Goal: Information Seeking & Learning: Learn about a topic

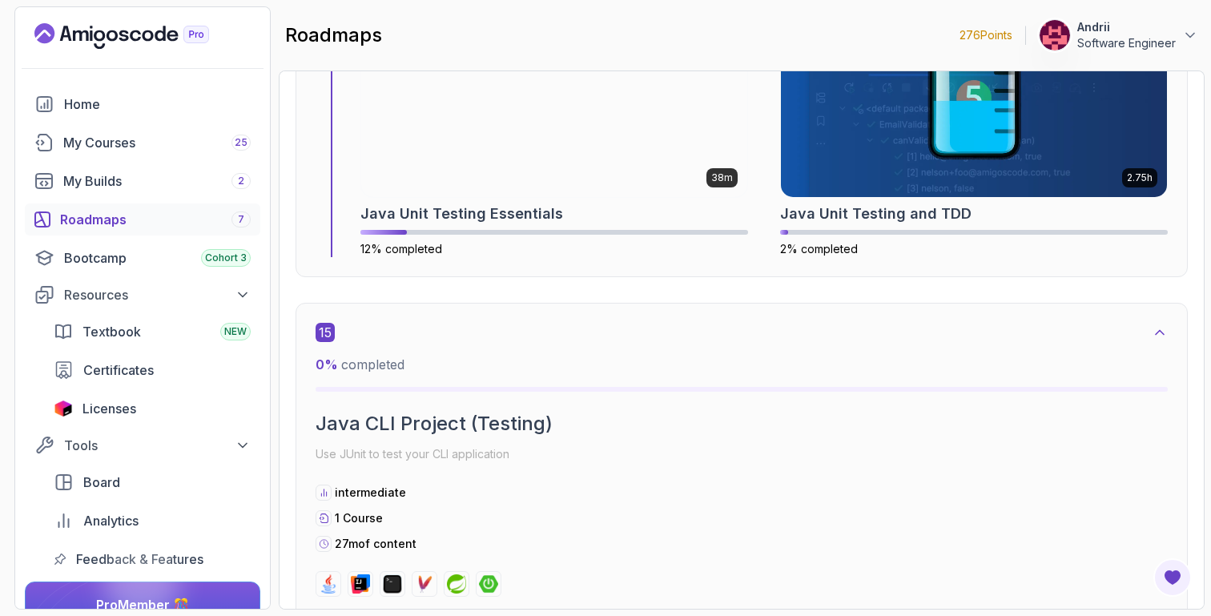
scroll to position [10132, 0]
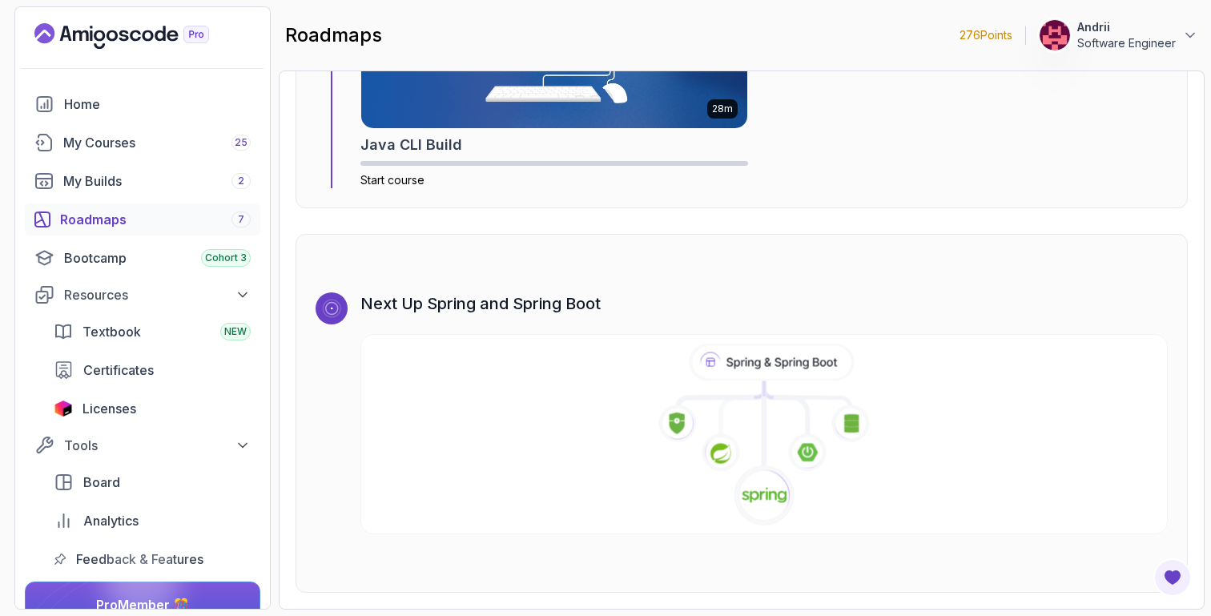
click at [746, 444] on icon at bounding box center [764, 435] width 819 height 183
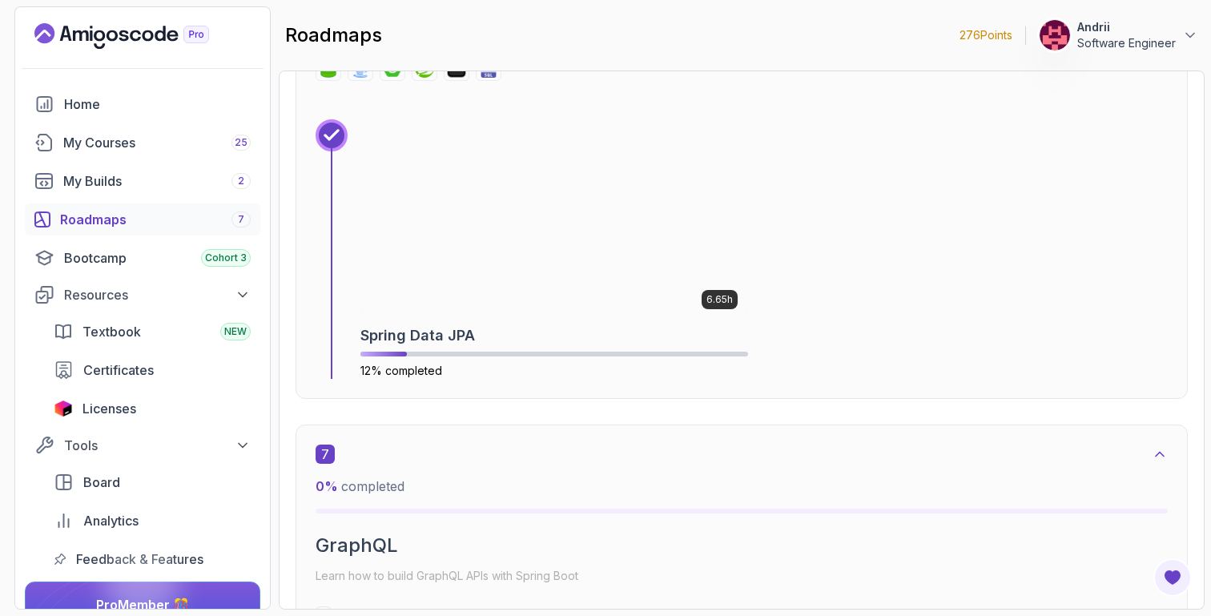
scroll to position [3906, 0]
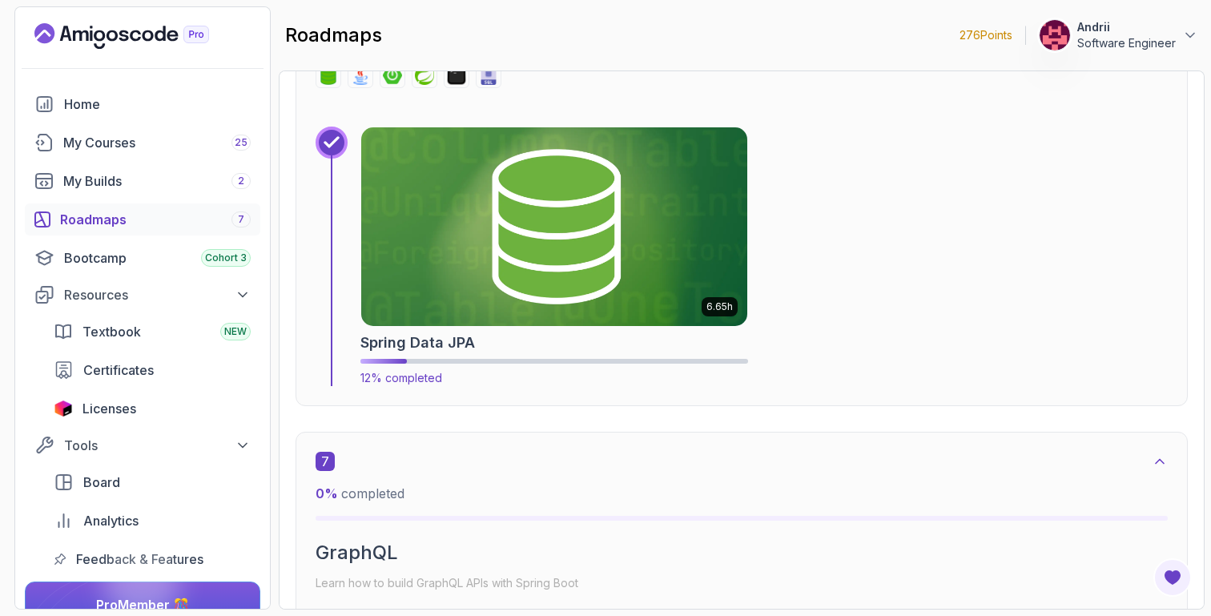
click at [643, 281] on img at bounding box center [554, 227] width 405 height 208
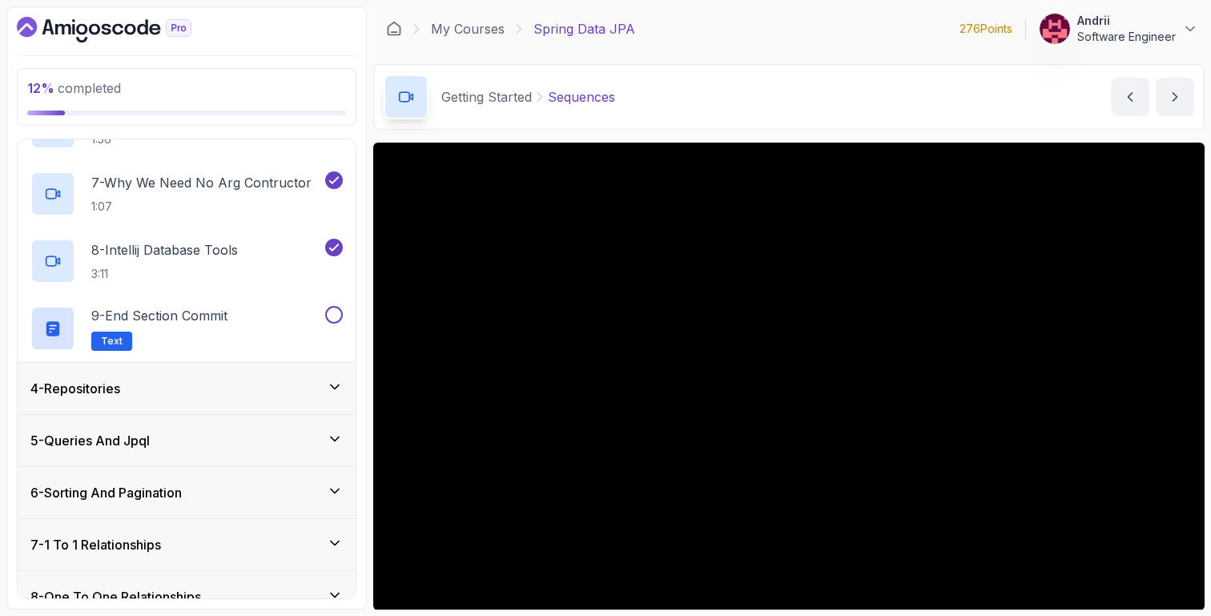
scroll to position [548, 0]
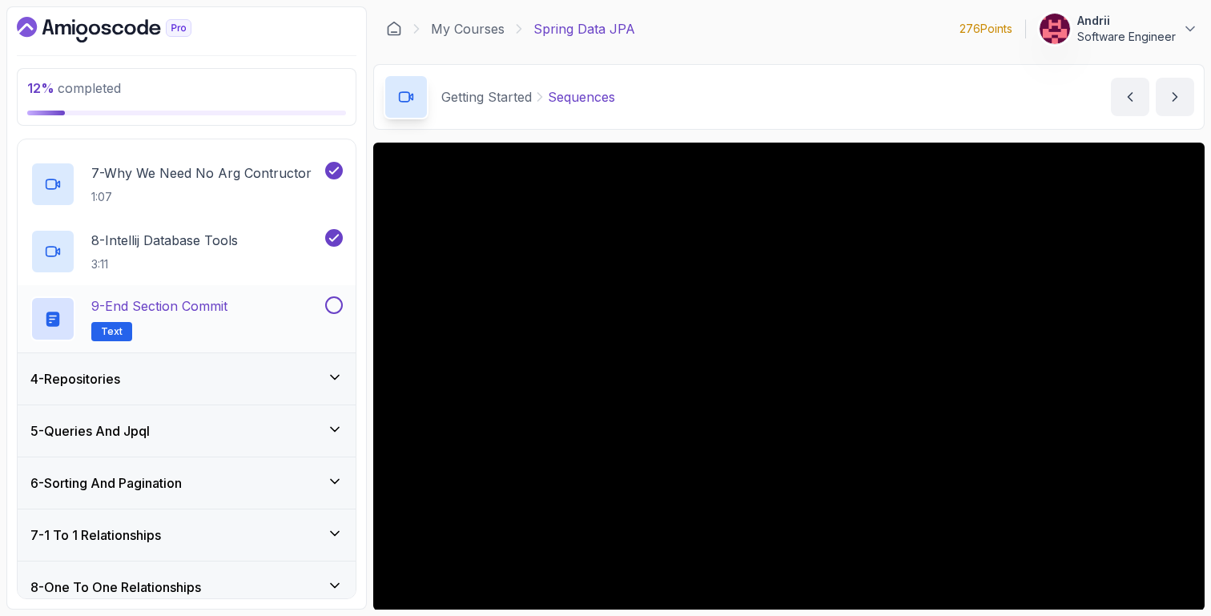
click at [258, 344] on div "9 - End Section Commit Text" at bounding box center [187, 318] width 338 height 67
click at [314, 320] on div "9 - End Section Commit Text" at bounding box center [175, 318] width 291 height 45
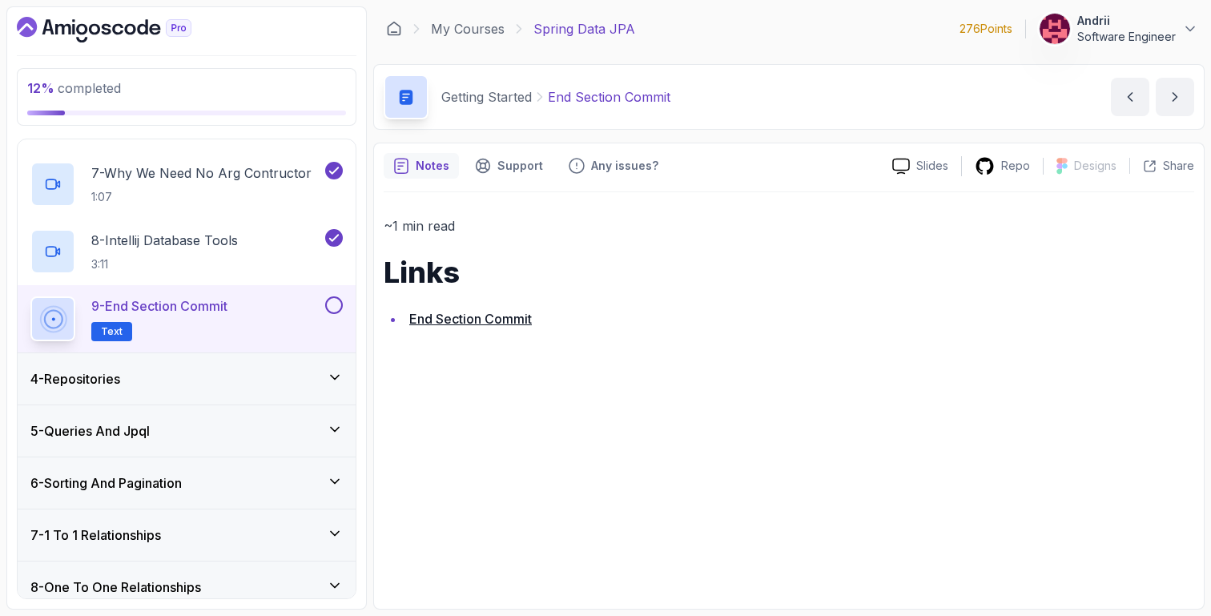
click at [301, 362] on div "4 - Repositories" at bounding box center [187, 378] width 338 height 51
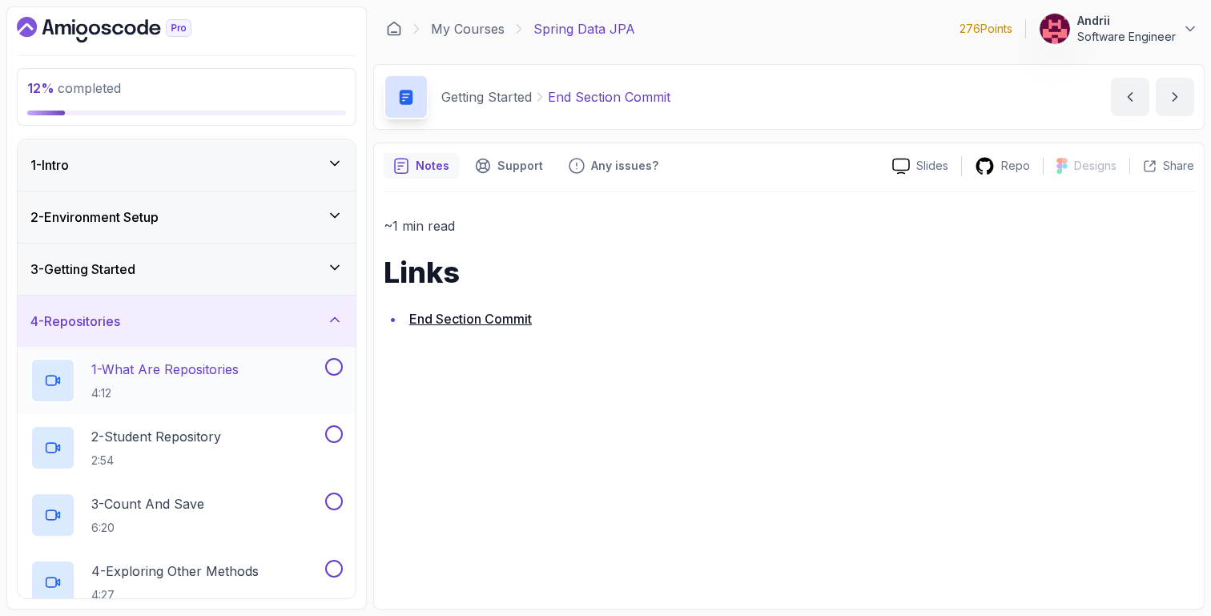
click at [202, 378] on p "1 - What Are Repositories" at bounding box center [164, 369] width 147 height 19
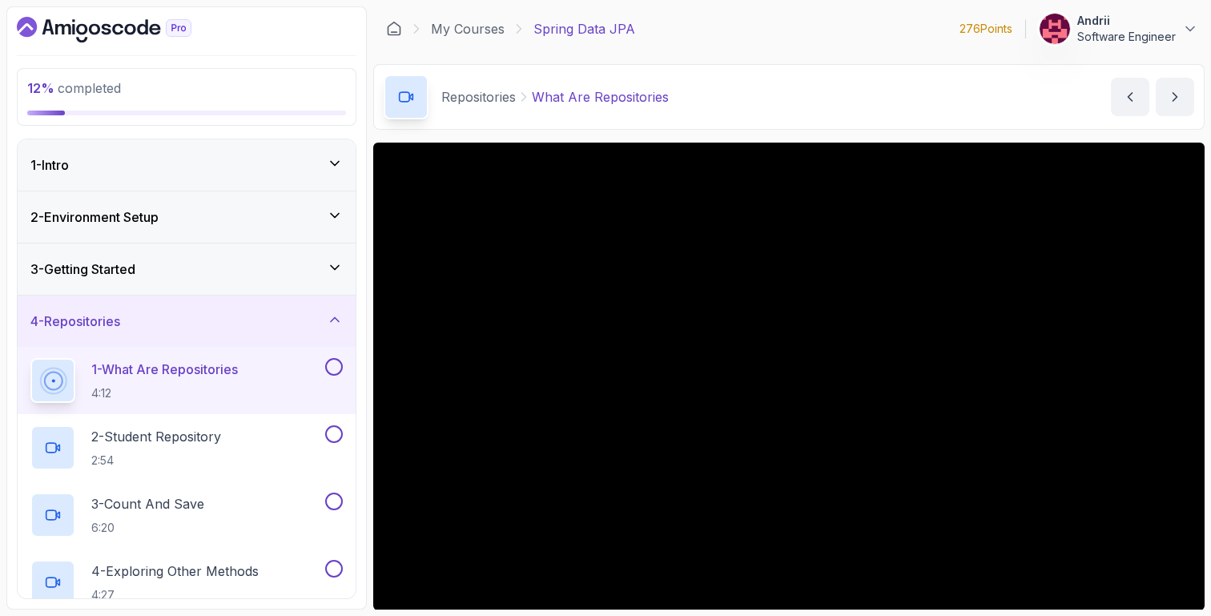
click at [234, 275] on div "3 - Getting Started" at bounding box center [186, 268] width 312 height 19
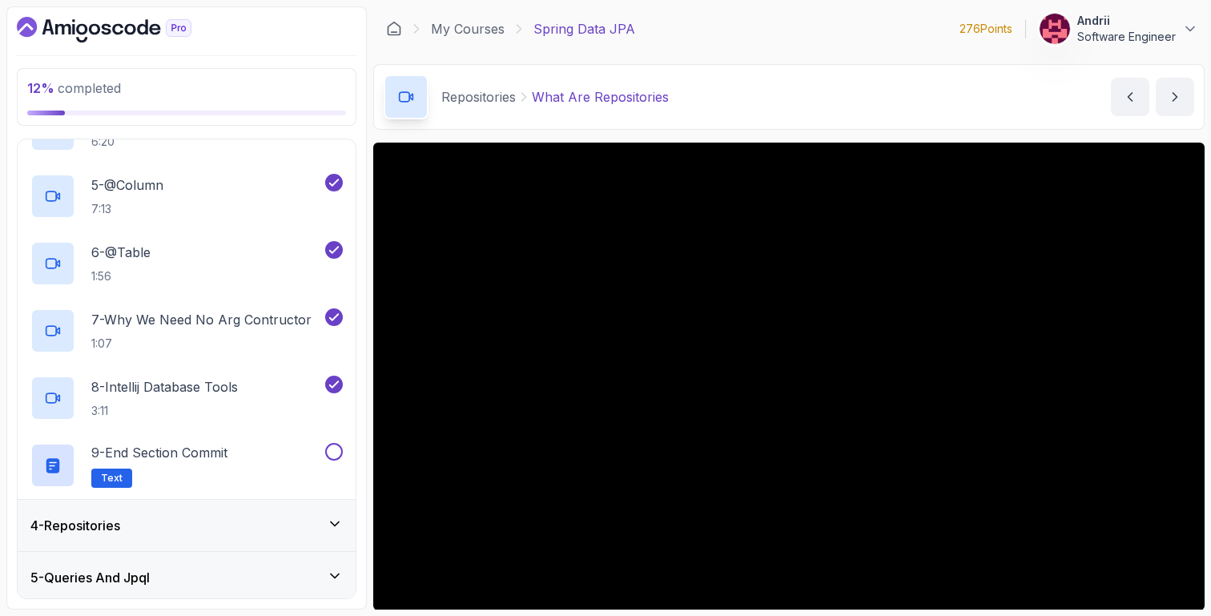
scroll to position [112, 0]
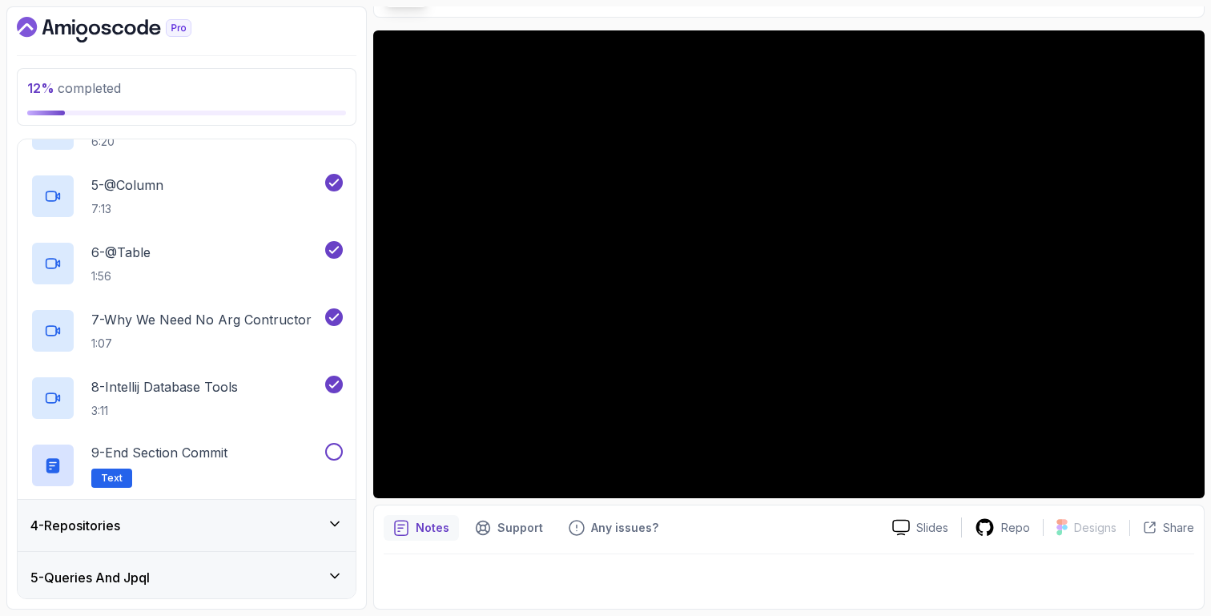
click at [267, 517] on div "4 - Repositories" at bounding box center [186, 525] width 312 height 19
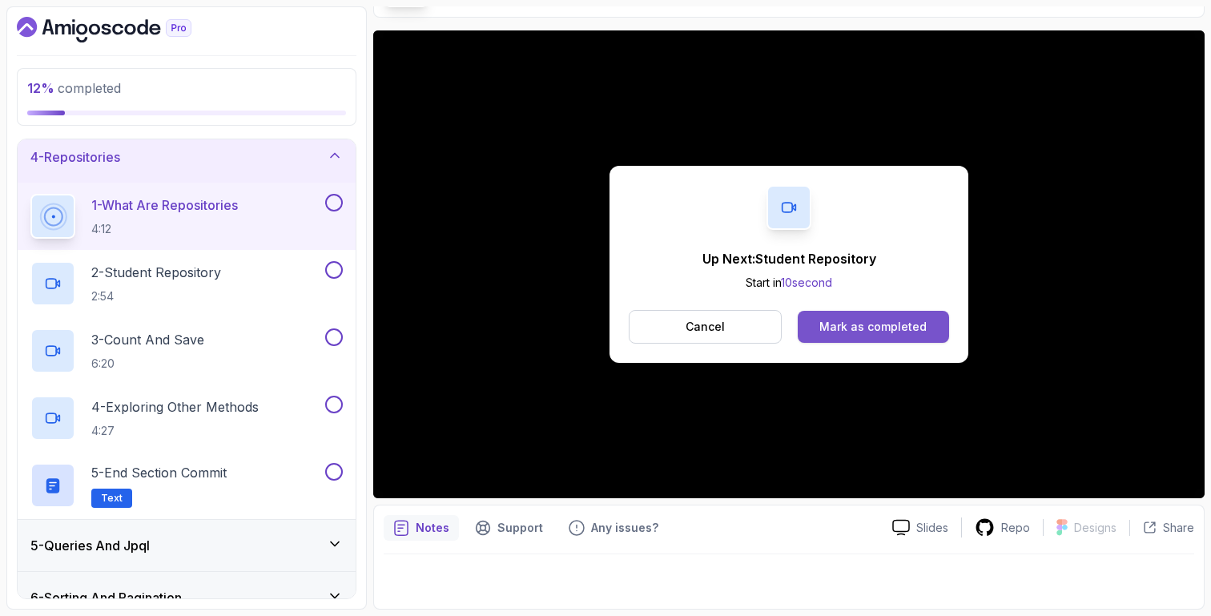
click at [825, 330] on div "Mark as completed" at bounding box center [872, 327] width 107 height 16
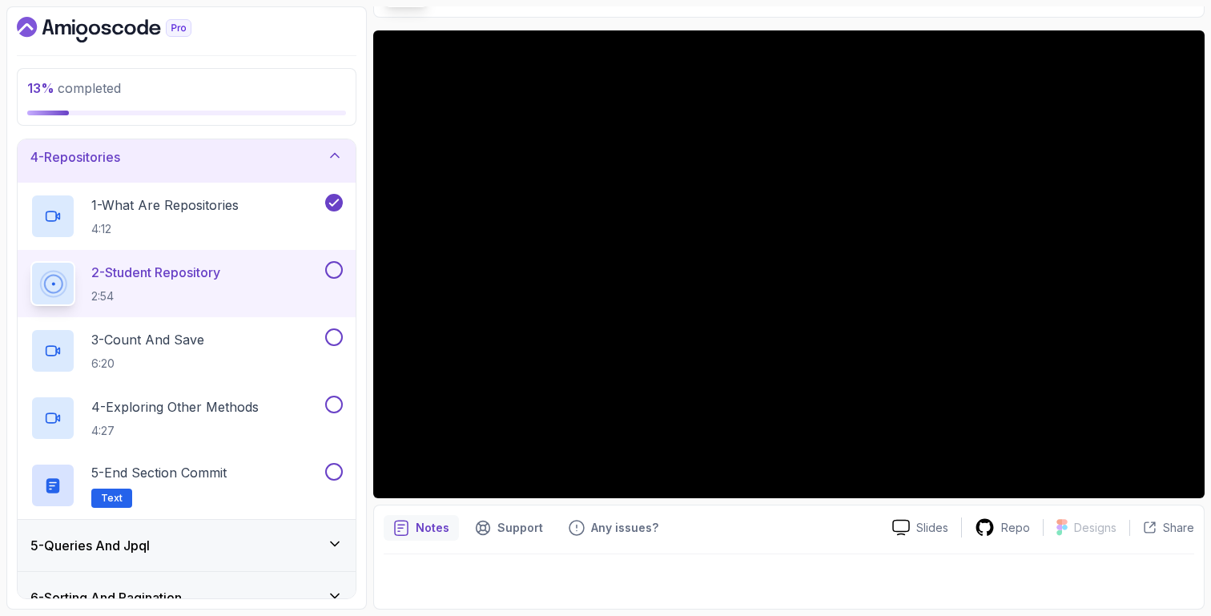
scroll to position [84, 0]
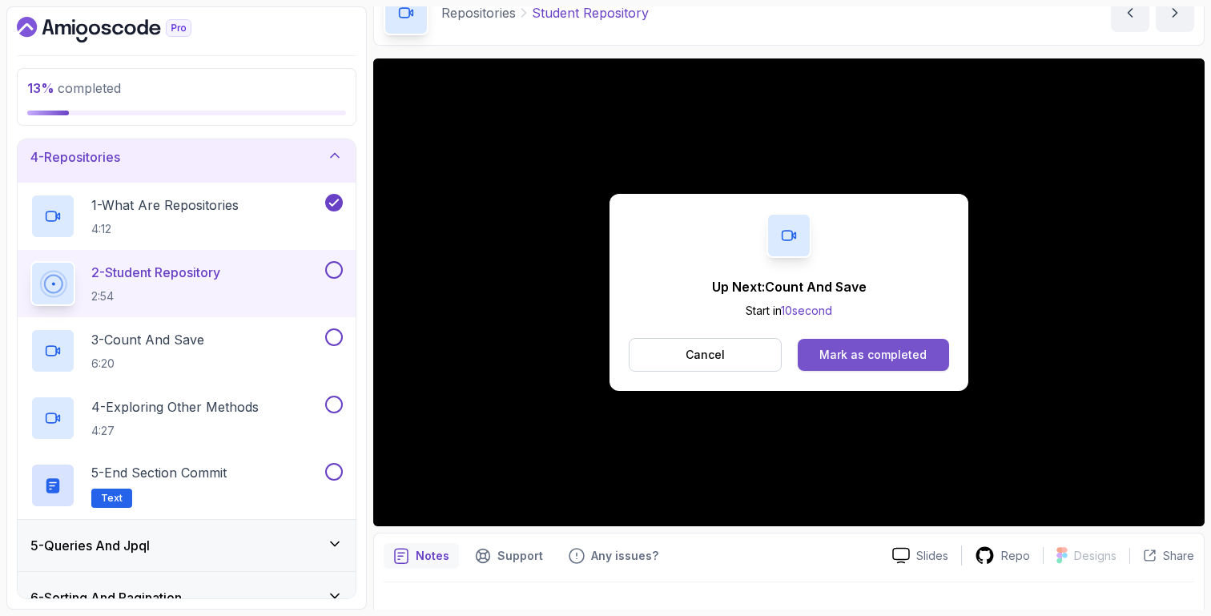
click at [894, 349] on div "Mark as completed" at bounding box center [872, 355] width 107 height 16
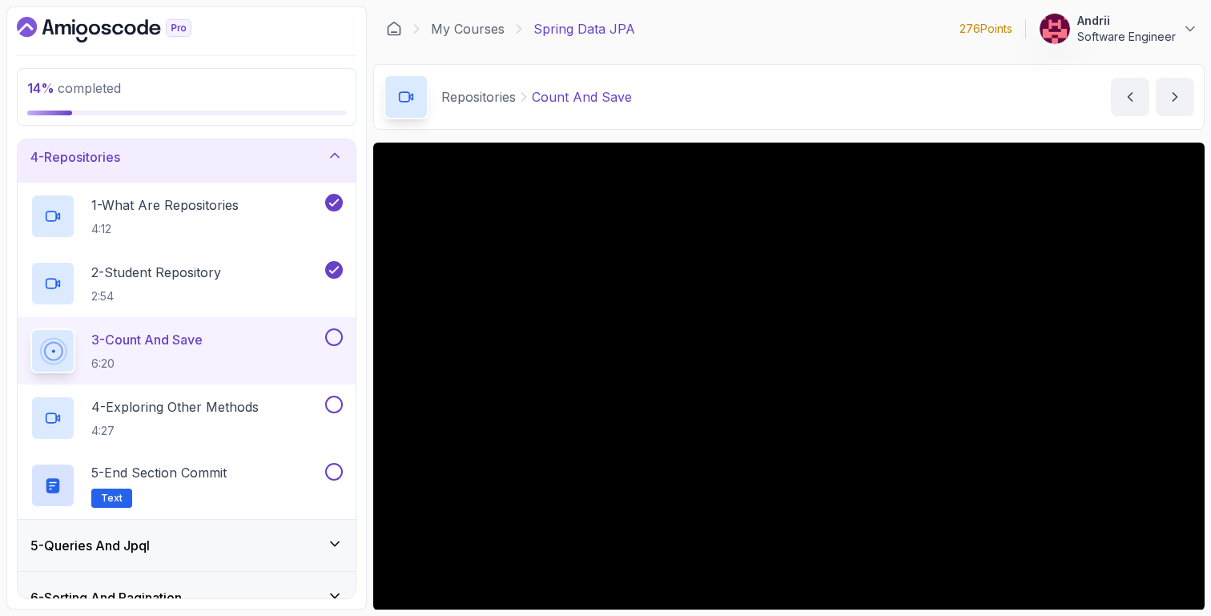
scroll to position [112, 0]
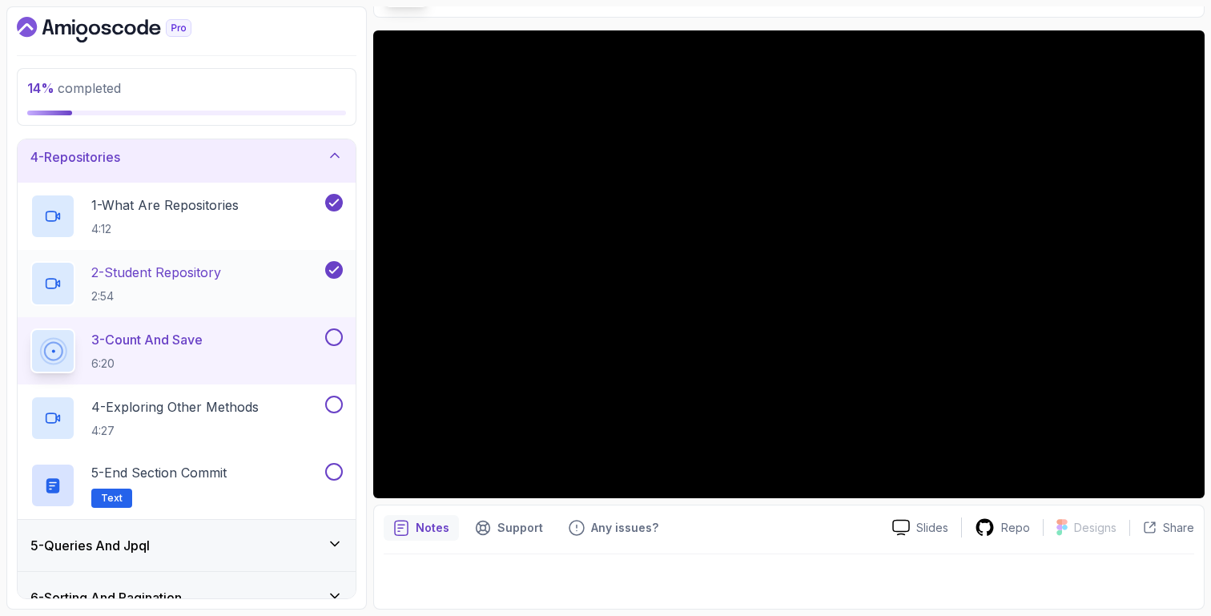
click at [250, 287] on div "2 - Student Repository 2:54" at bounding box center [175, 283] width 291 height 45
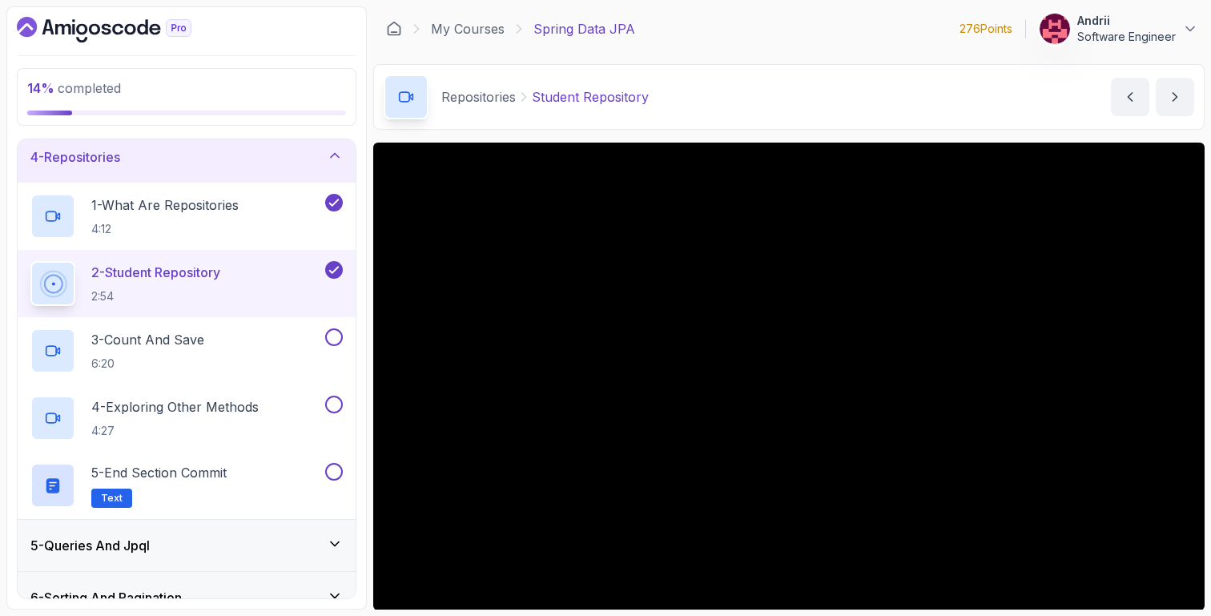
scroll to position [112, 0]
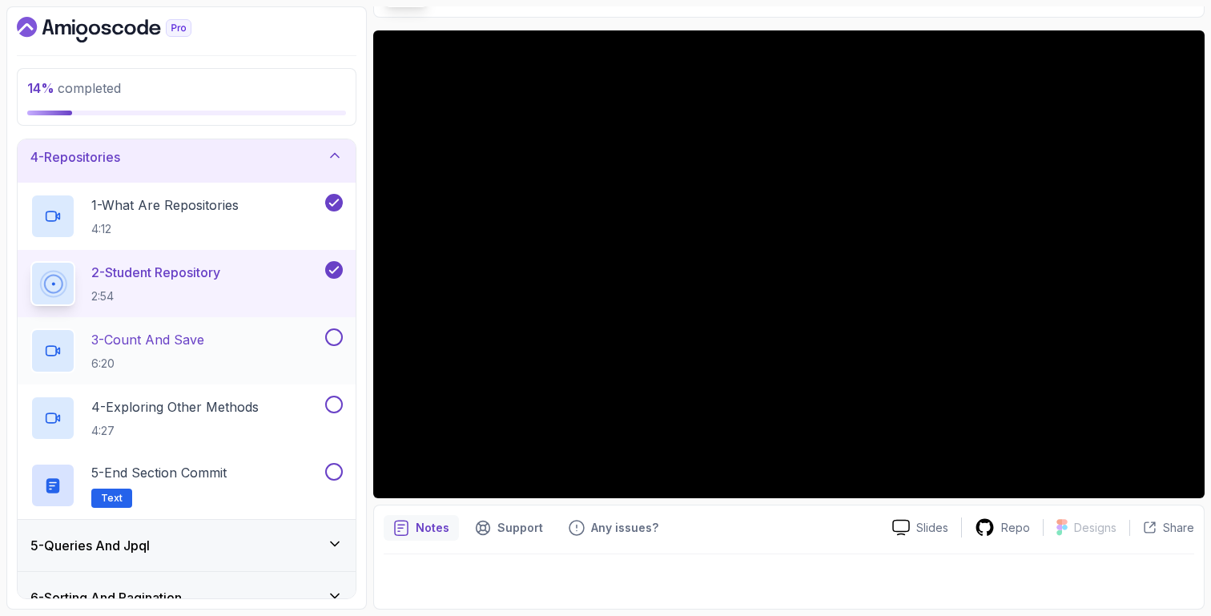
click at [214, 368] on div "3 - Count And Save 6:20" at bounding box center [175, 350] width 291 height 45
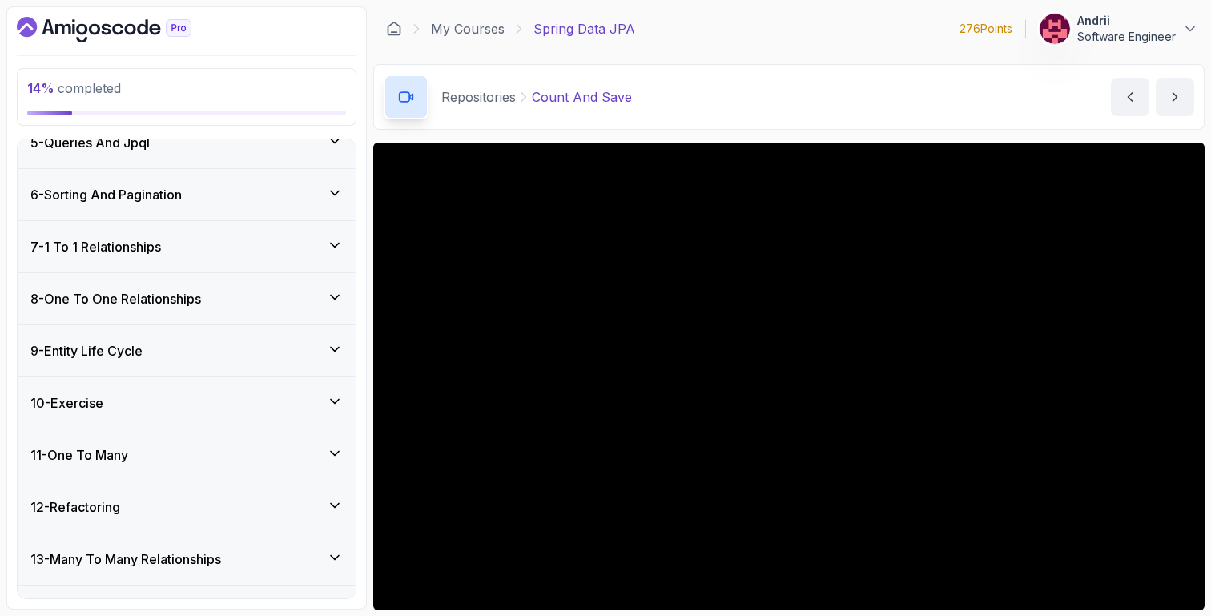
click at [255, 149] on div "5 - Queries And Jpql" at bounding box center [186, 142] width 312 height 19
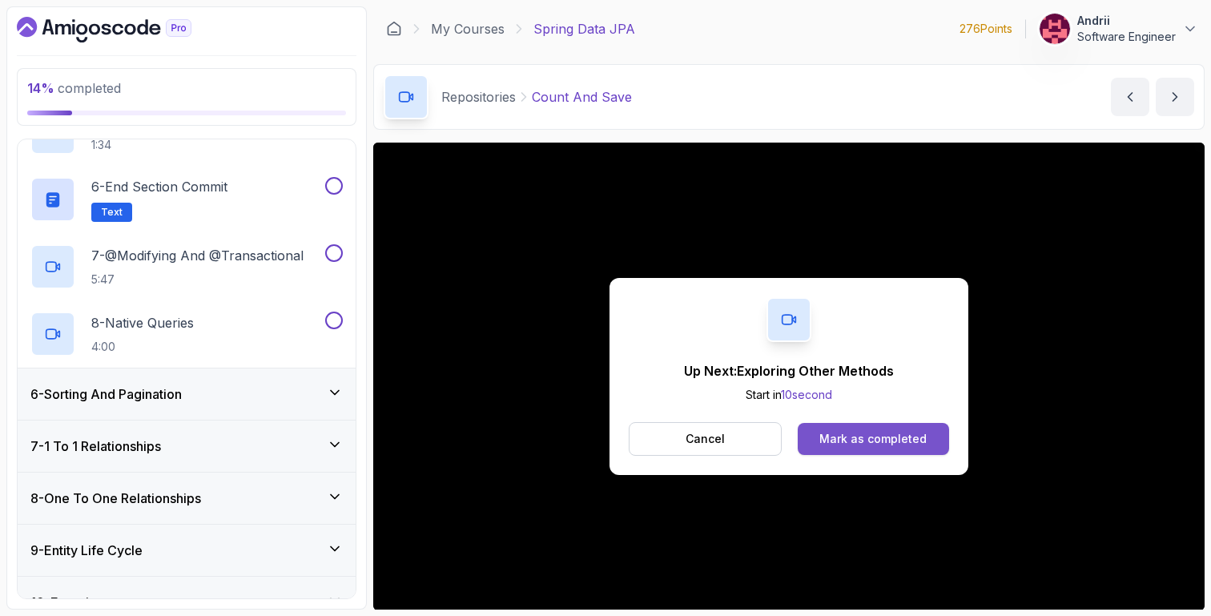
click at [862, 434] on div "Mark as completed" at bounding box center [872, 439] width 107 height 16
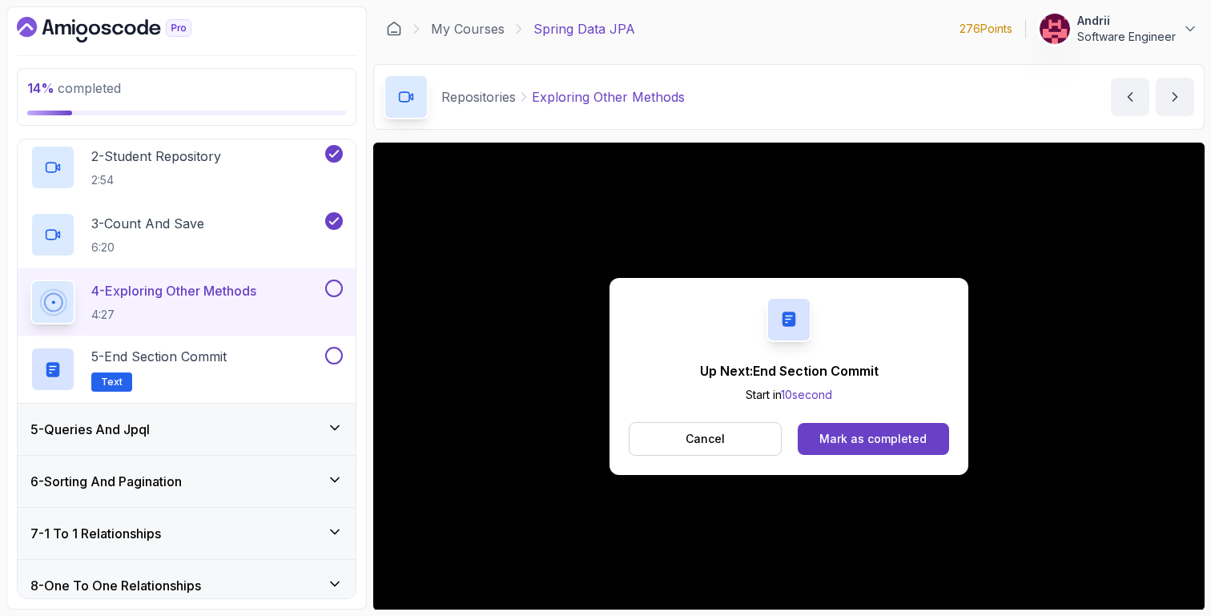
click at [708, 419] on div "Up Next: End Section Commit Start in 10 second Cancel Mark as completed" at bounding box center [788, 376] width 359 height 197
click at [725, 433] on button "Cancel" at bounding box center [705, 439] width 153 height 34
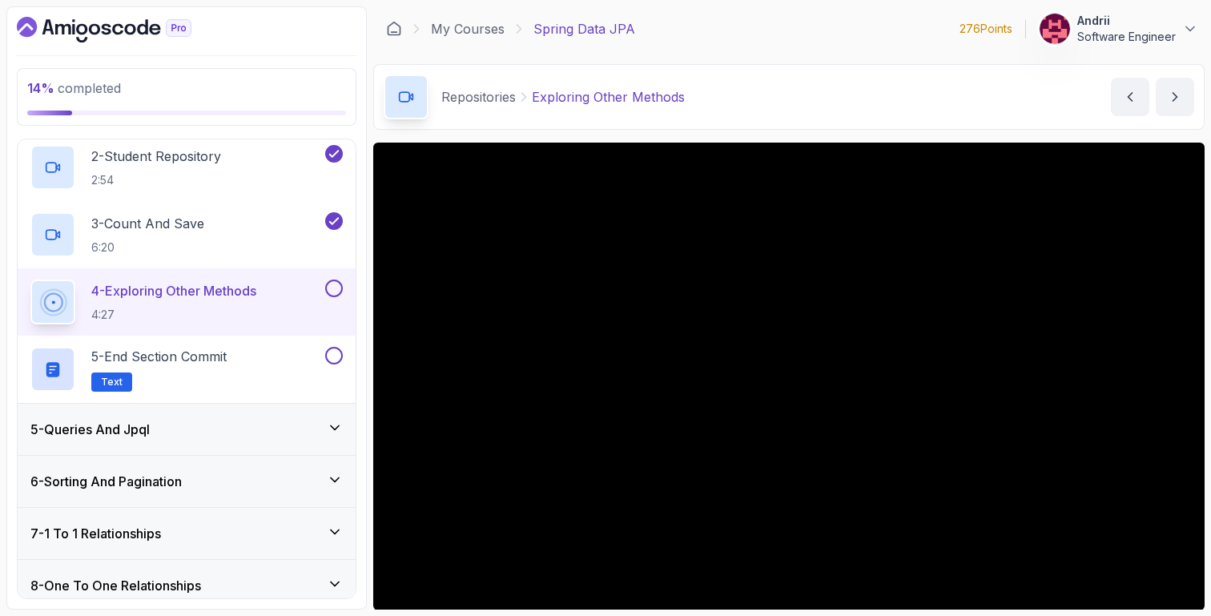
scroll to position [112, 0]
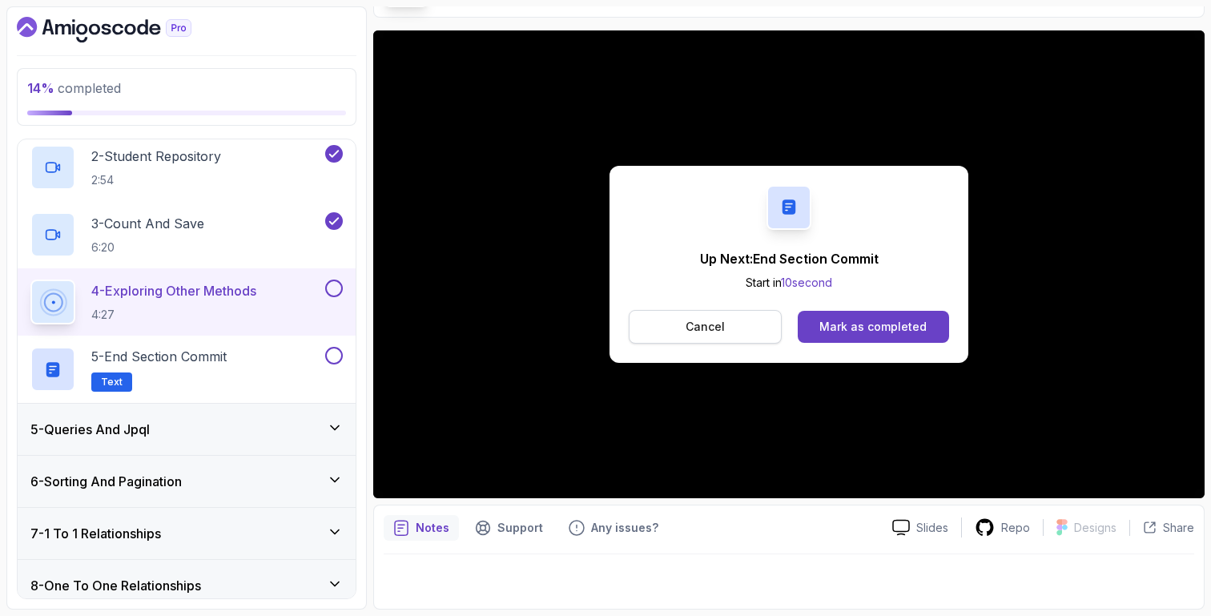
click at [759, 312] on button "Cancel" at bounding box center [705, 327] width 153 height 34
click at [870, 328] on div "Mark as completed" at bounding box center [872, 327] width 107 height 16
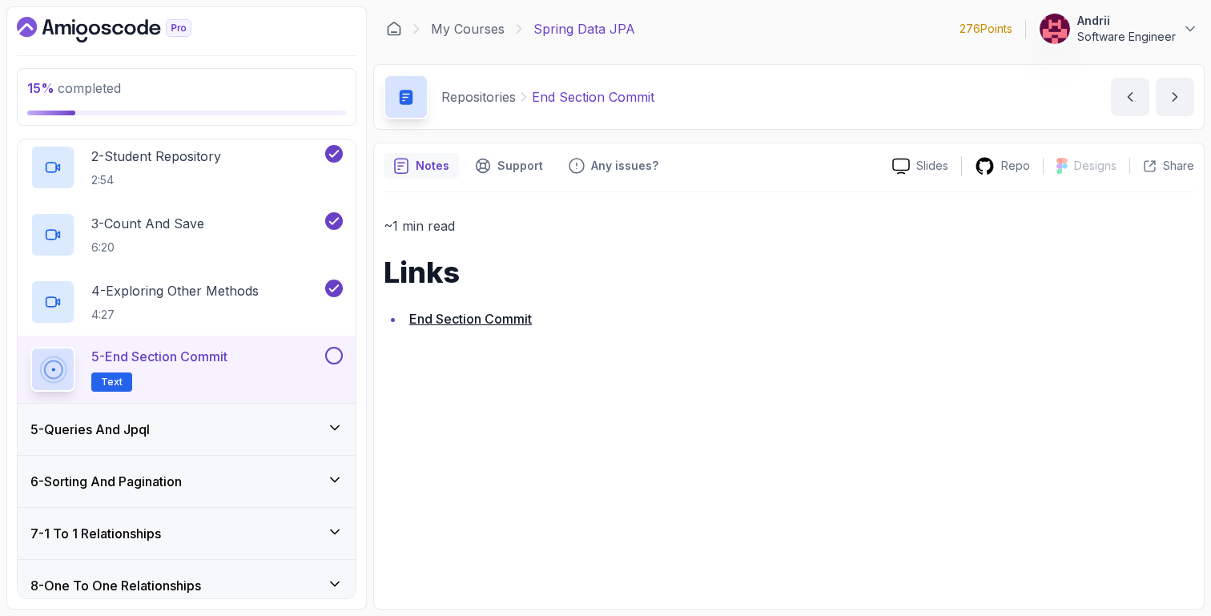
click at [190, 416] on div "5 - Queries And Jpql" at bounding box center [187, 429] width 338 height 51
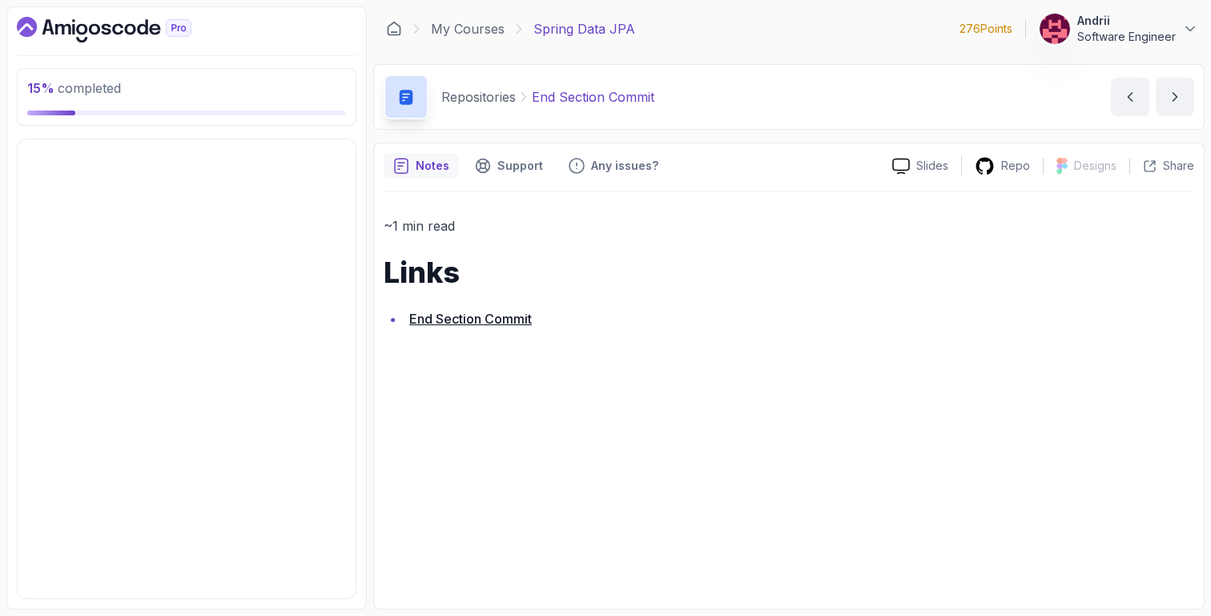
scroll to position [217, 0]
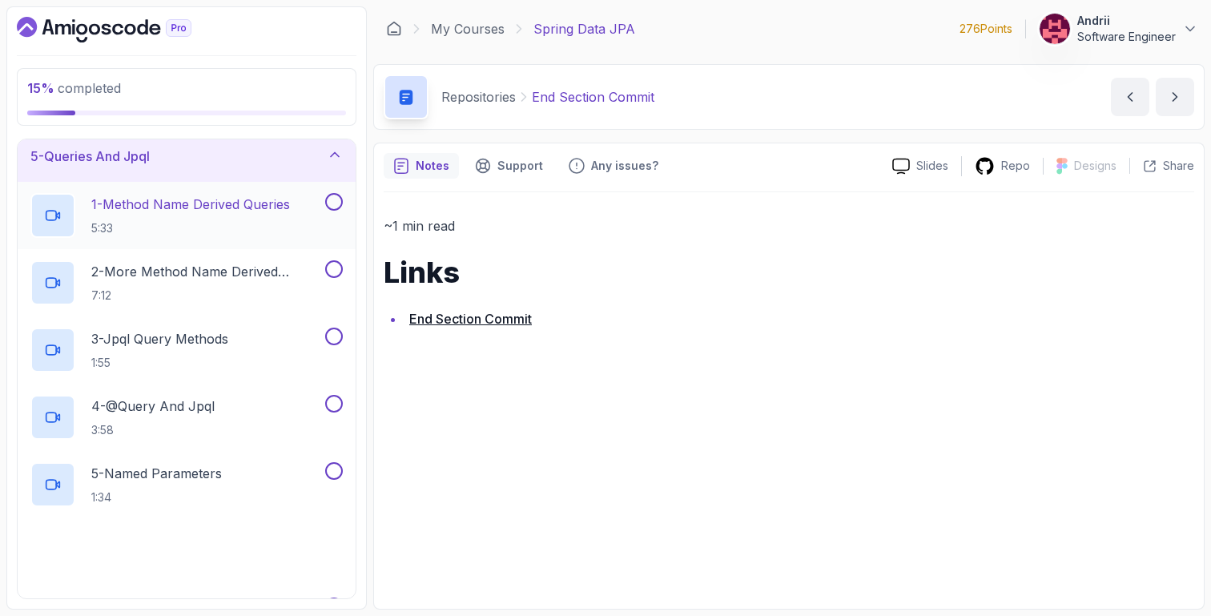
click at [253, 223] on p "5:33" at bounding box center [190, 228] width 199 height 16
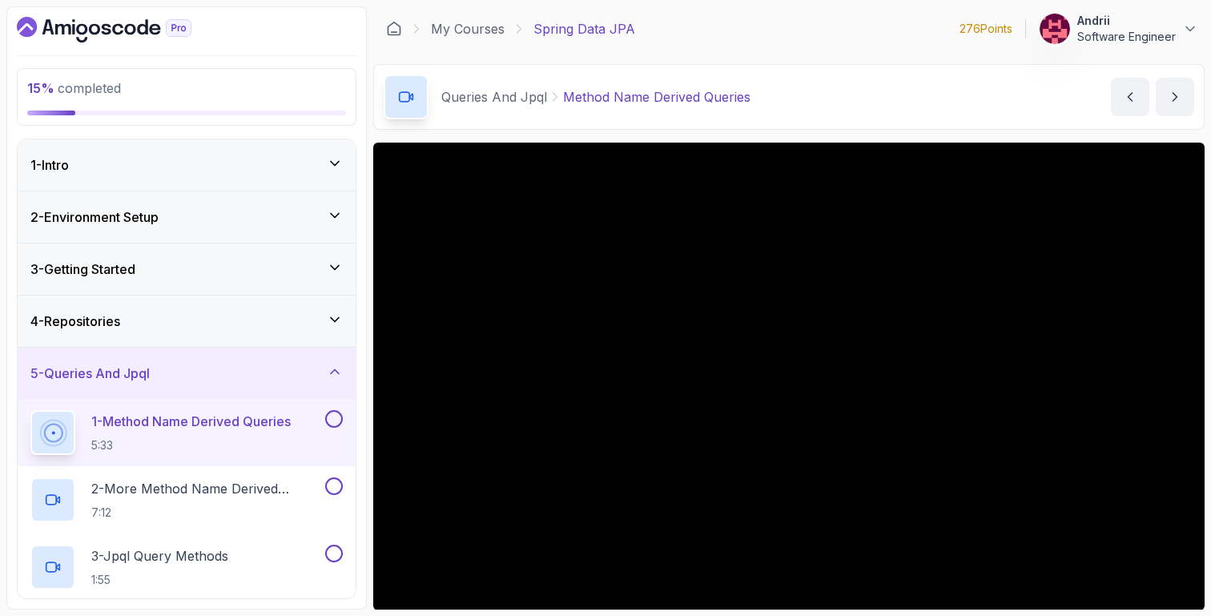
click at [169, 324] on div "4 - Repositories" at bounding box center [186, 321] width 312 height 19
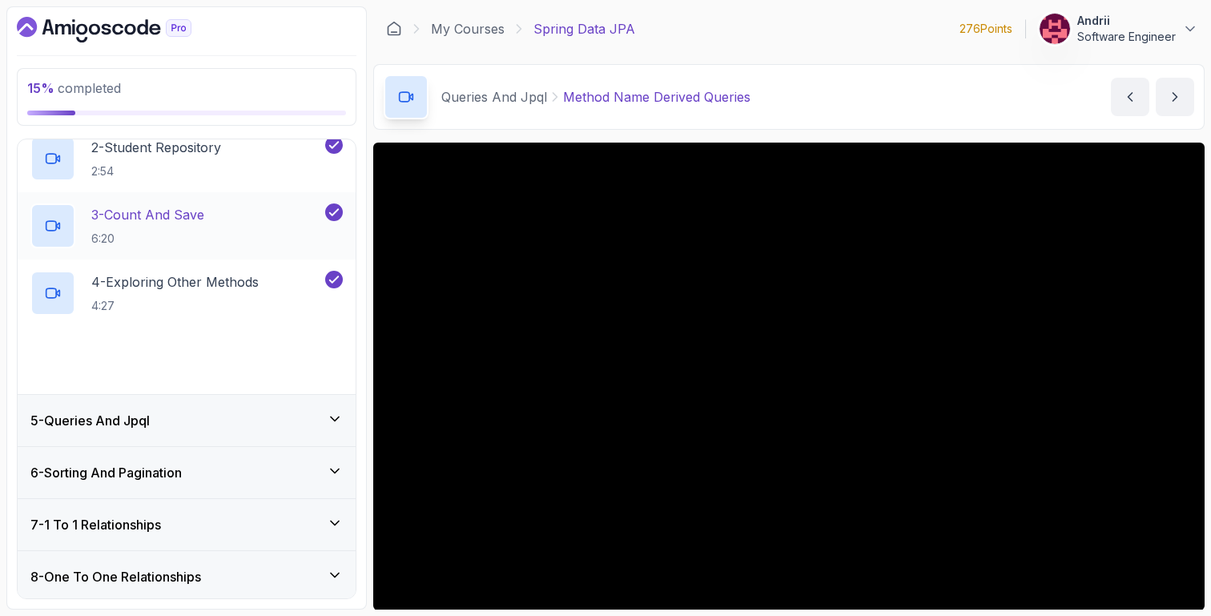
scroll to position [304, 0]
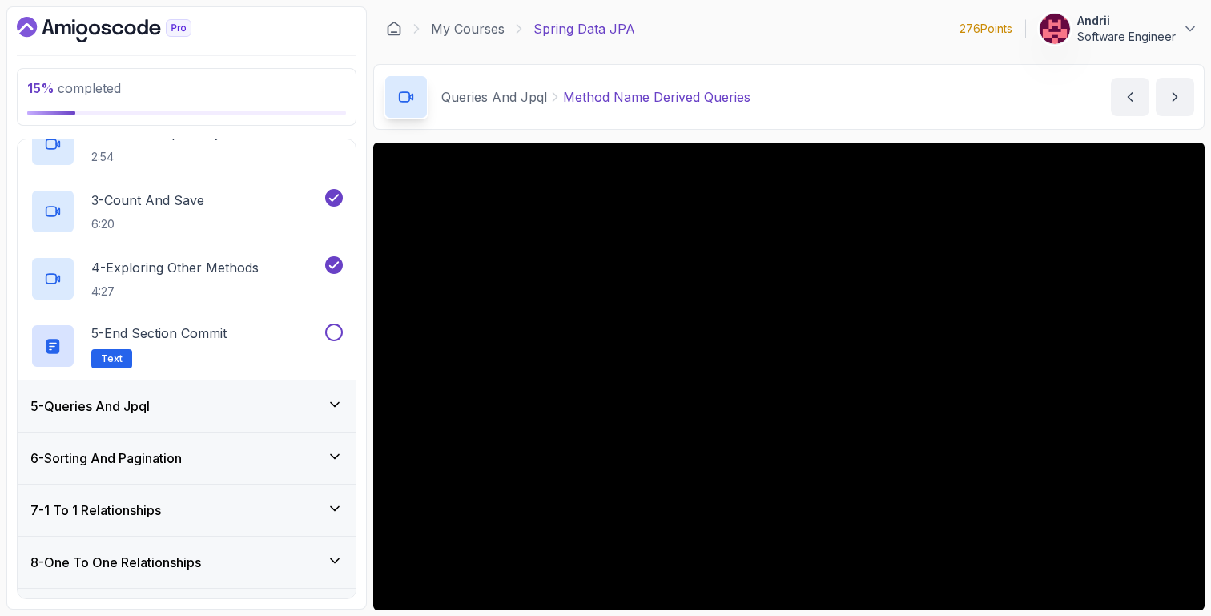
click at [265, 404] on div "5 - Queries And Jpql" at bounding box center [186, 405] width 312 height 19
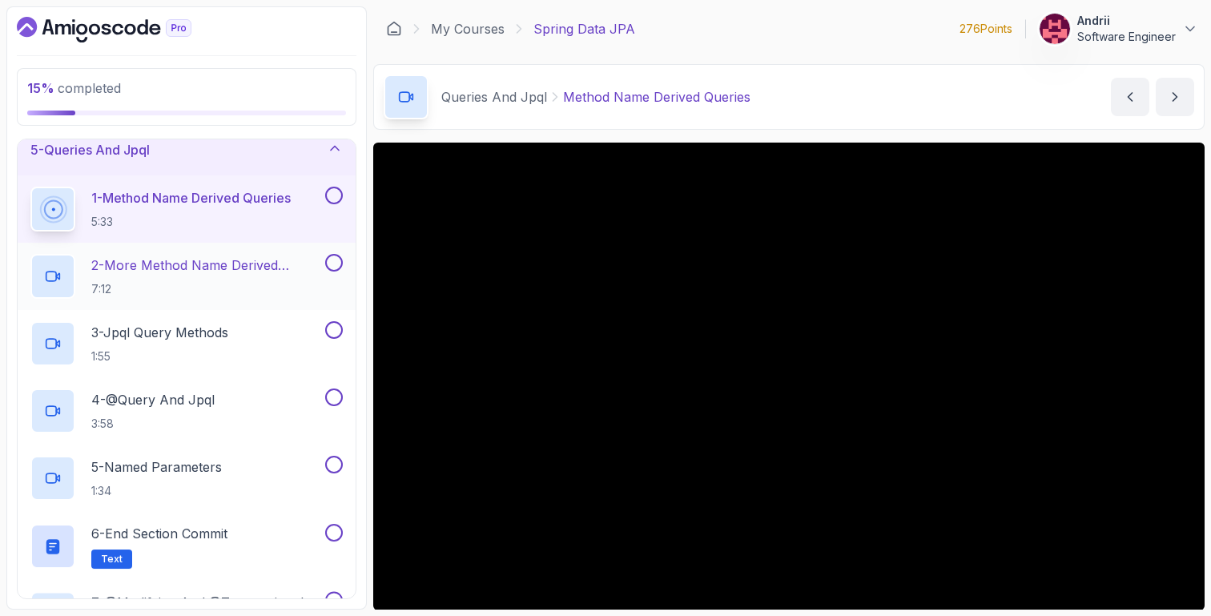
click at [224, 279] on h2 "2 - More Method Name Derived Queries 7:12" at bounding box center [206, 276] width 231 height 42
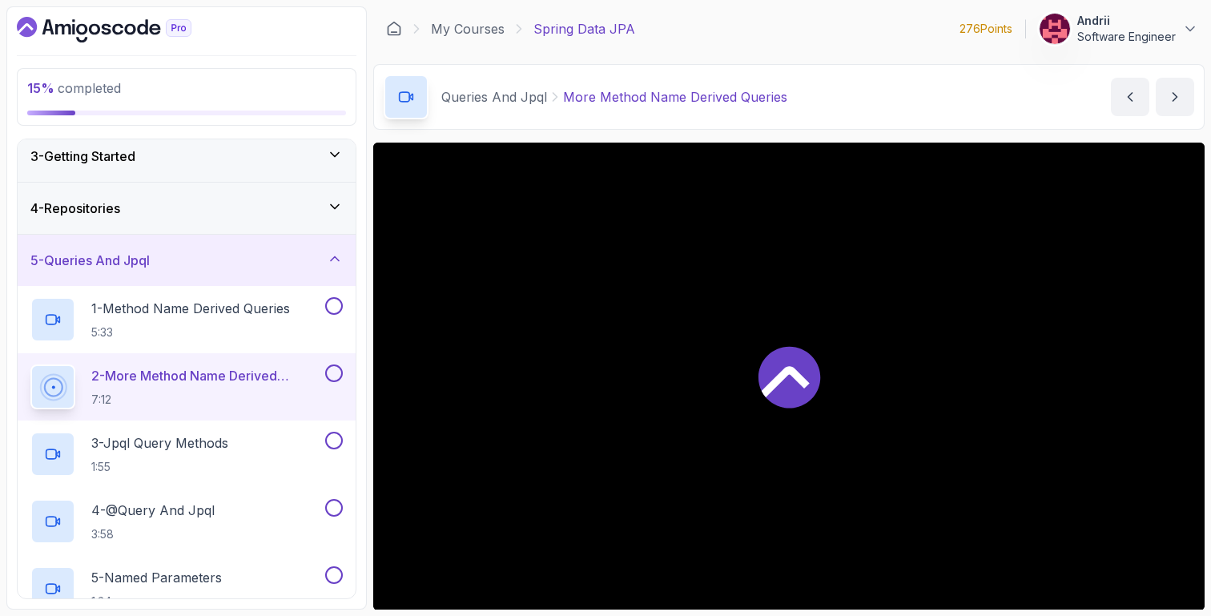
scroll to position [110, 0]
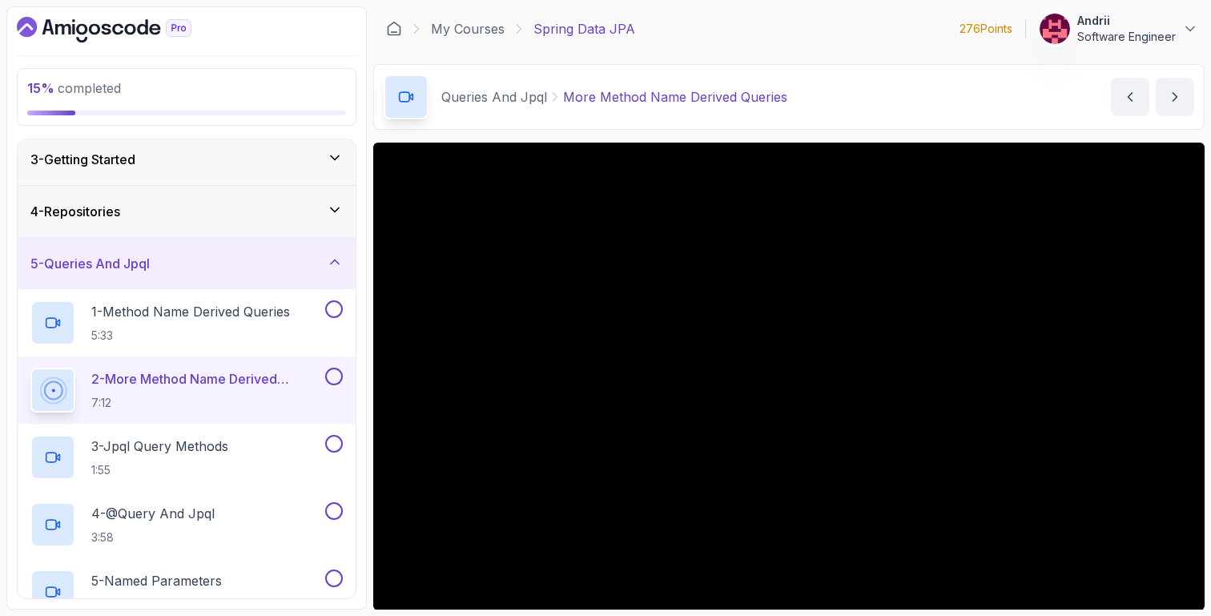
click at [201, 187] on div "4 - Repositories" at bounding box center [187, 211] width 338 height 51
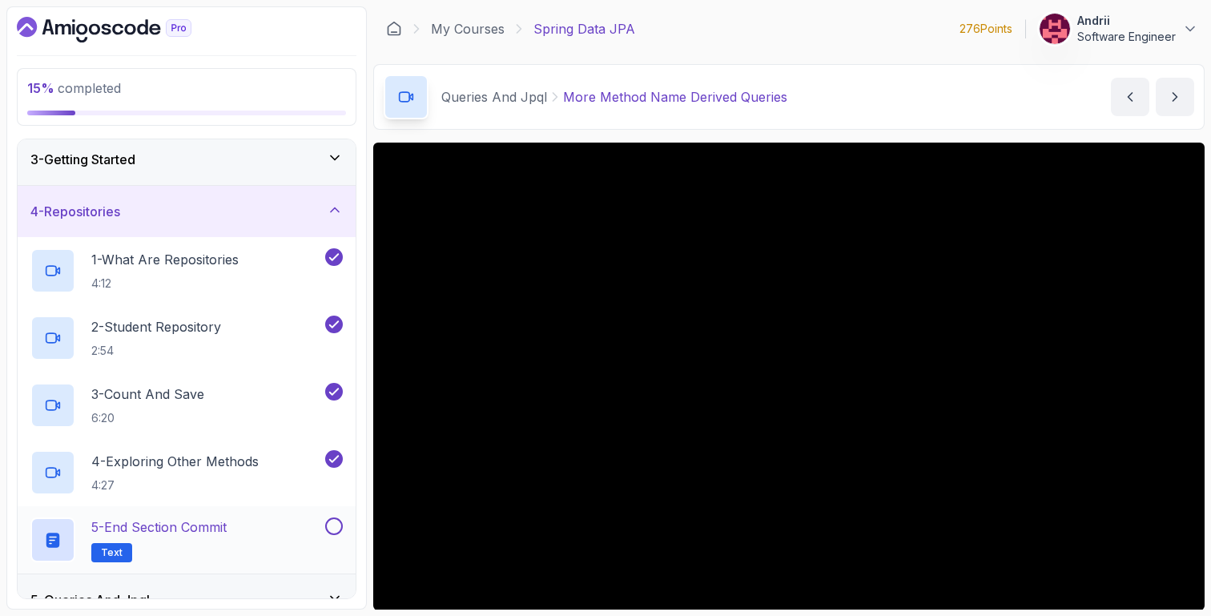
click at [190, 521] on p "5 - End Section Commit" at bounding box center [158, 526] width 135 height 19
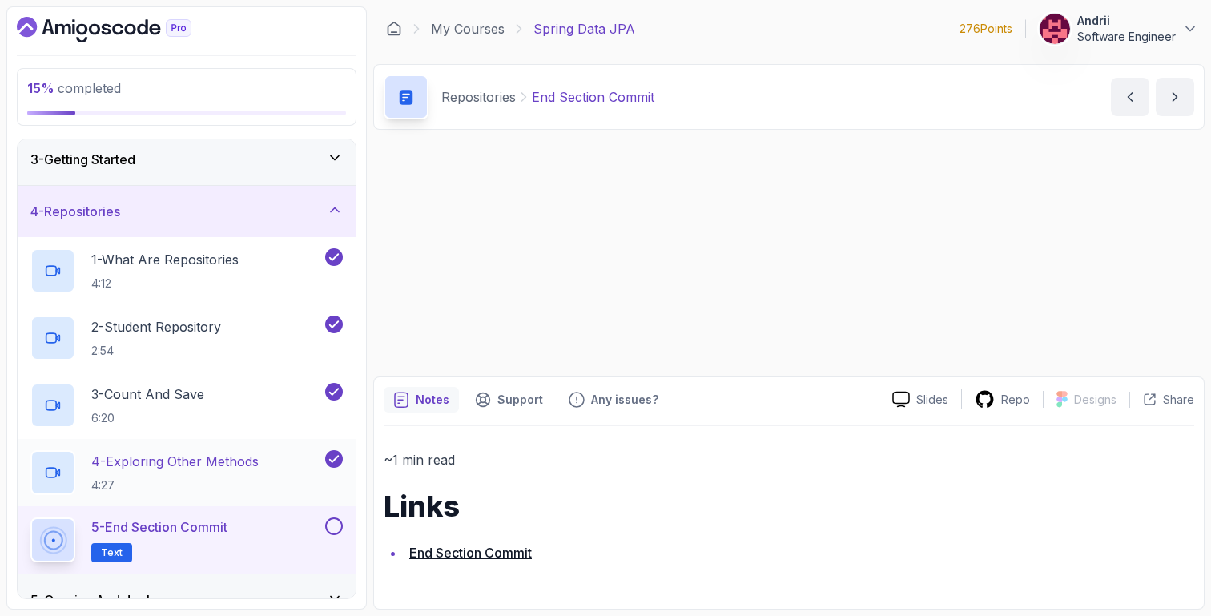
click at [204, 464] on p "4 - Exploring Other Methods" at bounding box center [174, 461] width 167 height 19
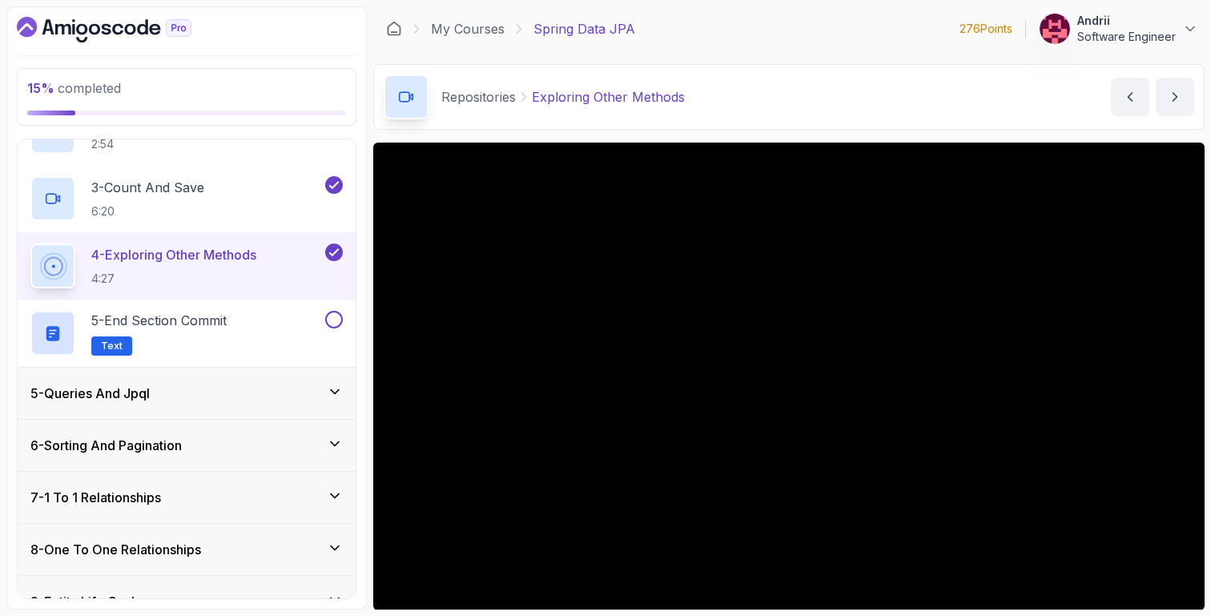
click at [231, 391] on div "5 - Queries And Jpql" at bounding box center [186, 393] width 312 height 19
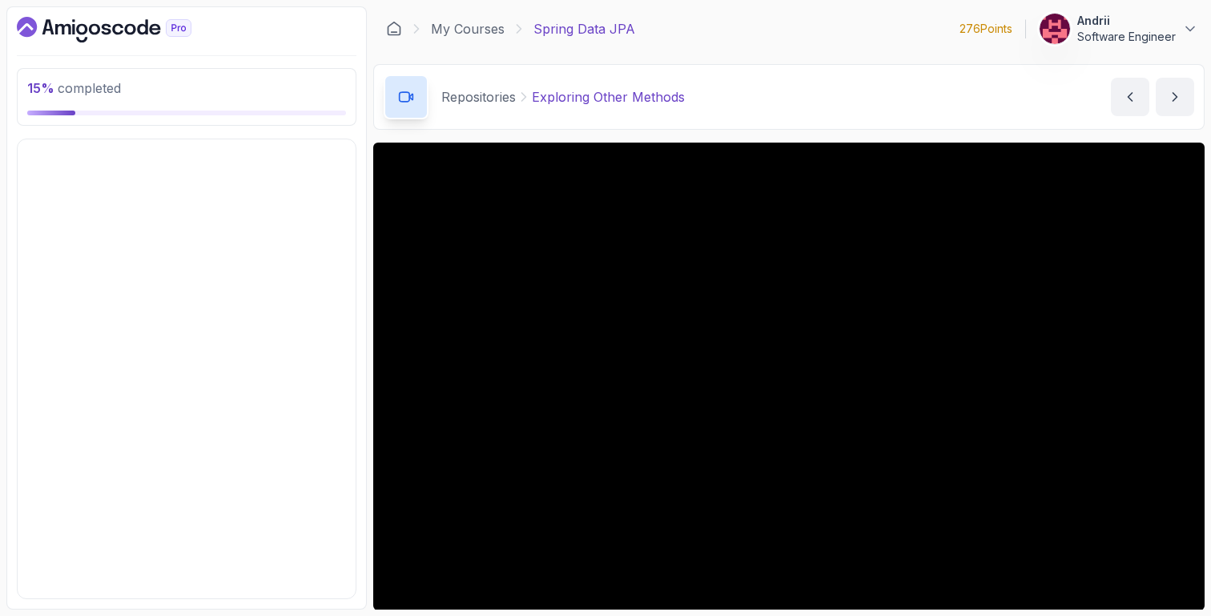
scroll to position [219, 0]
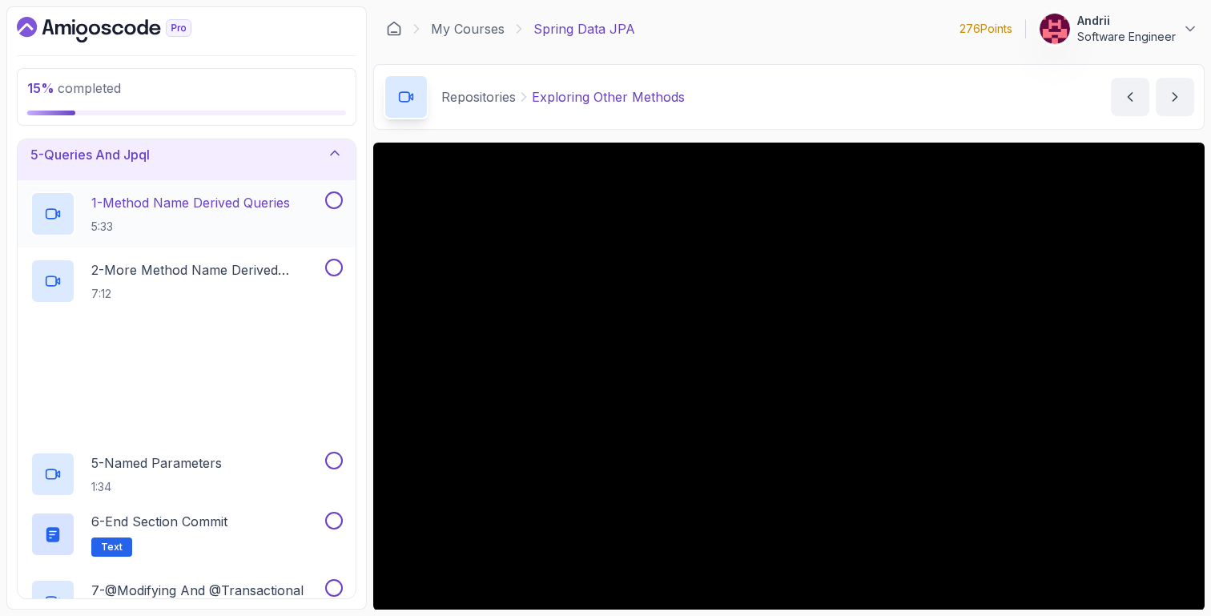
click at [193, 219] on p "5:33" at bounding box center [190, 227] width 199 height 16
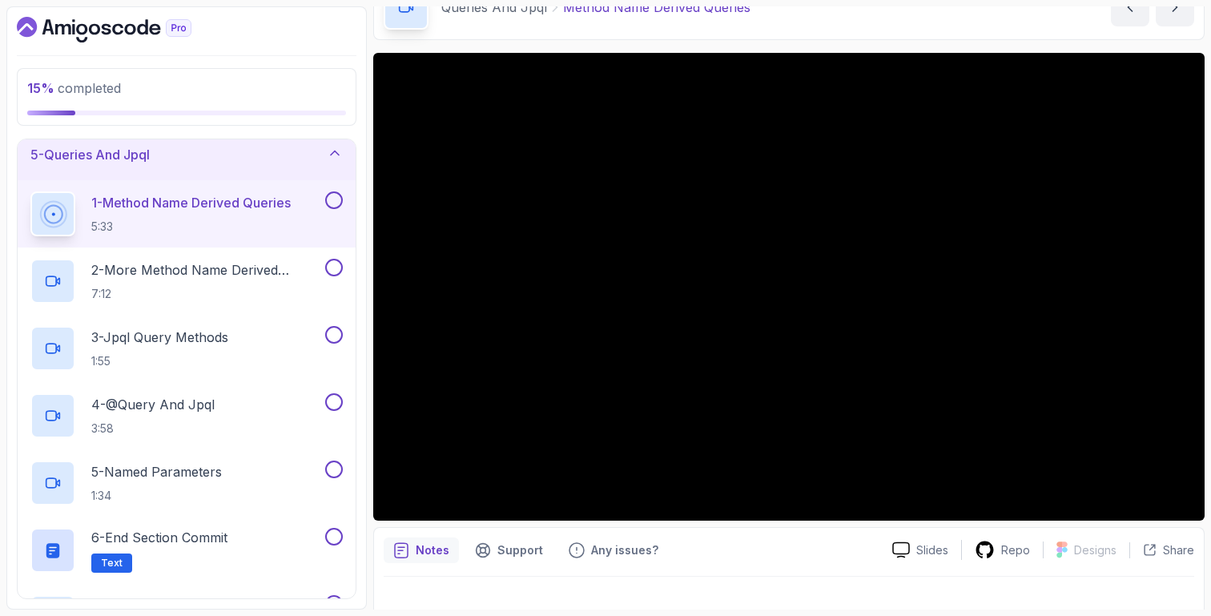
scroll to position [112, 0]
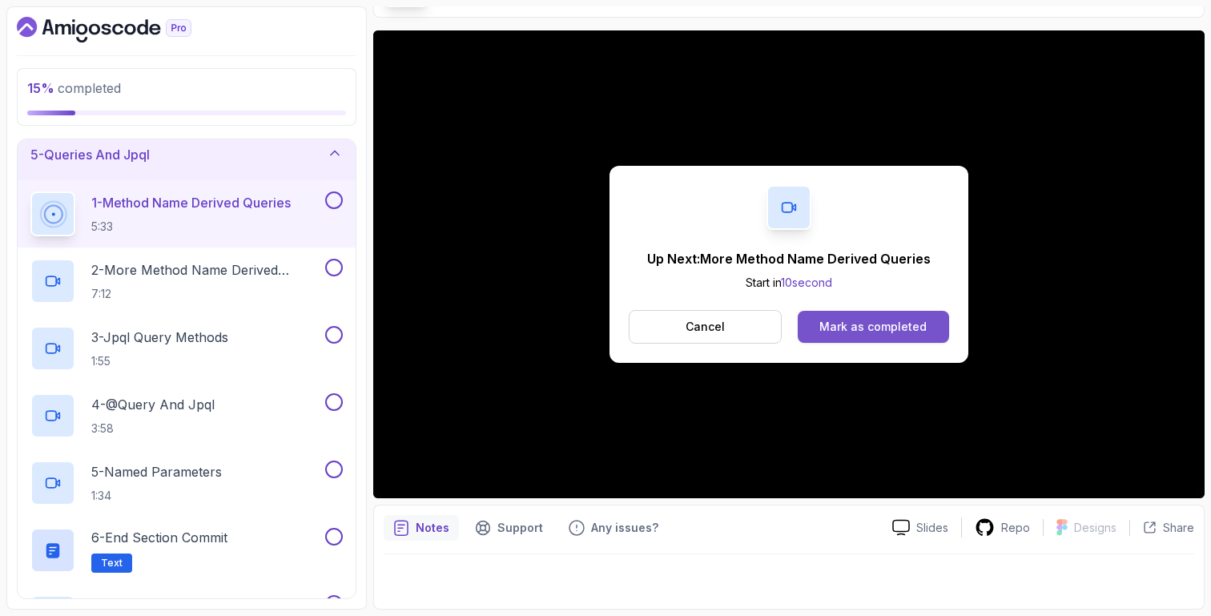
click at [839, 328] on div "Mark as completed" at bounding box center [872, 327] width 107 height 16
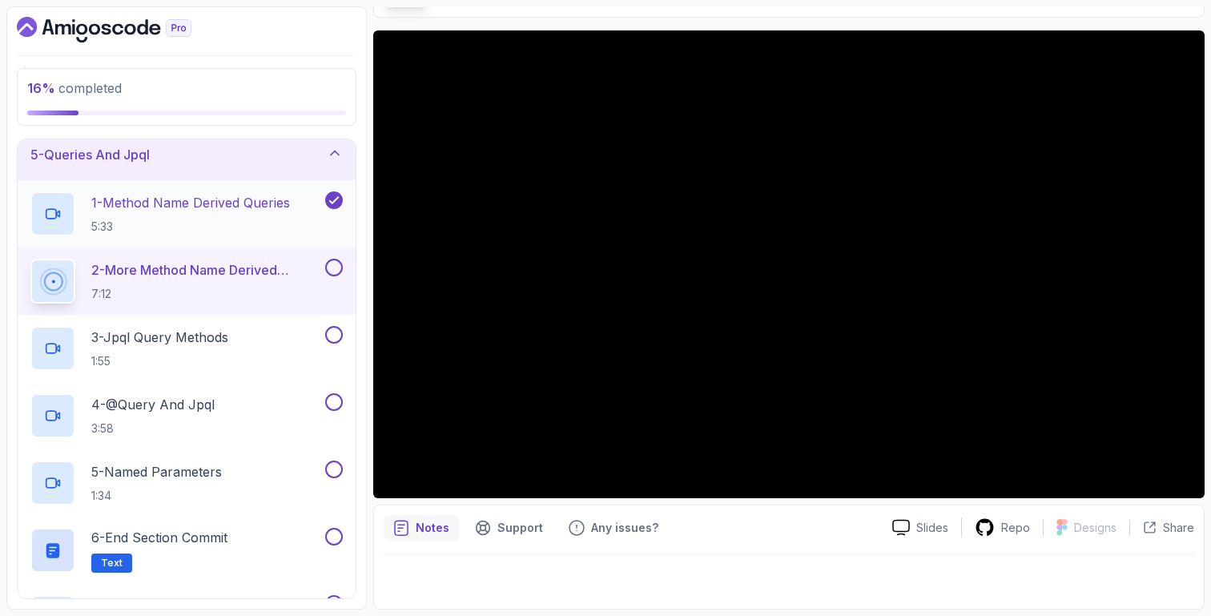
click at [290, 215] on h2 "1 - Method Name Derived Queries 5:33" at bounding box center [190, 214] width 199 height 42
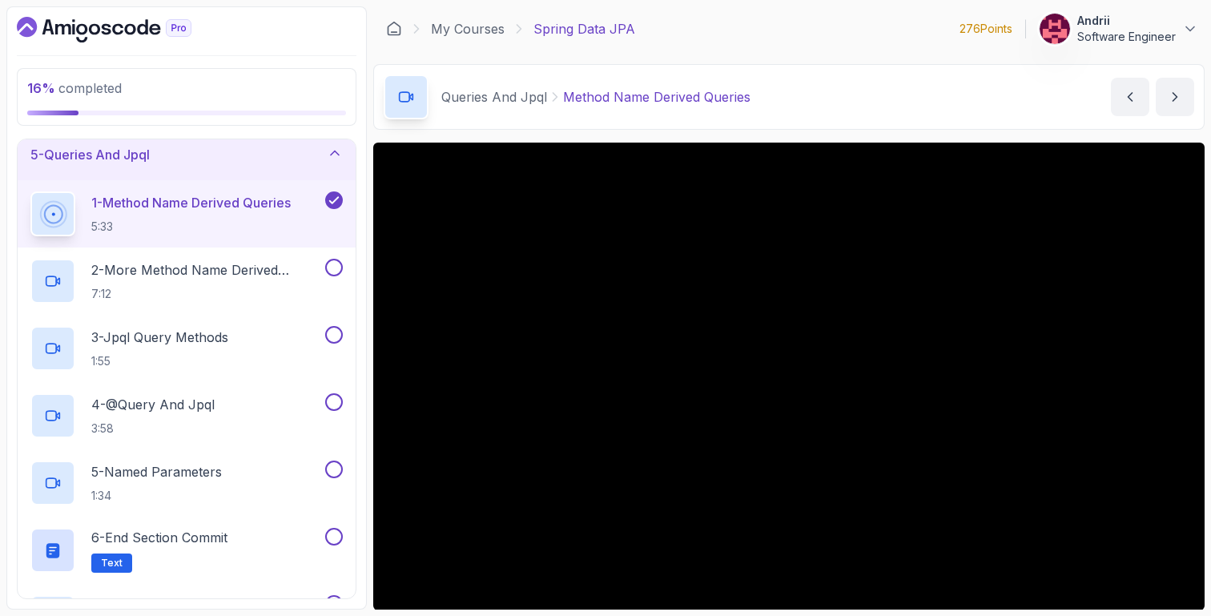
scroll to position [112, 0]
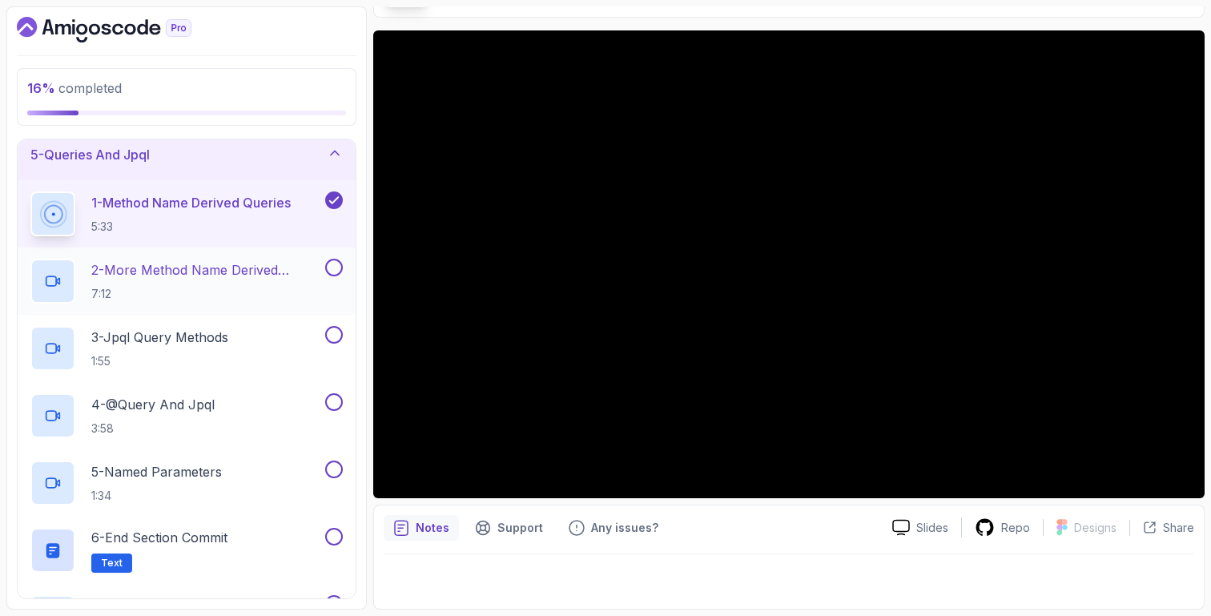
click at [201, 276] on p "2 - More Method Name Derived Queries" at bounding box center [206, 269] width 231 height 19
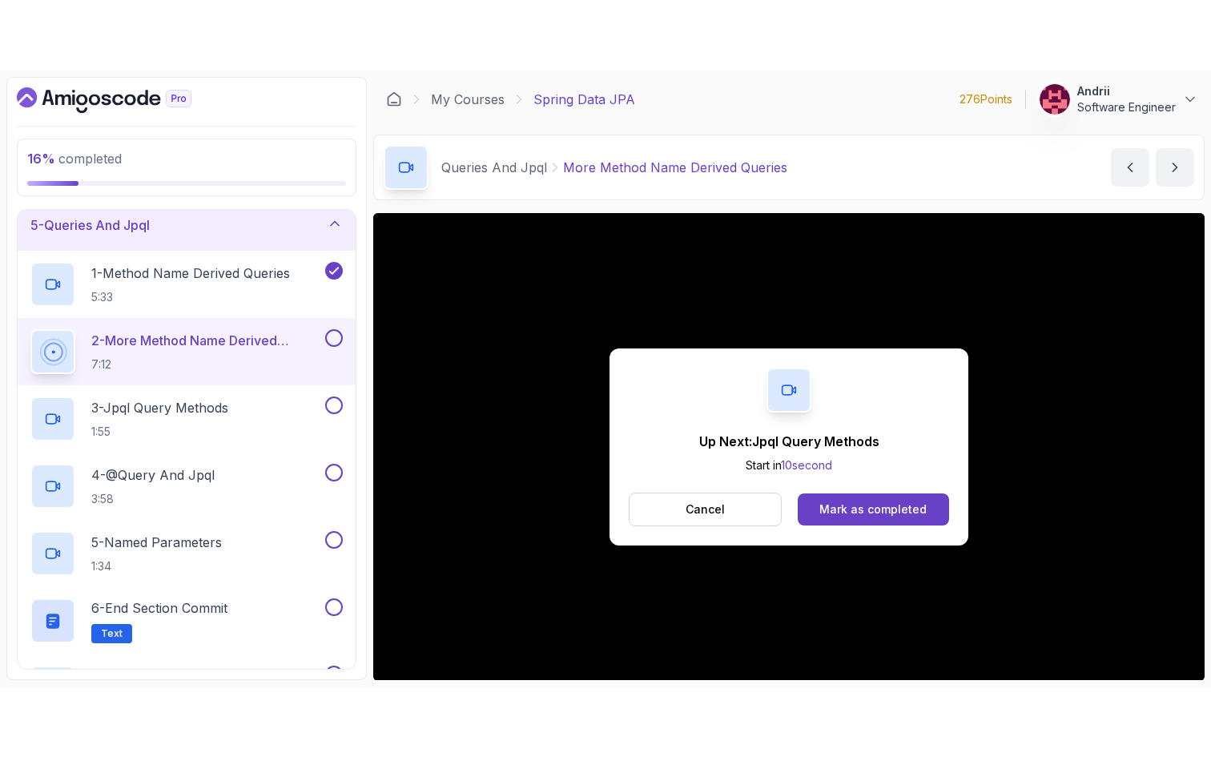
scroll to position [112, 0]
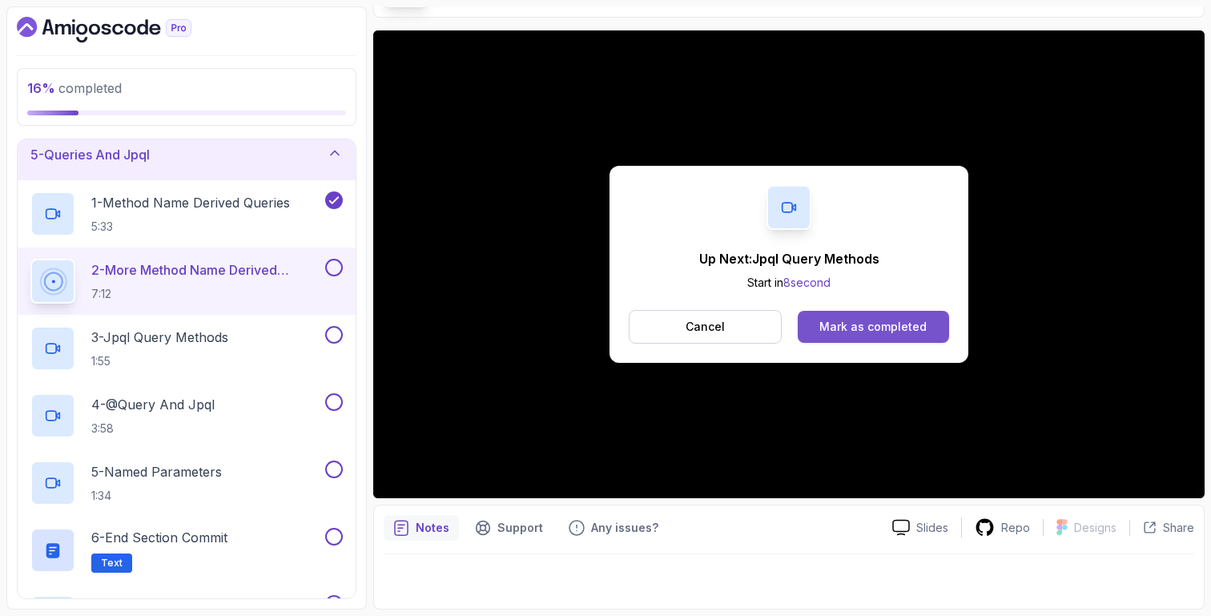
click at [882, 333] on div "Mark as completed" at bounding box center [872, 327] width 107 height 16
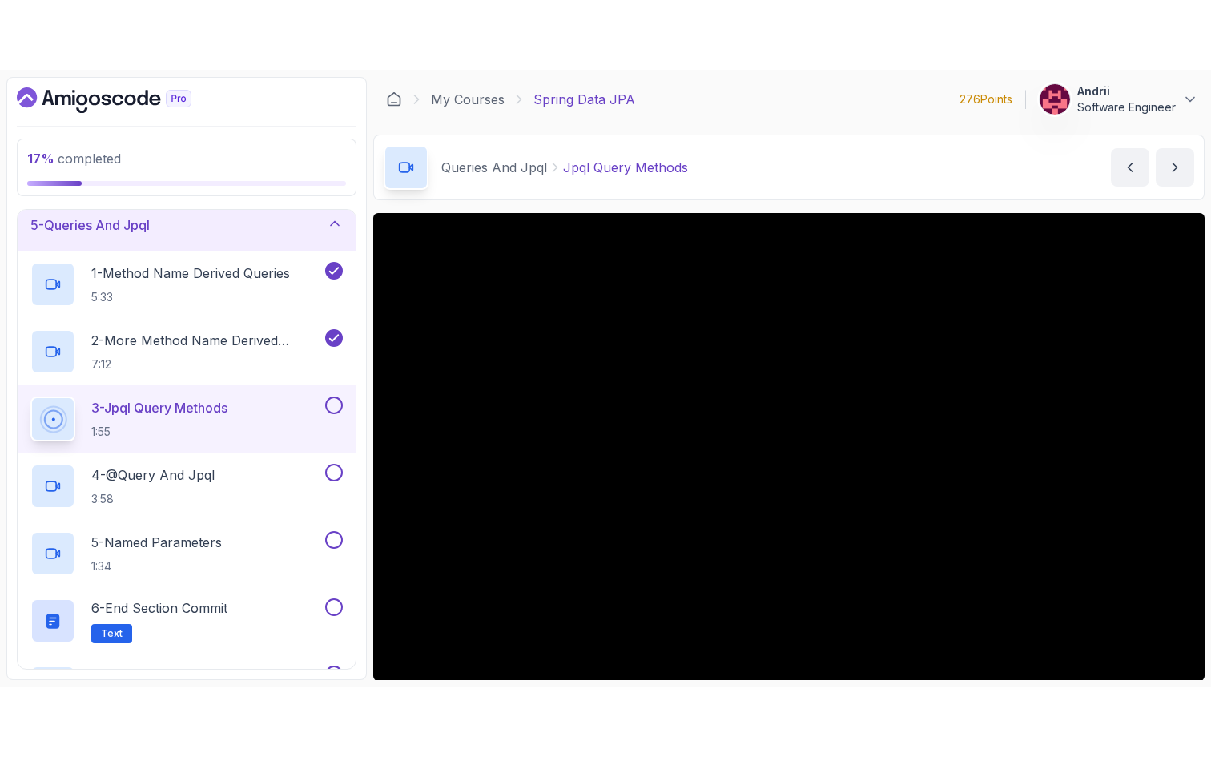
scroll to position [112, 0]
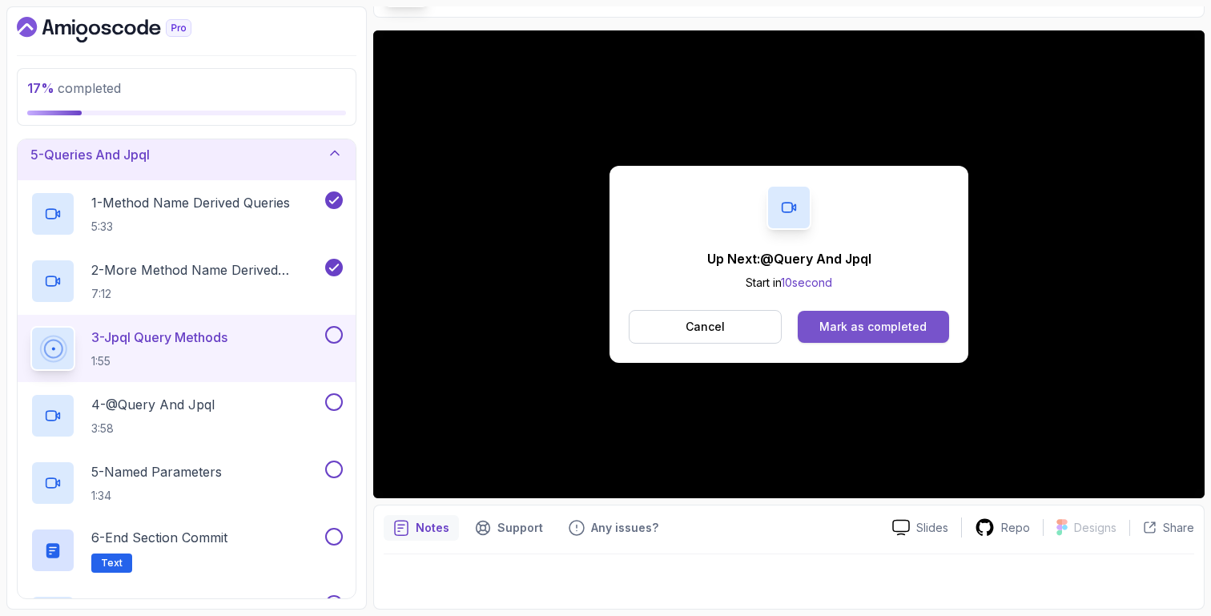
click at [847, 332] on div "Mark as completed" at bounding box center [872, 327] width 107 height 16
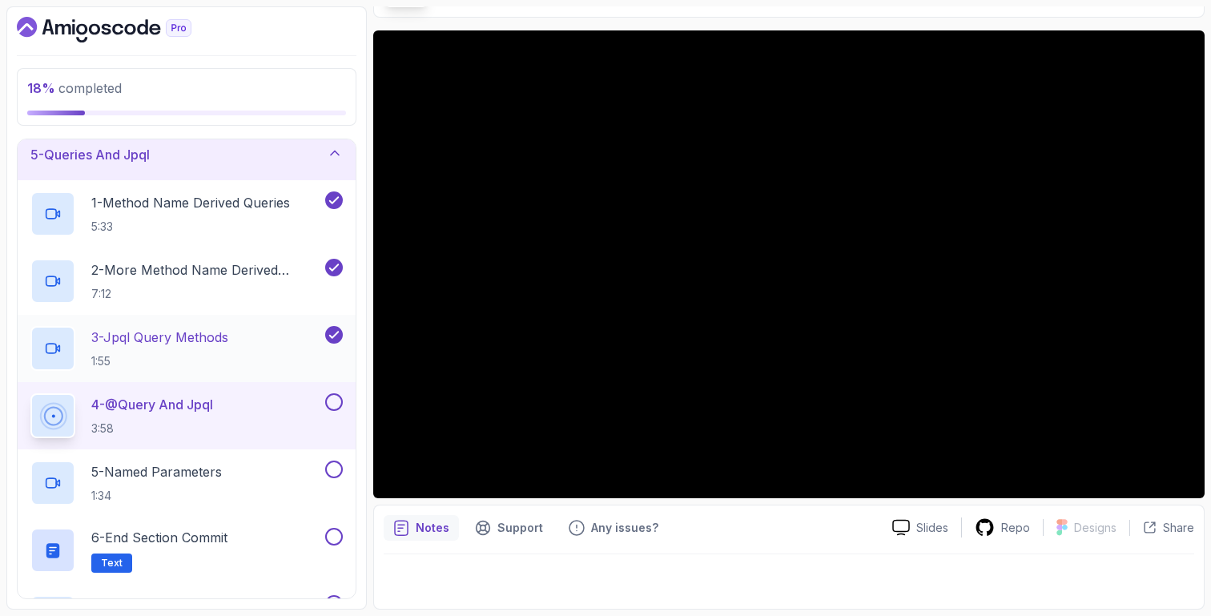
click at [246, 344] on div "3 - Jpql Query Methods 1:55" at bounding box center [175, 348] width 291 height 45
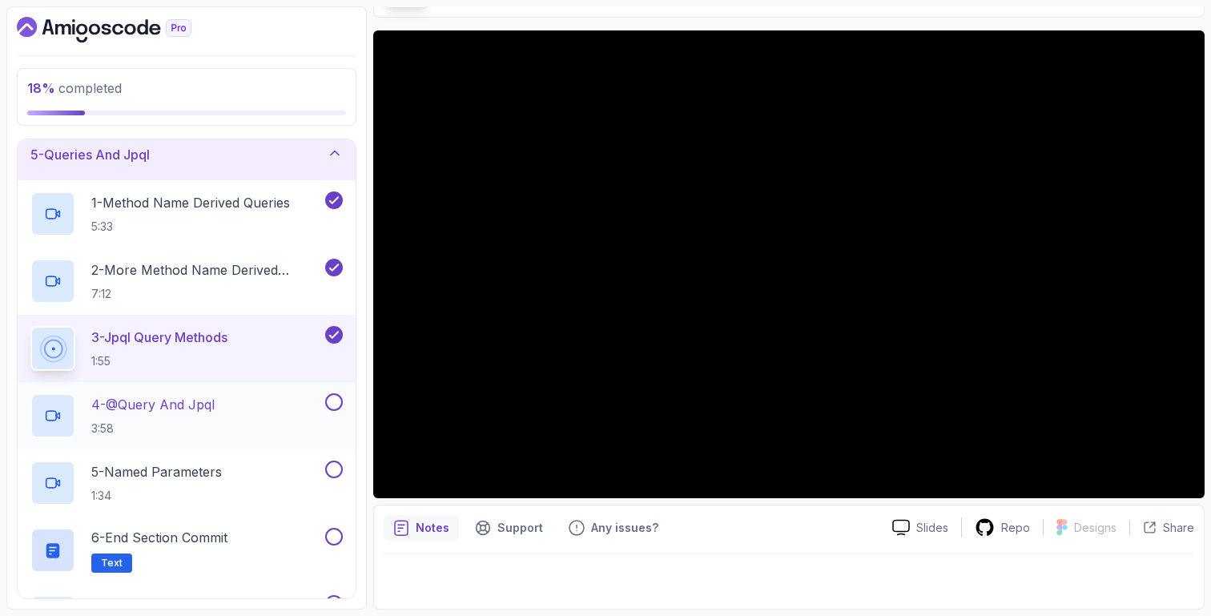
click at [247, 430] on div "4 - @Query And Jpql 3:58" at bounding box center [175, 415] width 291 height 45
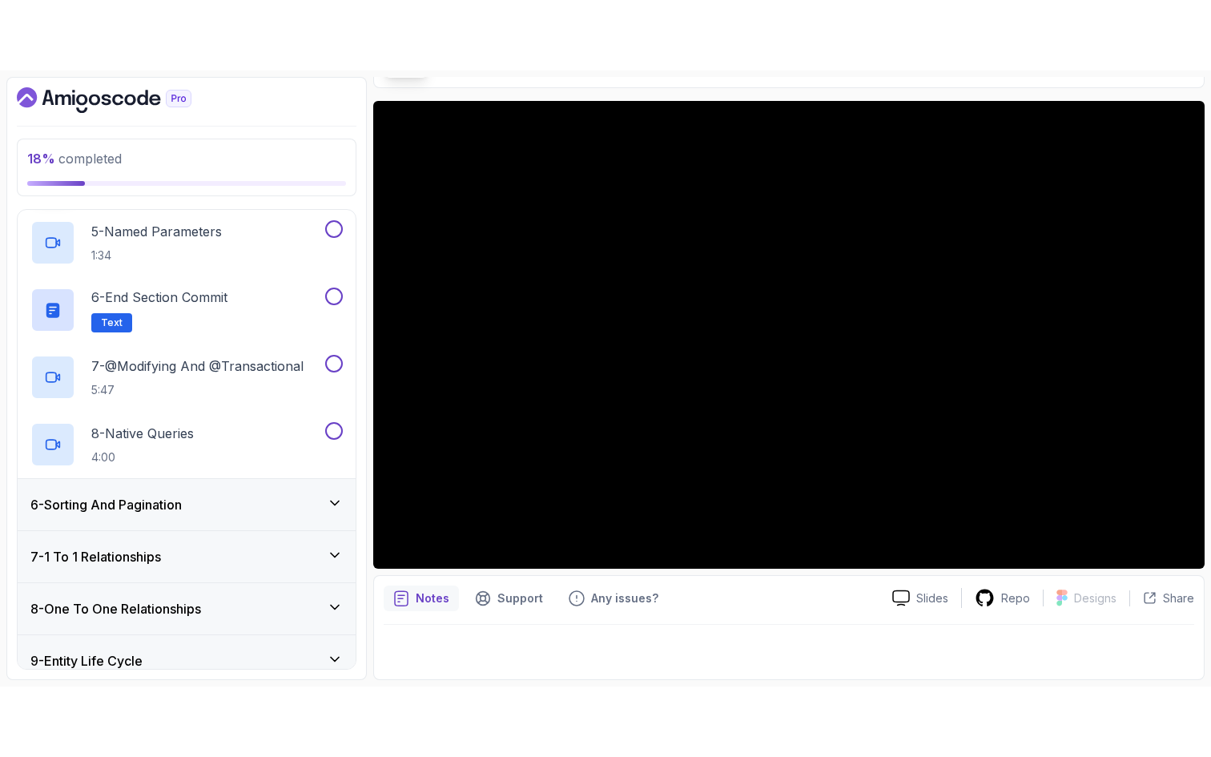
scroll to position [531, 0]
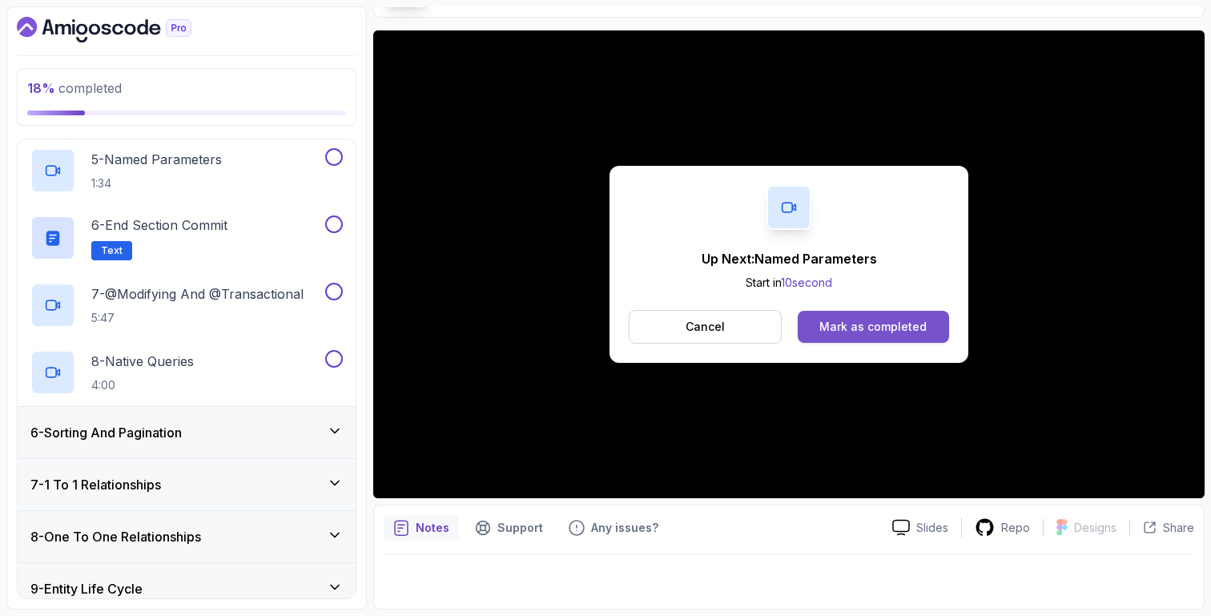
click at [893, 332] on div "Mark as completed" at bounding box center [872, 327] width 107 height 16
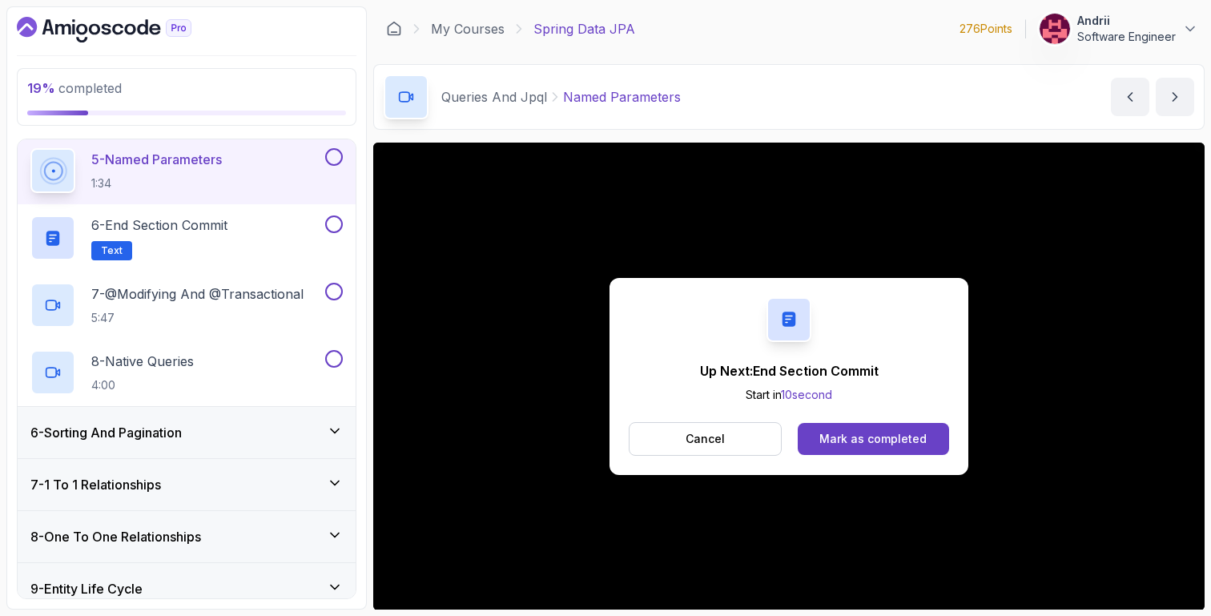
scroll to position [112, 0]
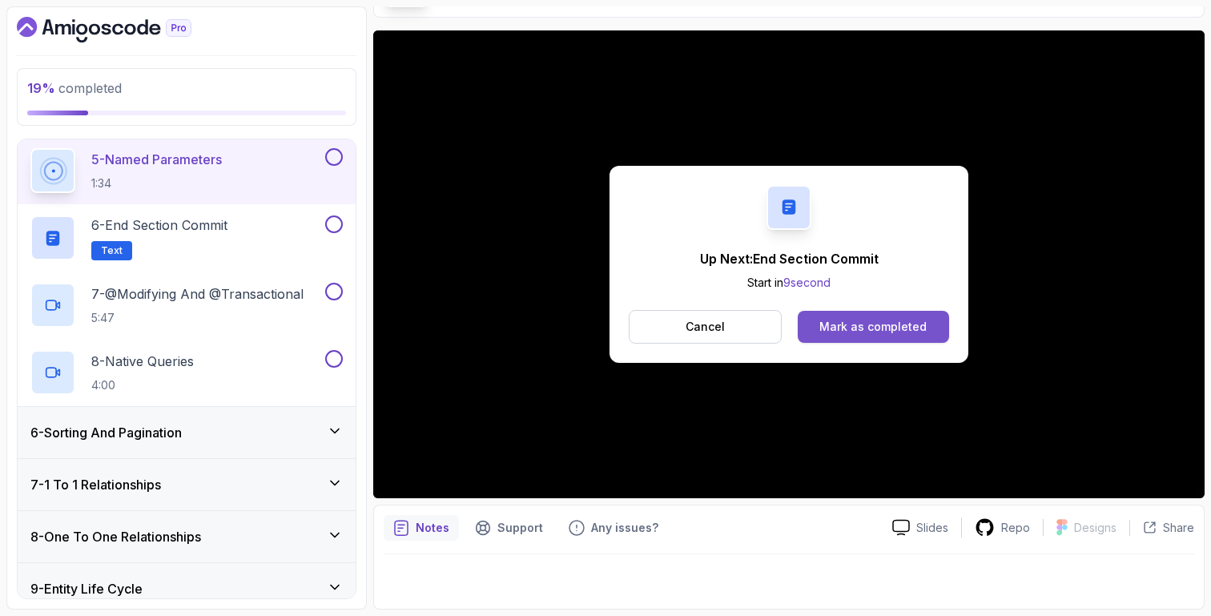
click at [859, 328] on div "Mark as completed" at bounding box center [872, 327] width 107 height 16
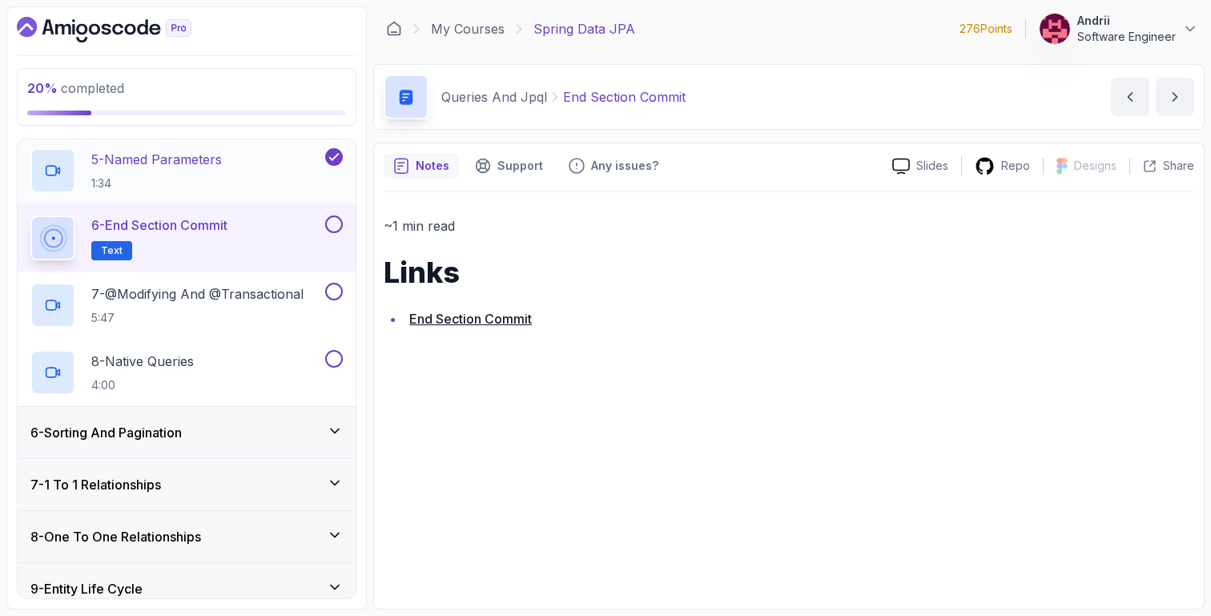
click at [183, 181] on p "1:34" at bounding box center [156, 183] width 131 height 16
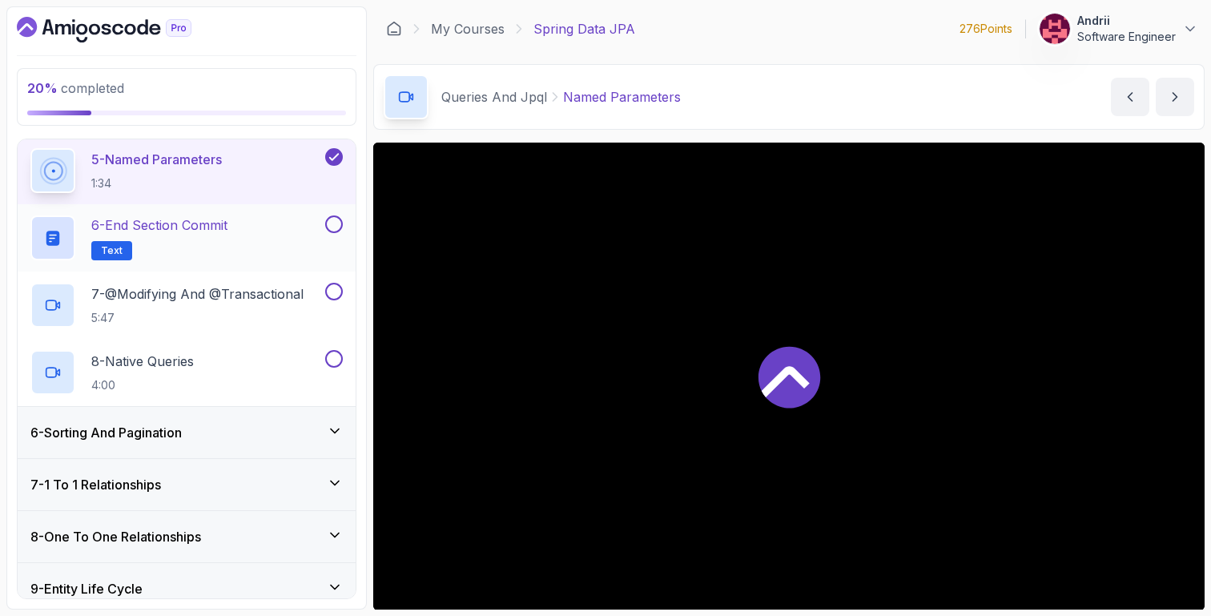
click at [191, 223] on p "6 - End Section Commit" at bounding box center [159, 224] width 136 height 19
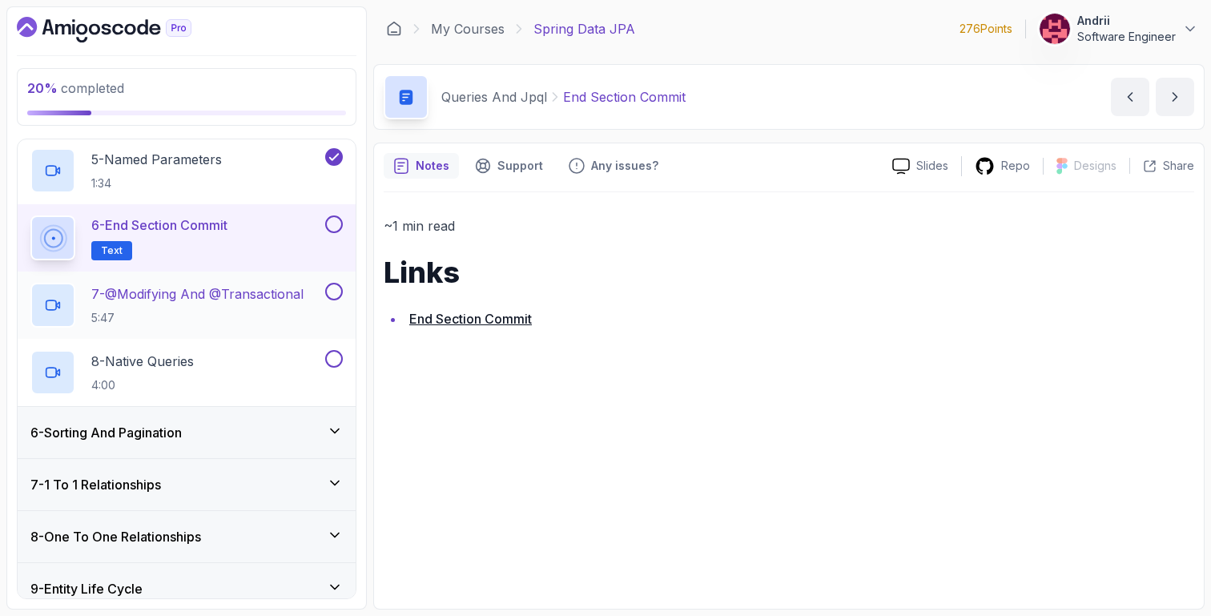
click at [223, 302] on p "7 - @Modifying And @Transactional" at bounding box center [197, 293] width 212 height 19
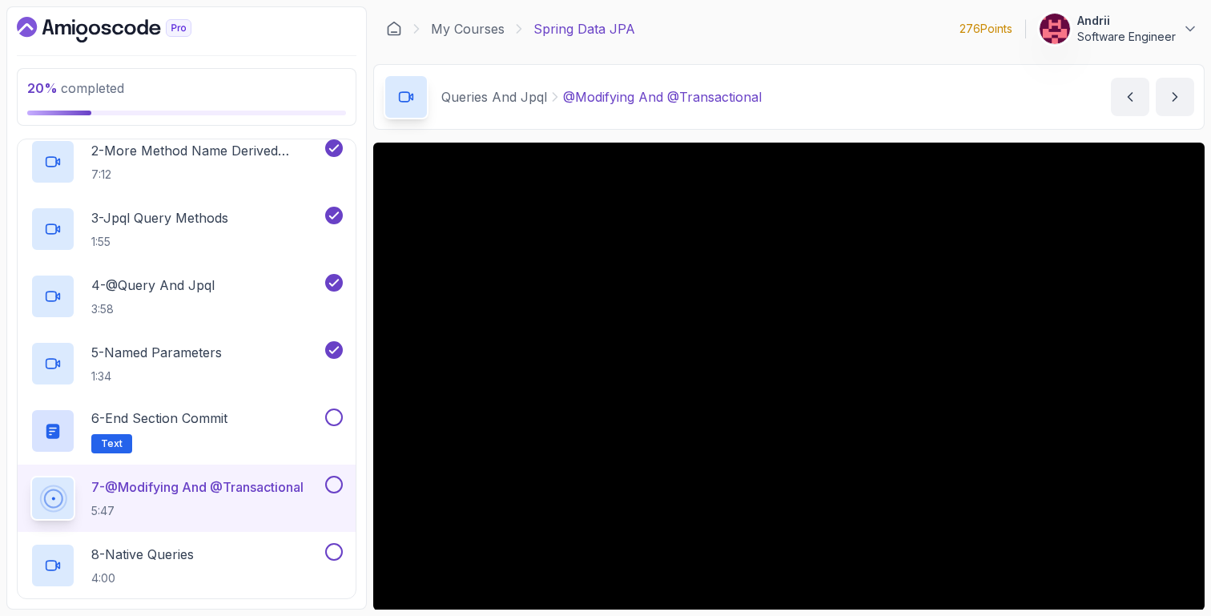
scroll to position [112, 0]
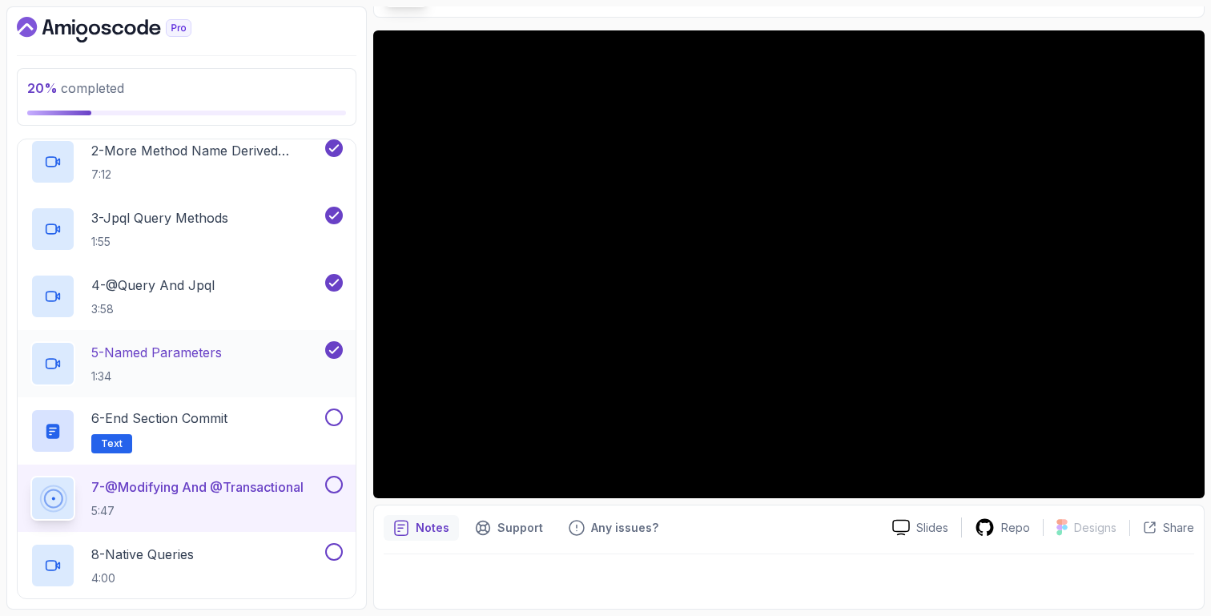
click at [213, 369] on p "1:34" at bounding box center [156, 376] width 131 height 16
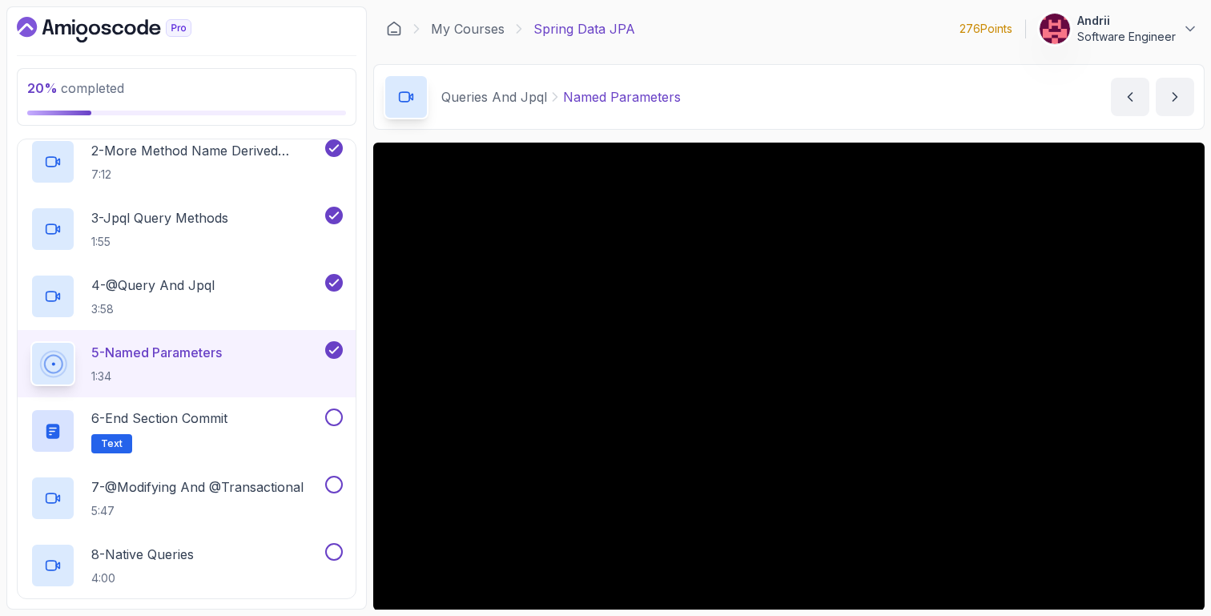
scroll to position [112, 0]
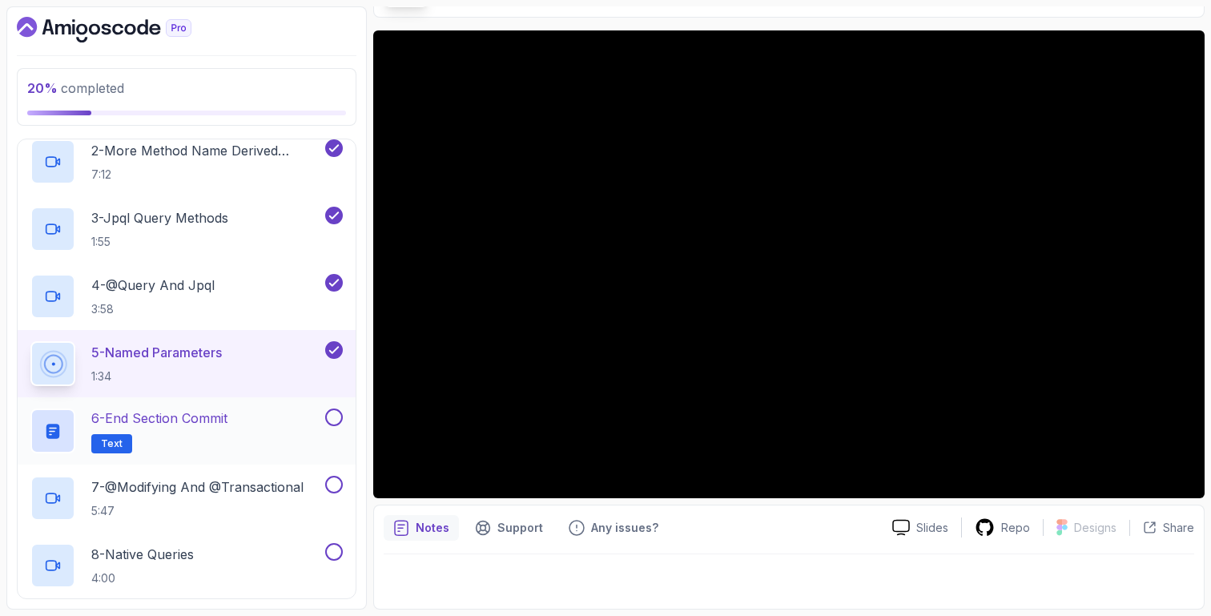
click at [179, 443] on h2 "6 - End Section Commit Text" at bounding box center [159, 430] width 136 height 45
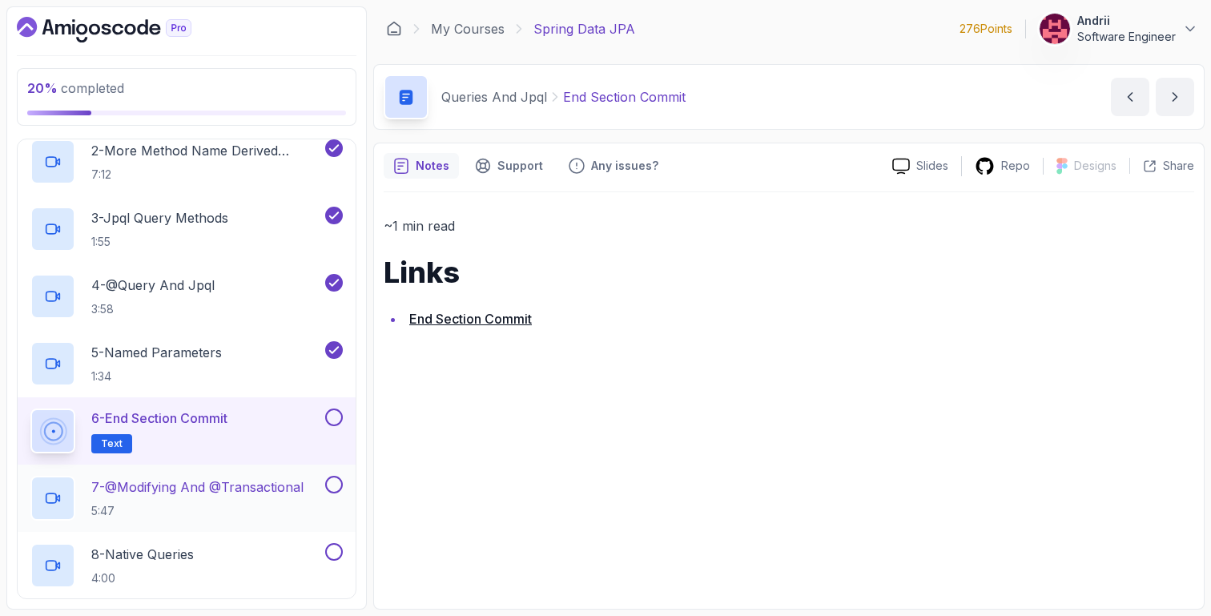
click at [170, 468] on div "7 - @Modifying And @Transactional 5:47" at bounding box center [187, 497] width 338 height 67
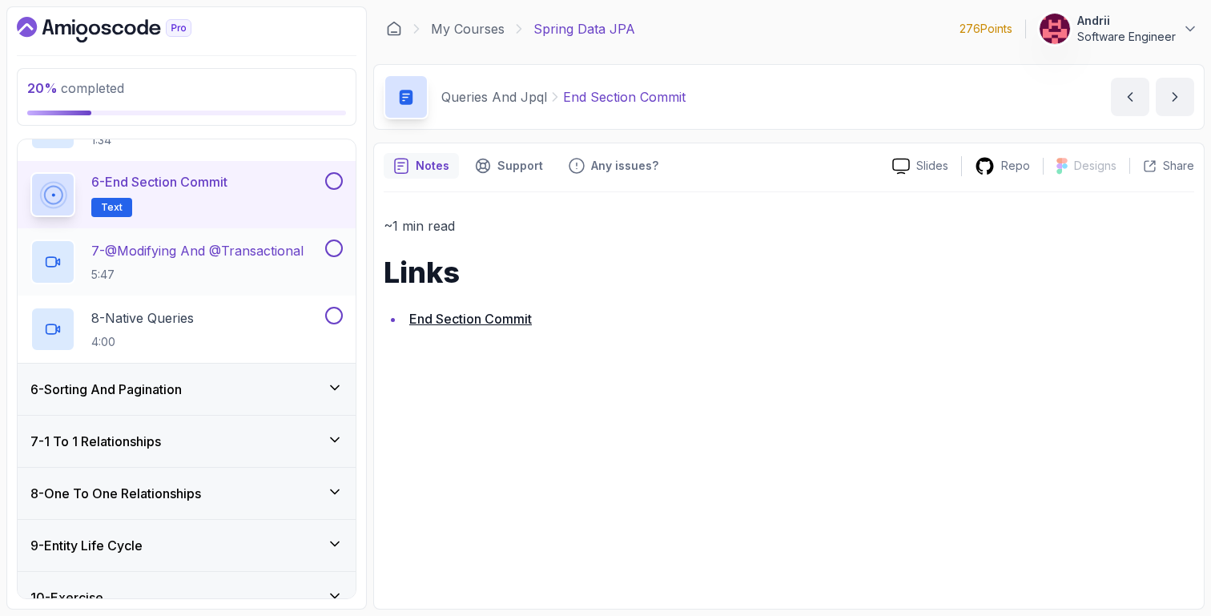
scroll to position [589, 0]
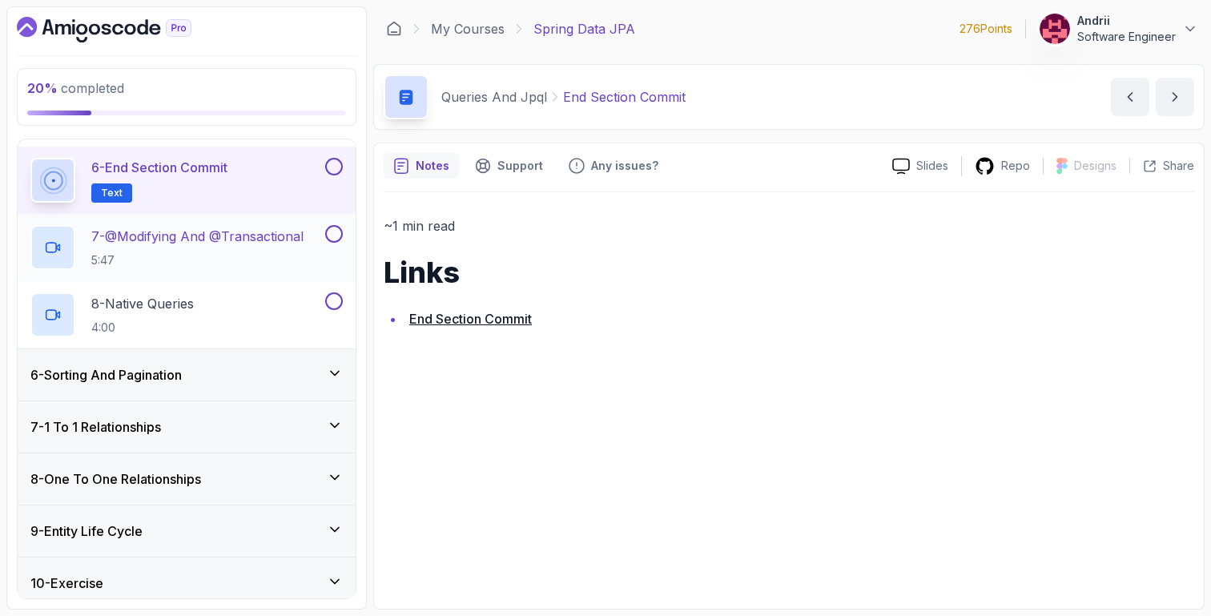
click at [192, 235] on p "7 - @Modifying And @Transactional" at bounding box center [197, 236] width 212 height 19
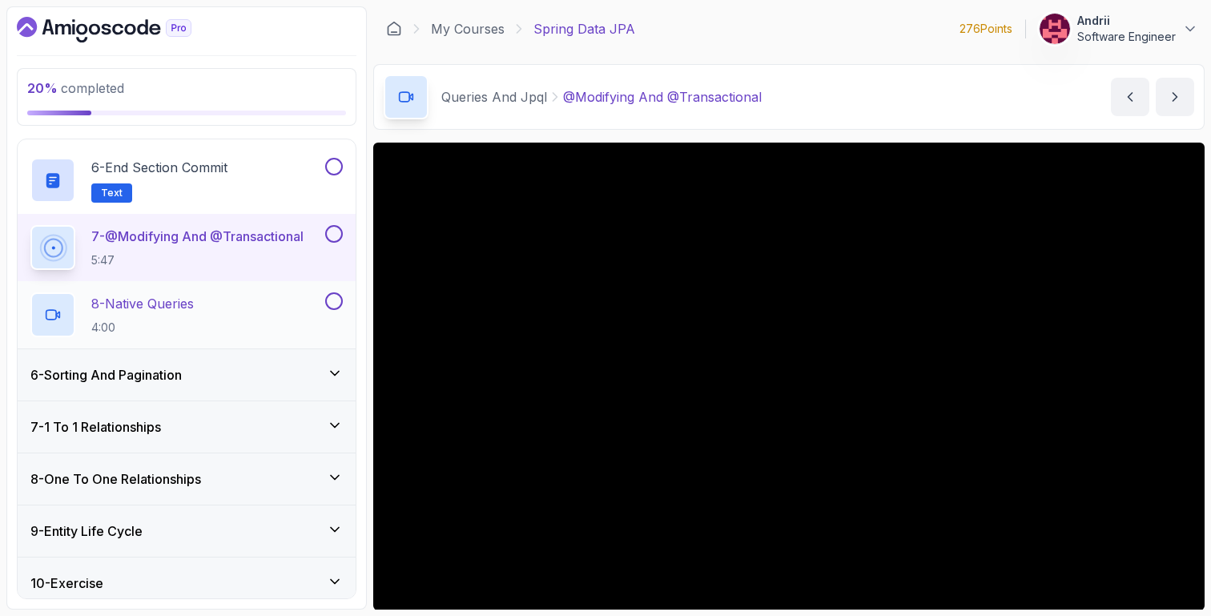
scroll to position [1172, 0]
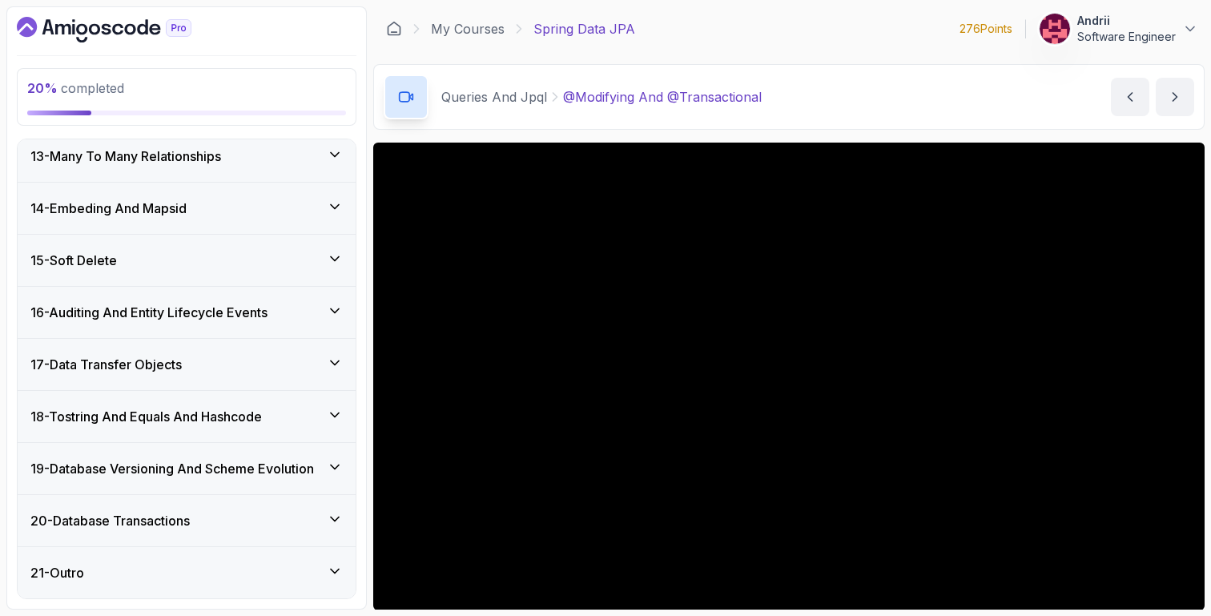
click at [219, 501] on div "20 - Database Transactions" at bounding box center [187, 520] width 338 height 51
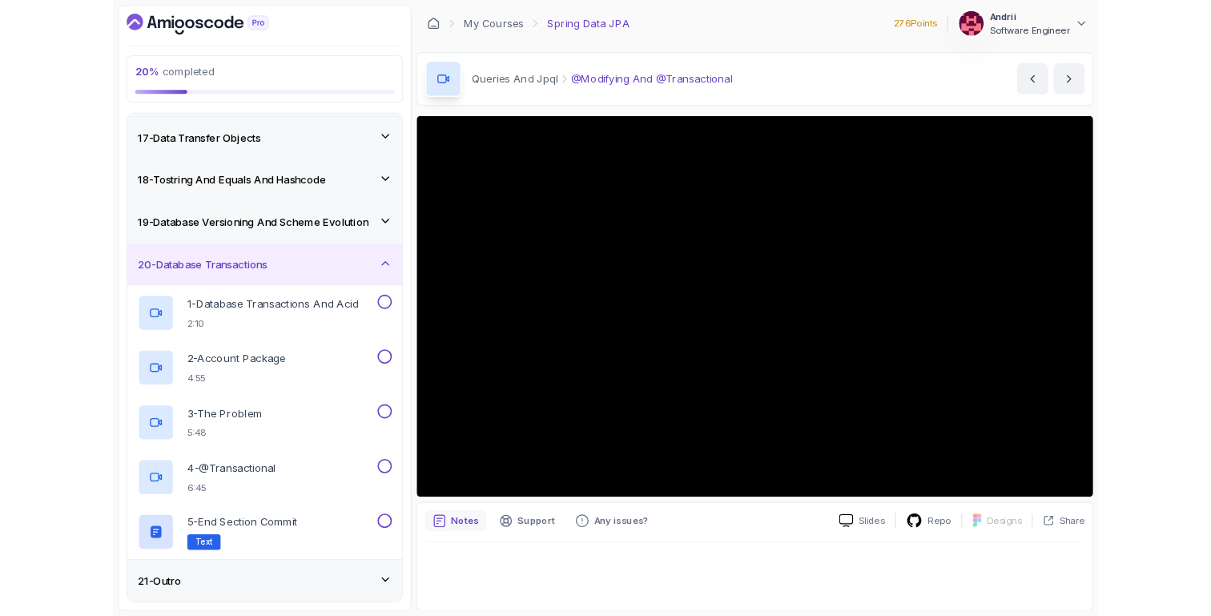
scroll to position [970, 0]
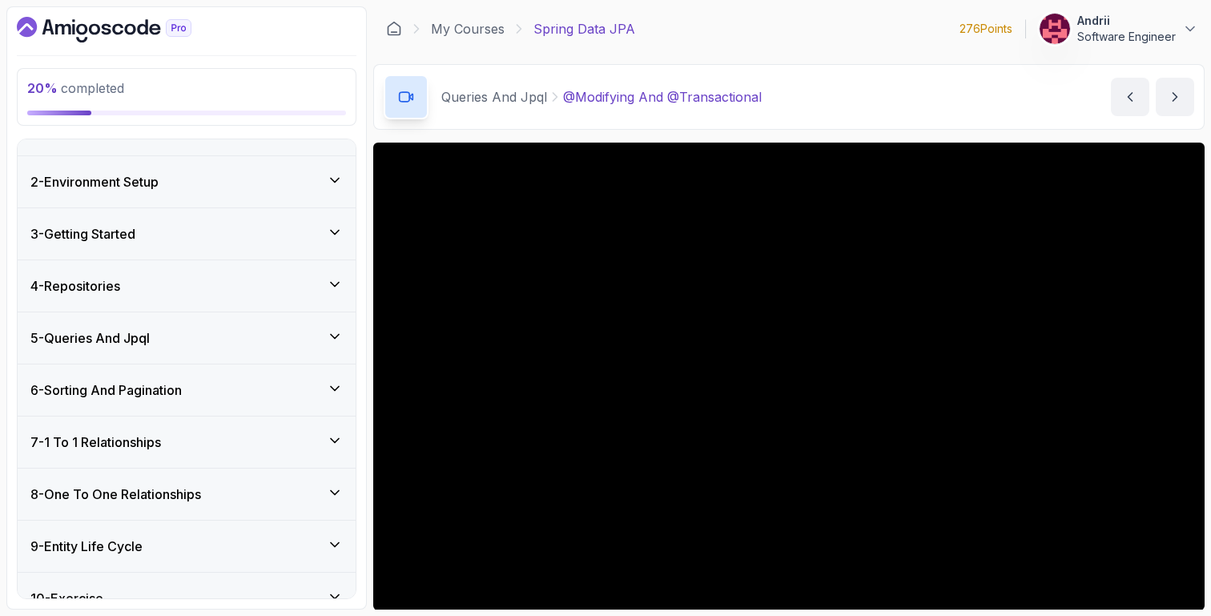
click at [289, 274] on div "4 - Repositories" at bounding box center [187, 285] width 338 height 51
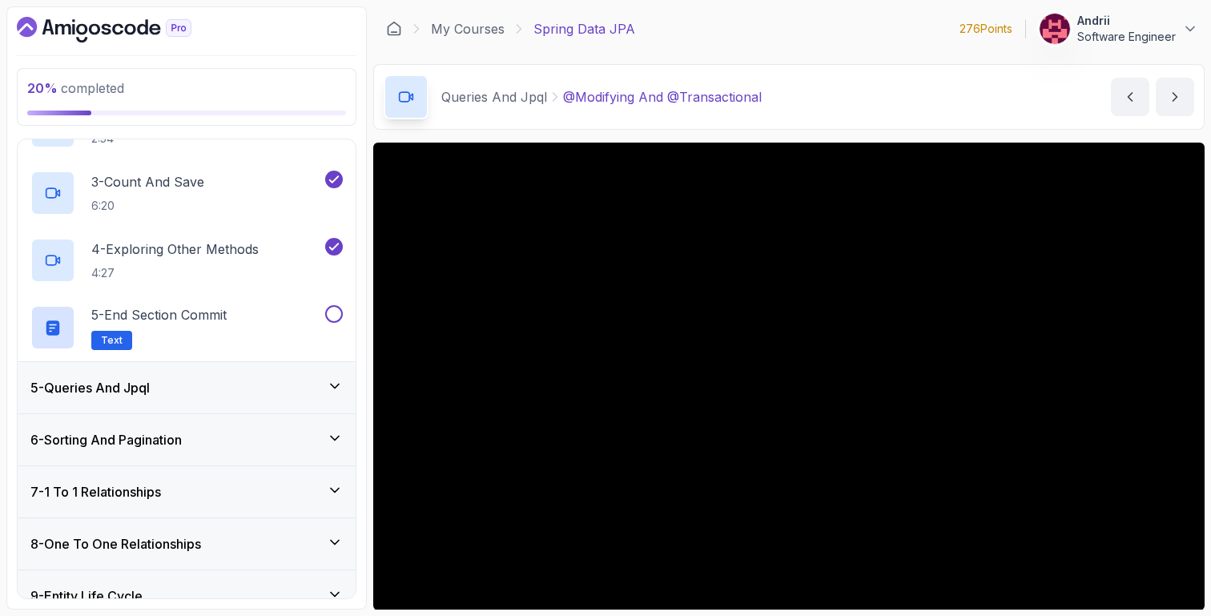
scroll to position [112, 0]
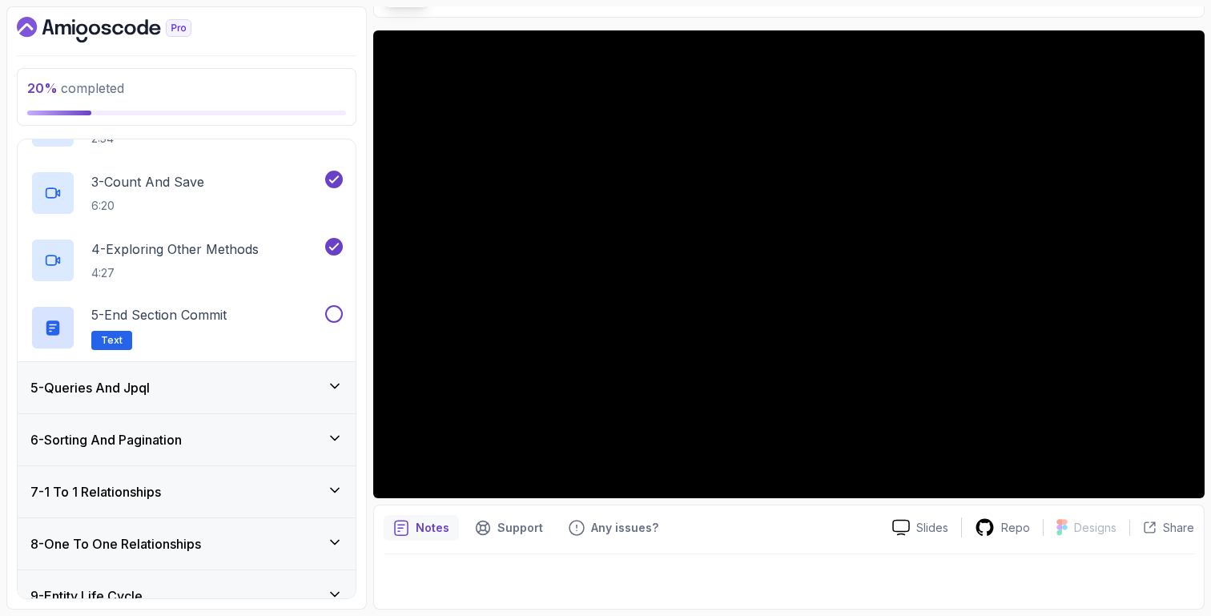
click at [228, 375] on div "5 - Queries And Jpql" at bounding box center [187, 387] width 338 height 51
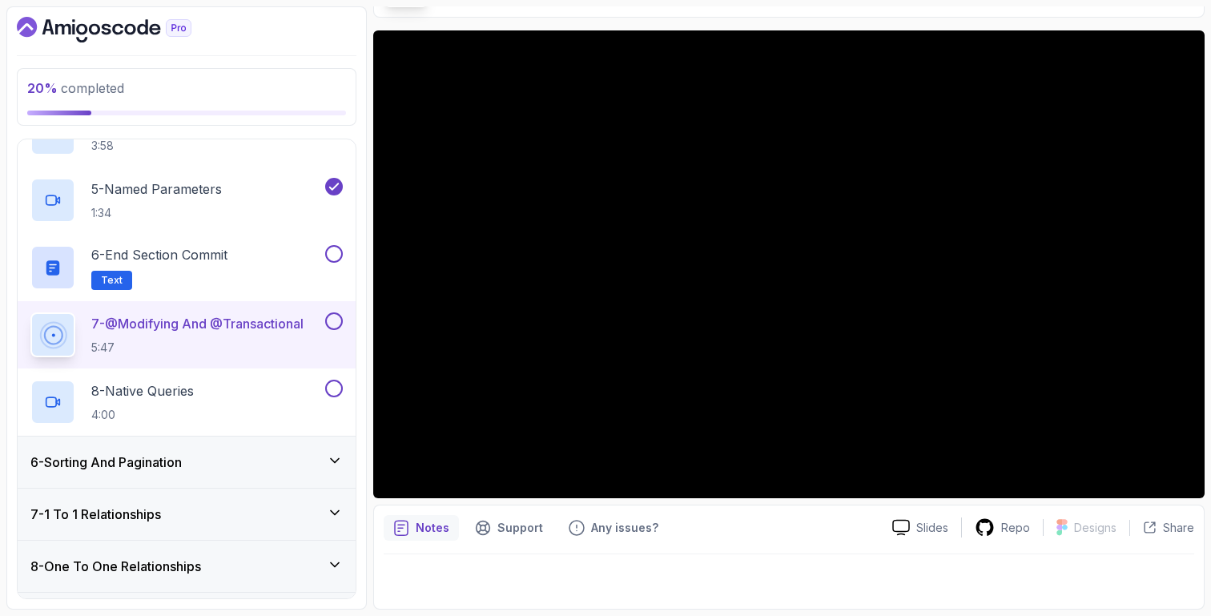
scroll to position [0, 0]
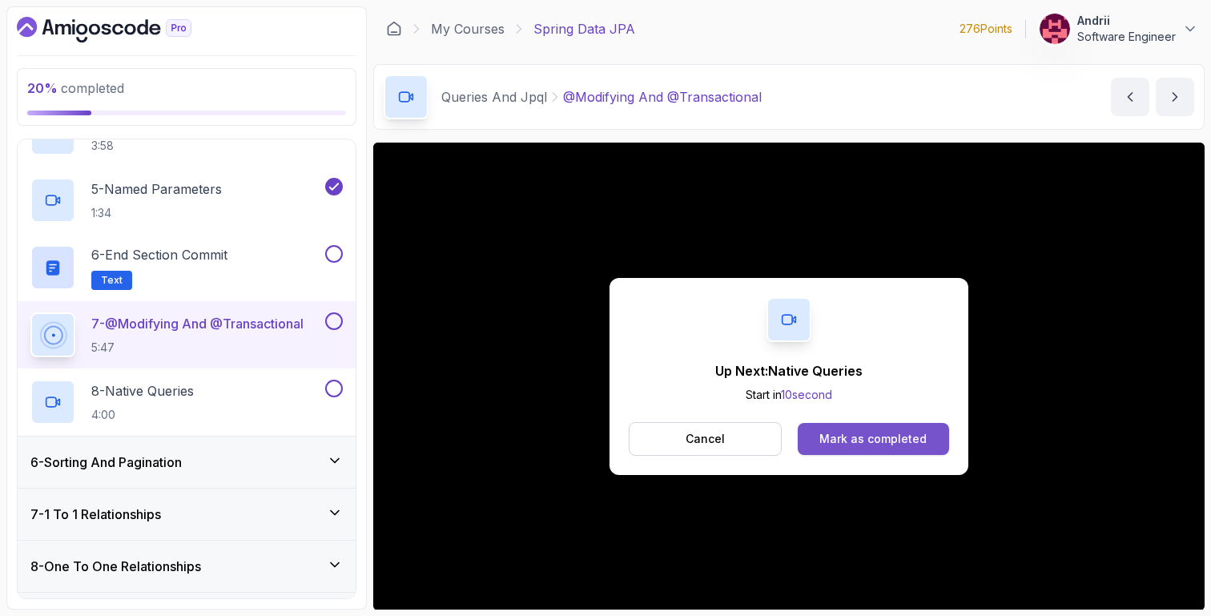
click at [829, 437] on div "Mark as completed" at bounding box center [872, 439] width 107 height 16
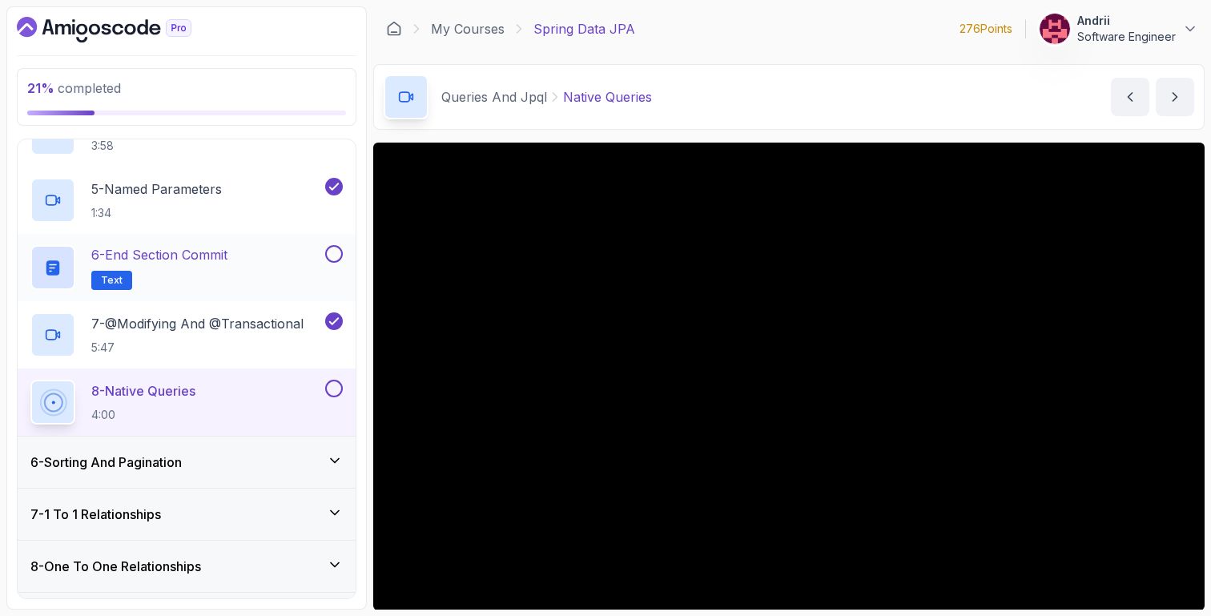
click at [252, 299] on div "6 - End Section Commit Text" at bounding box center [187, 267] width 338 height 67
click at [252, 316] on p "7 - @Modifying And @Transactional" at bounding box center [197, 323] width 212 height 19
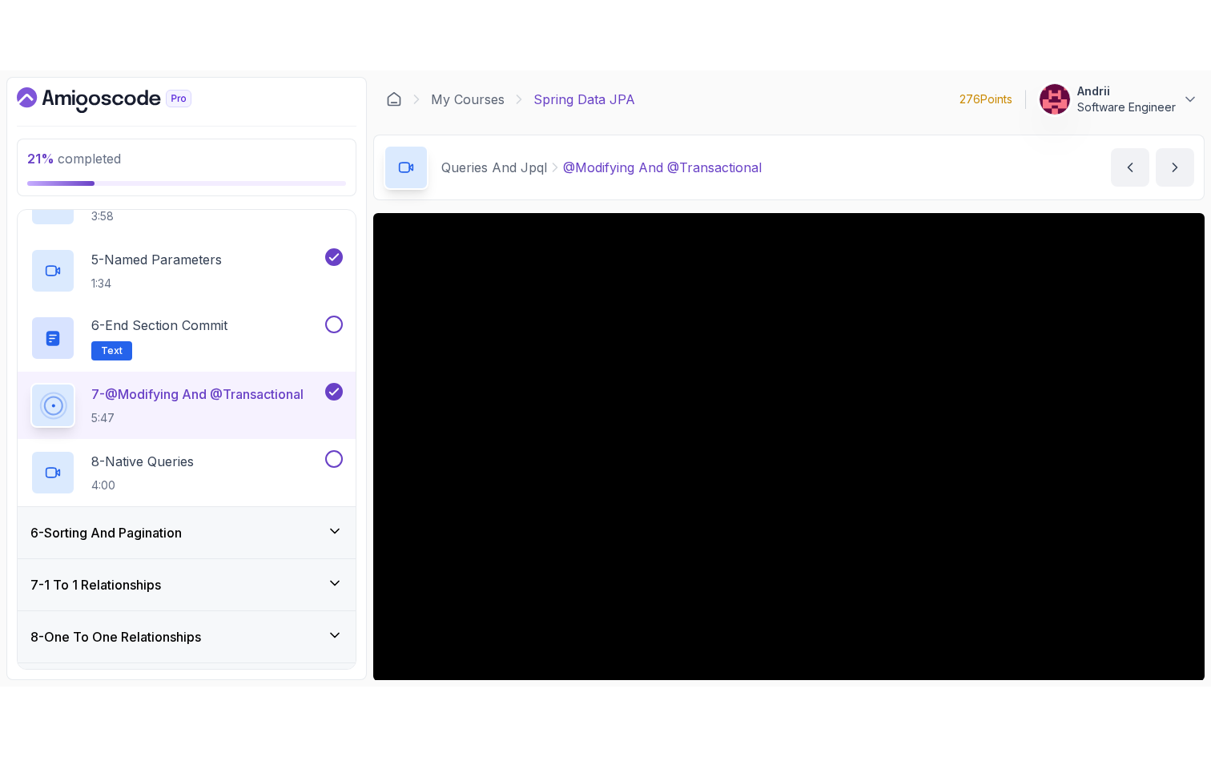
scroll to position [112, 0]
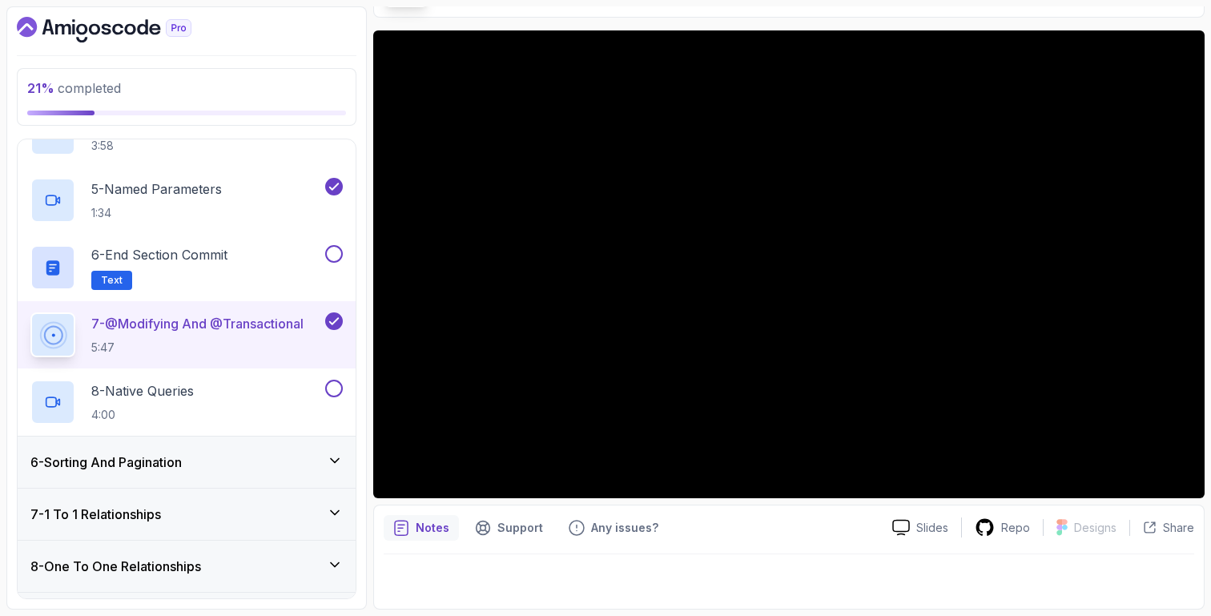
click at [211, 340] on p "5:47" at bounding box center [197, 348] width 212 height 16
click at [215, 385] on div "8 - Native Queries 4:00" at bounding box center [175, 402] width 291 height 45
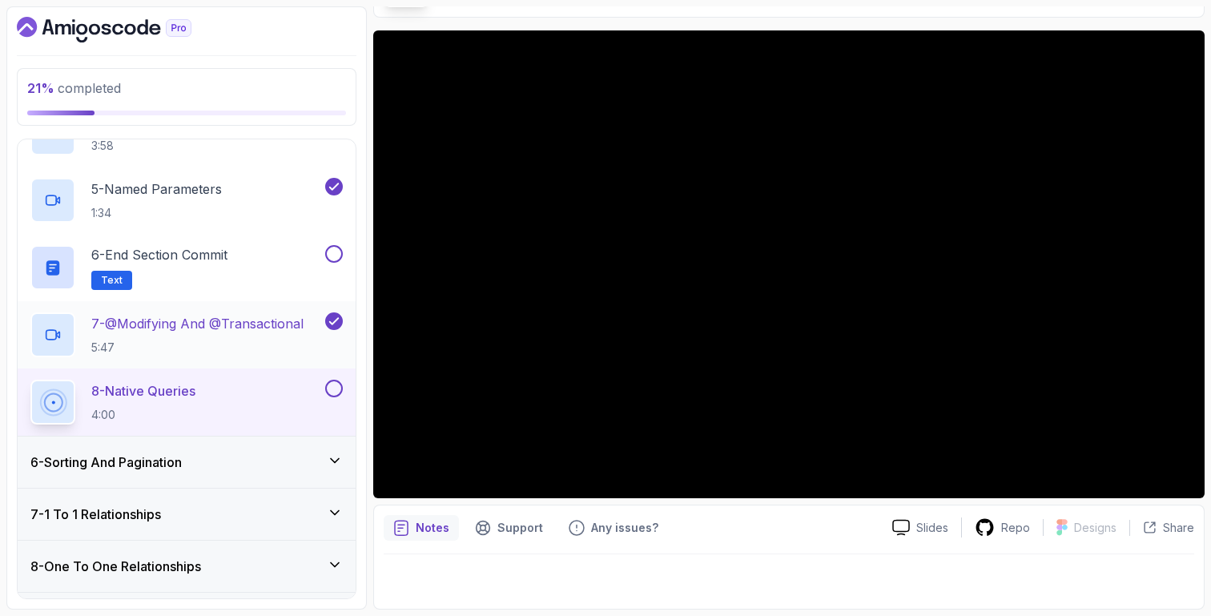
drag, startPoint x: 249, startPoint y: 330, endPoint x: 253, endPoint y: 337, distance: 8.2
click at [249, 330] on p "7 - @Modifying And @Transactional" at bounding box center [197, 323] width 212 height 19
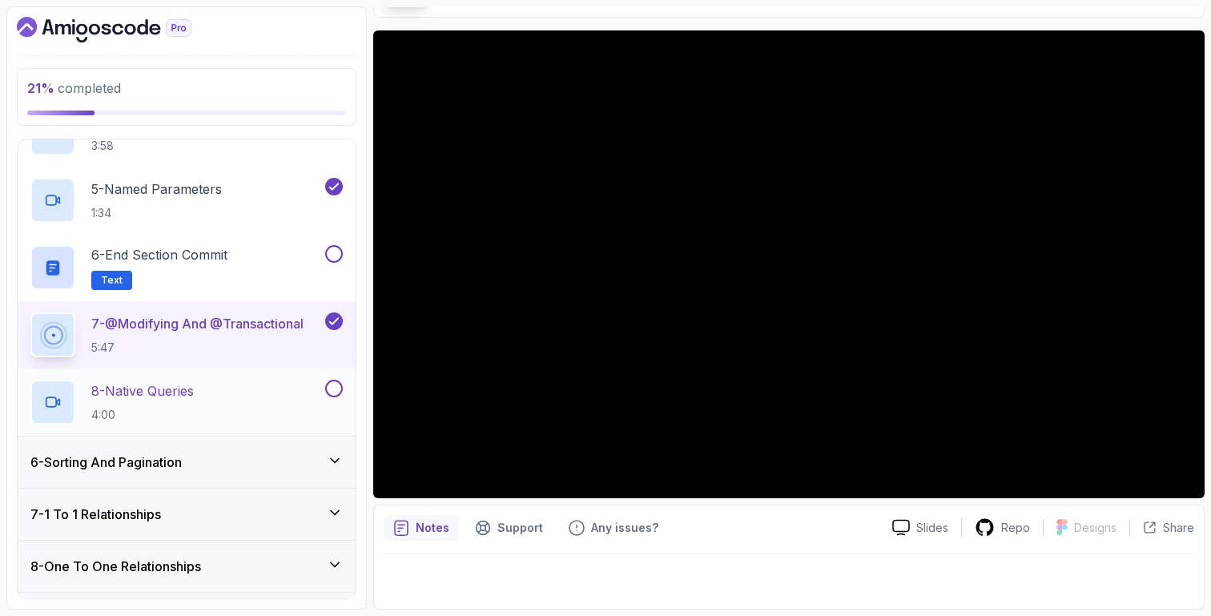
click at [267, 384] on div "8 - Native Queries 4:00" at bounding box center [175, 402] width 291 height 45
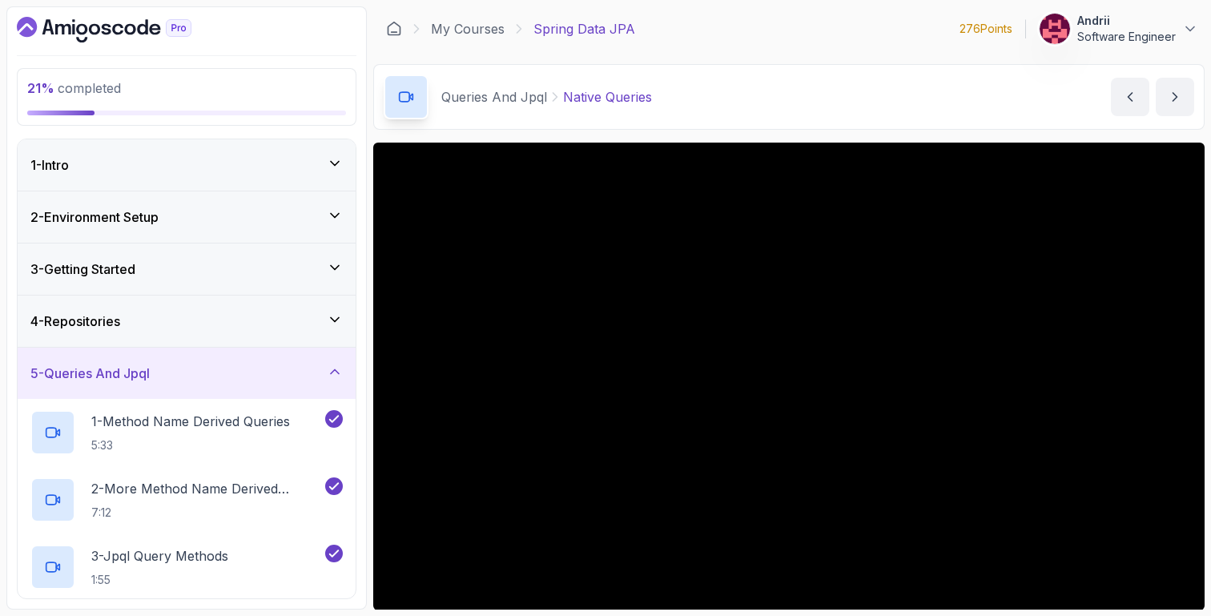
click at [252, 361] on div "5 - Queries And Jpql" at bounding box center [187, 373] width 338 height 51
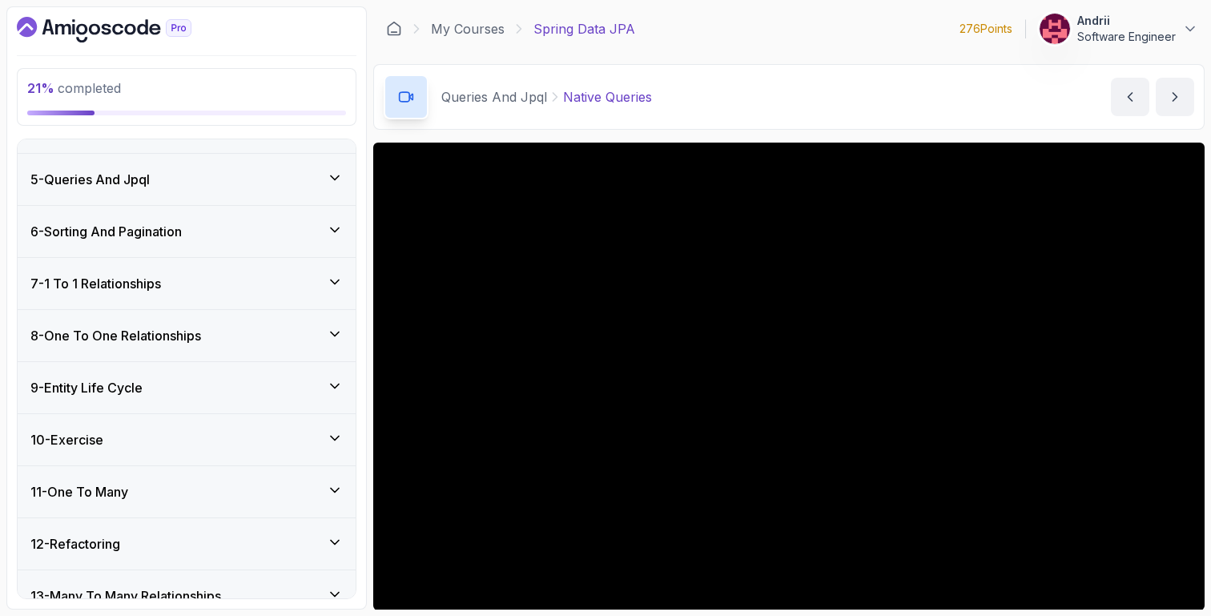
scroll to position [198, 0]
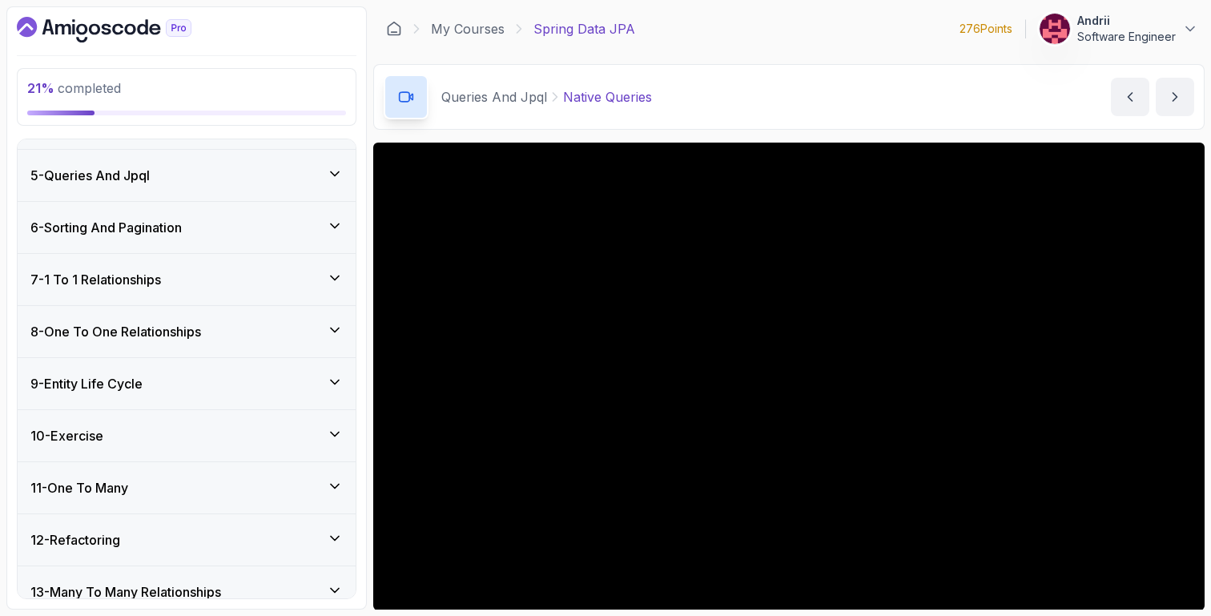
click at [293, 223] on div "6 - Sorting And Pagination" at bounding box center [186, 227] width 312 height 19
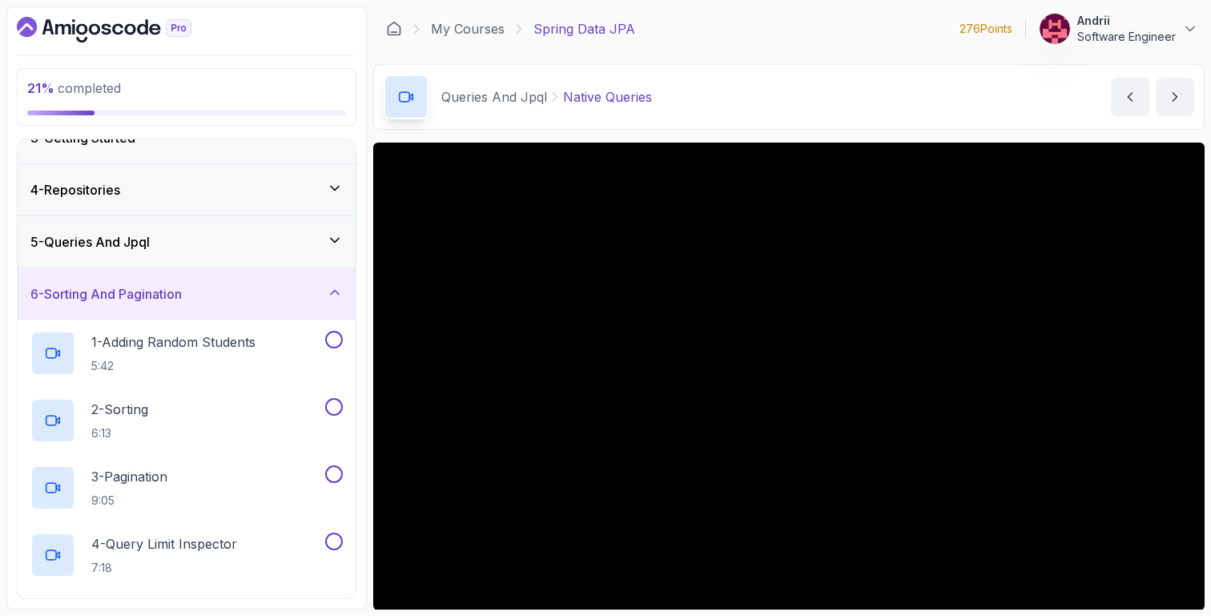
scroll to position [0, 0]
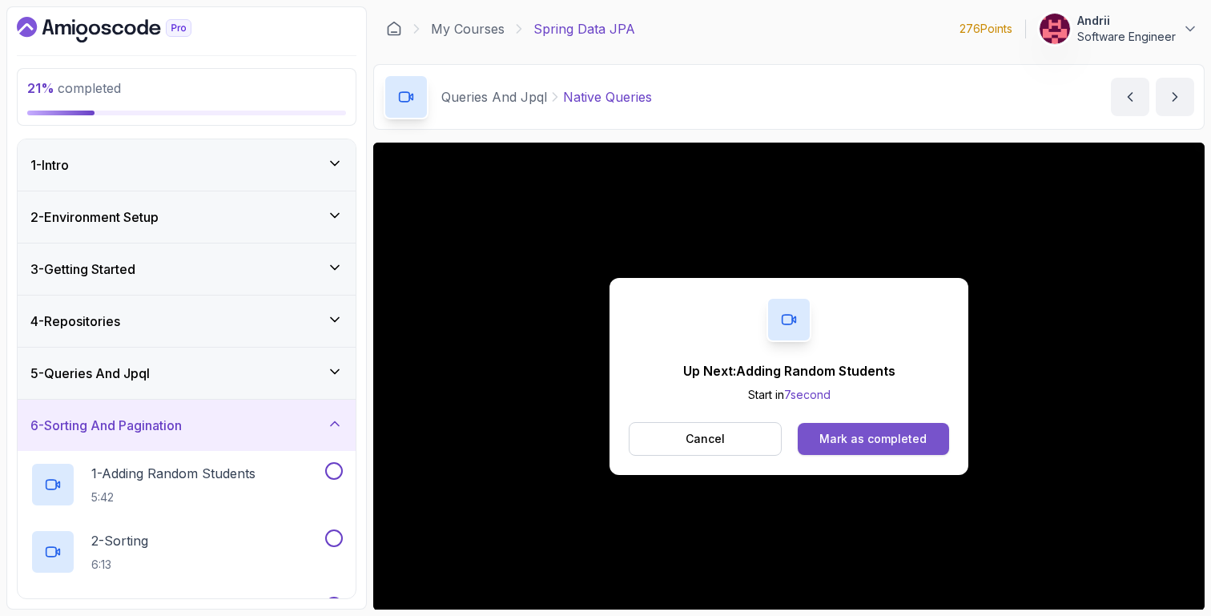
click at [847, 438] on div "Mark as completed" at bounding box center [872, 439] width 107 height 16
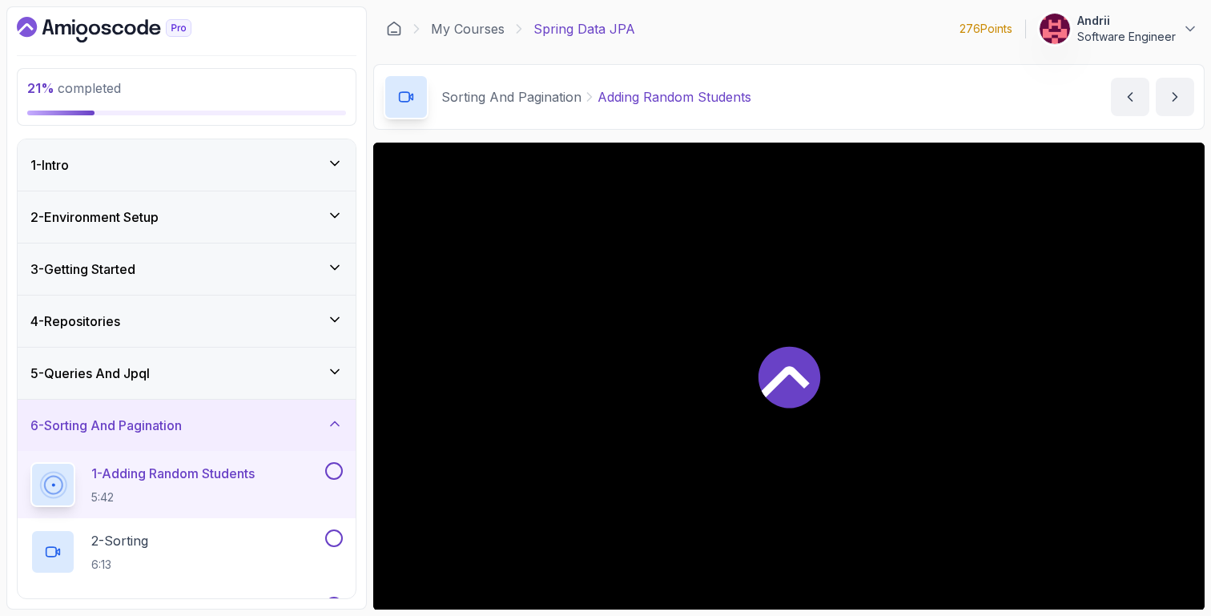
scroll to position [112, 0]
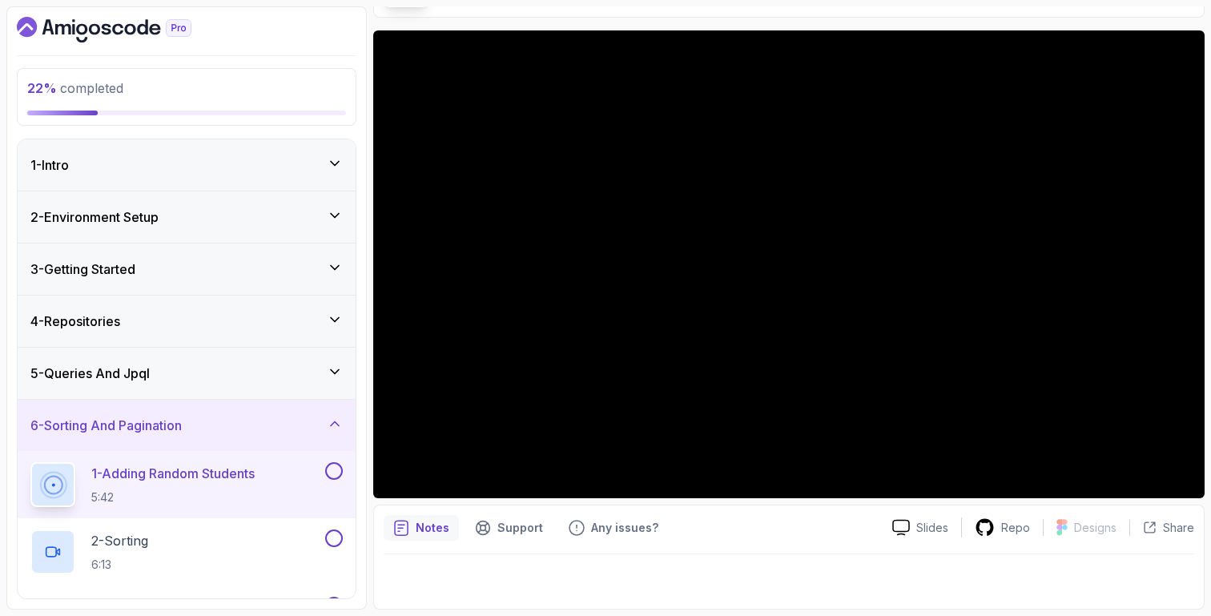
click at [265, 383] on div "5 - Queries And Jpql" at bounding box center [187, 373] width 338 height 51
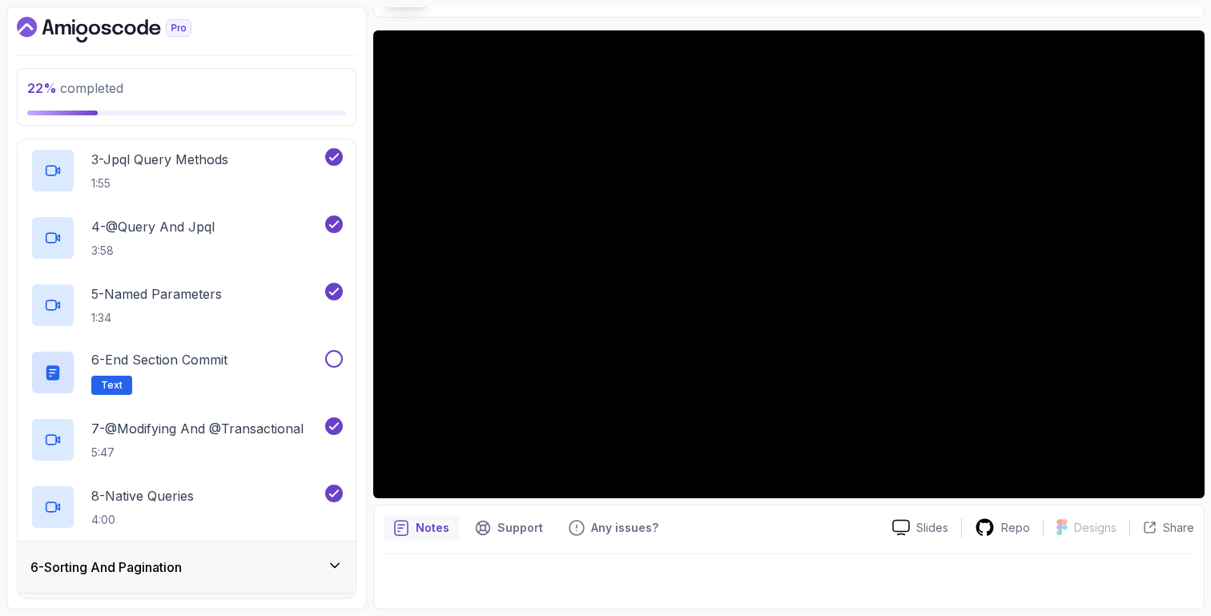
scroll to position [397, 0]
click at [209, 503] on div "8 - Native Queries 4:00" at bounding box center [175, 506] width 291 height 45
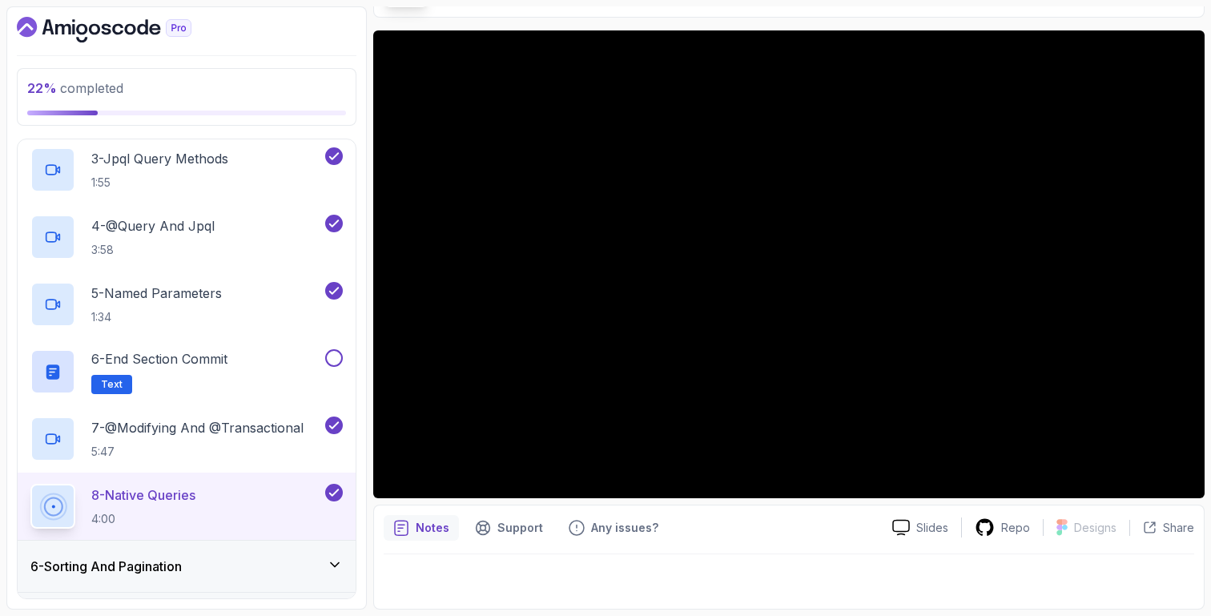
click at [276, 577] on div "6 - Sorting And Pagination" at bounding box center [187, 566] width 338 height 51
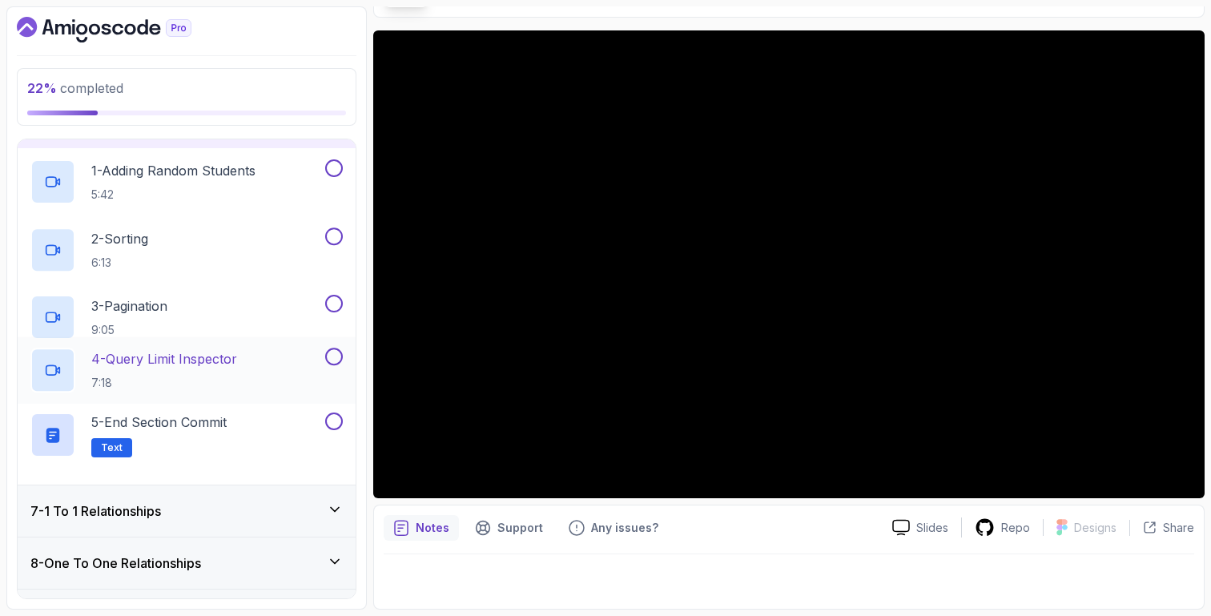
scroll to position [294, 0]
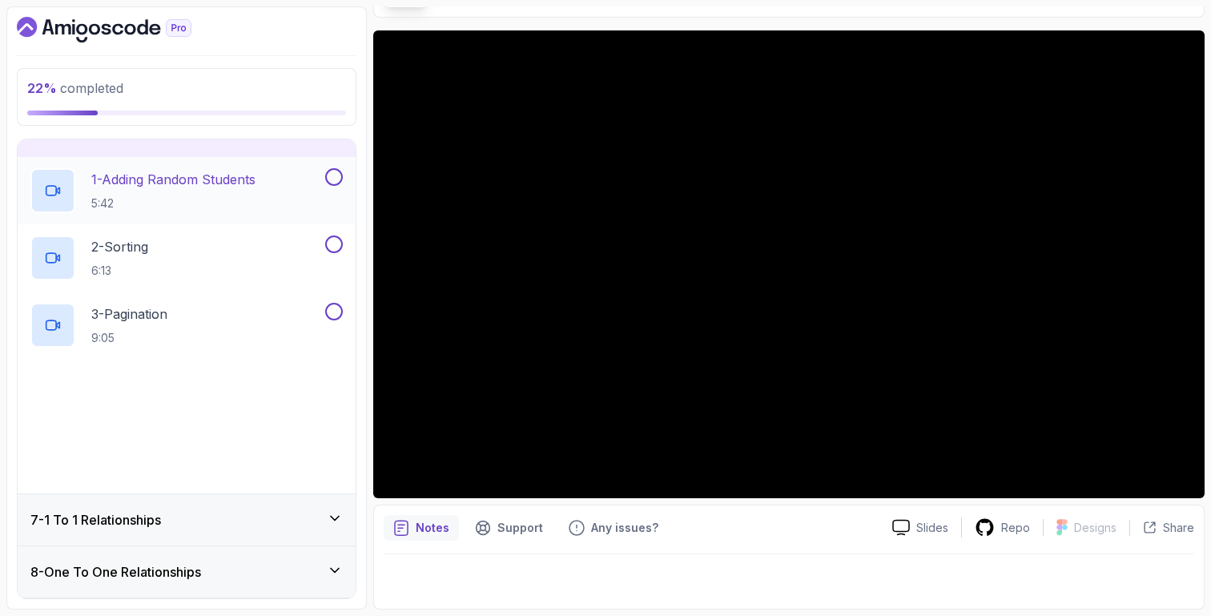
click at [187, 180] on p "1 - Adding Random Students" at bounding box center [173, 179] width 164 height 19
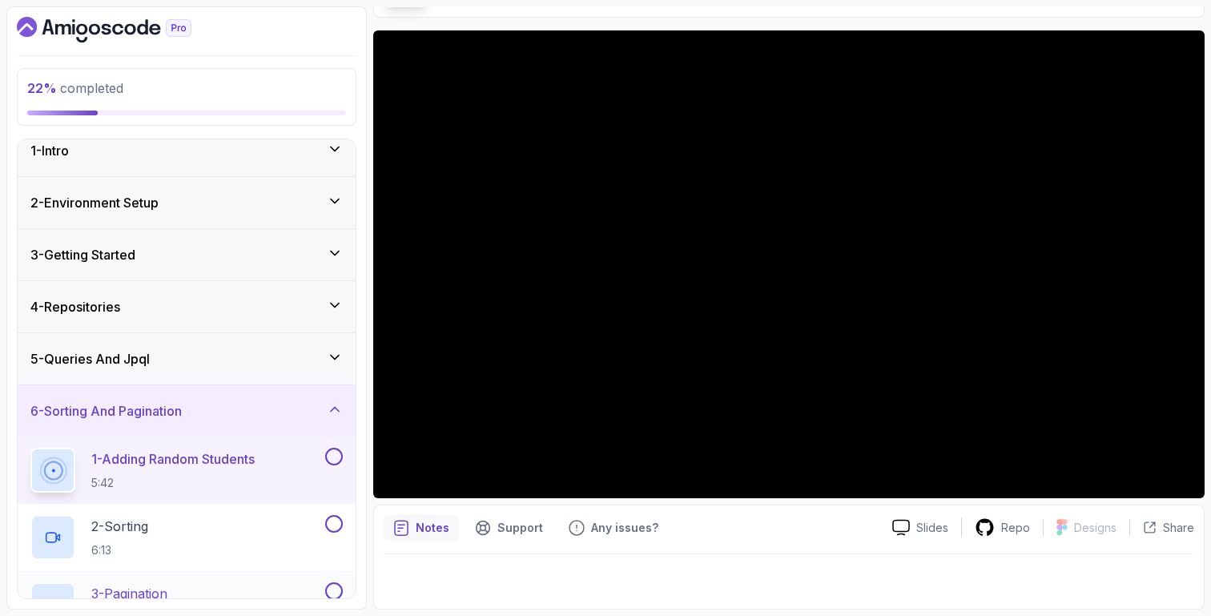
scroll to position [6, 0]
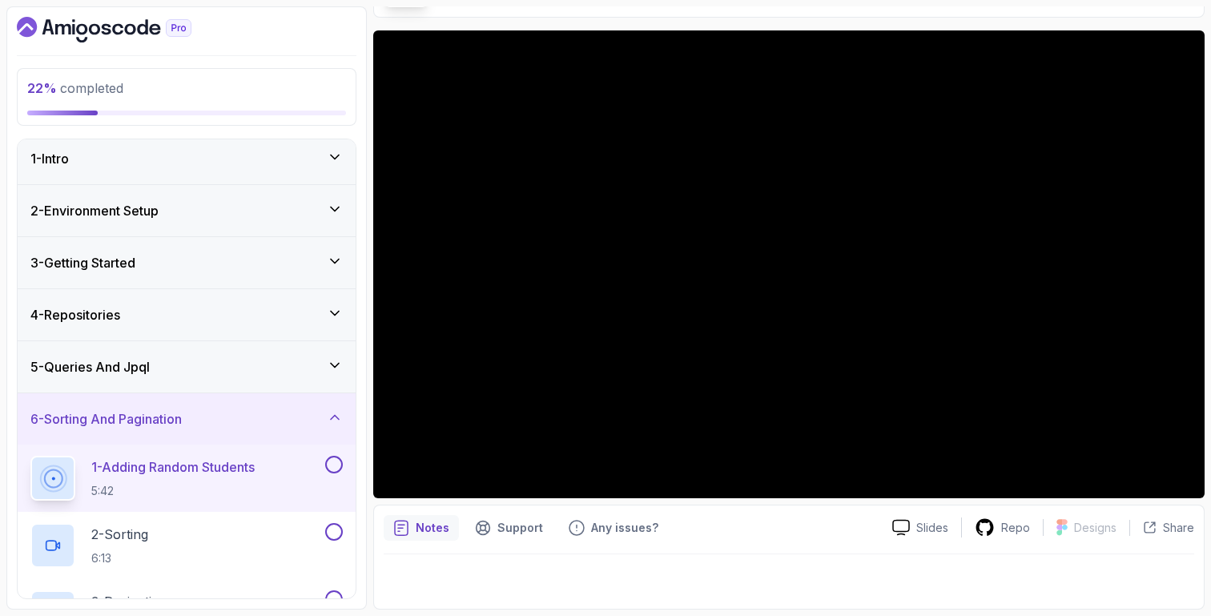
click at [850, 576] on div at bounding box center [789, 576] width 810 height 45
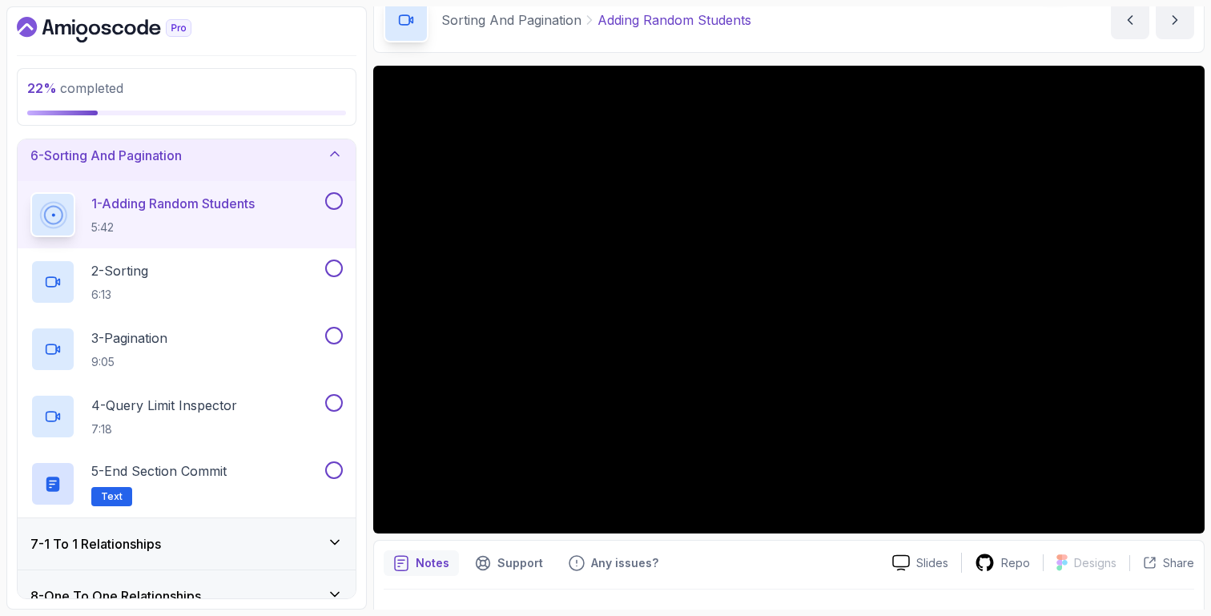
scroll to position [346, 0]
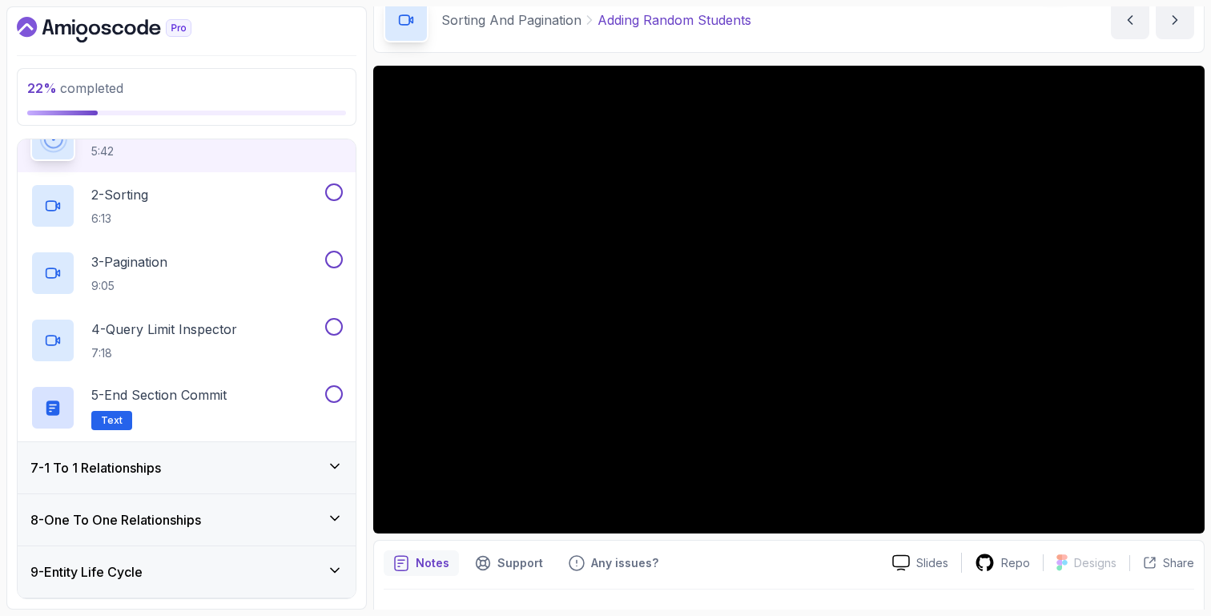
click at [906, 540] on div "Notes Support Any issues? Slides Repo Designs Design not available Share" at bounding box center [788, 592] width 831 height 105
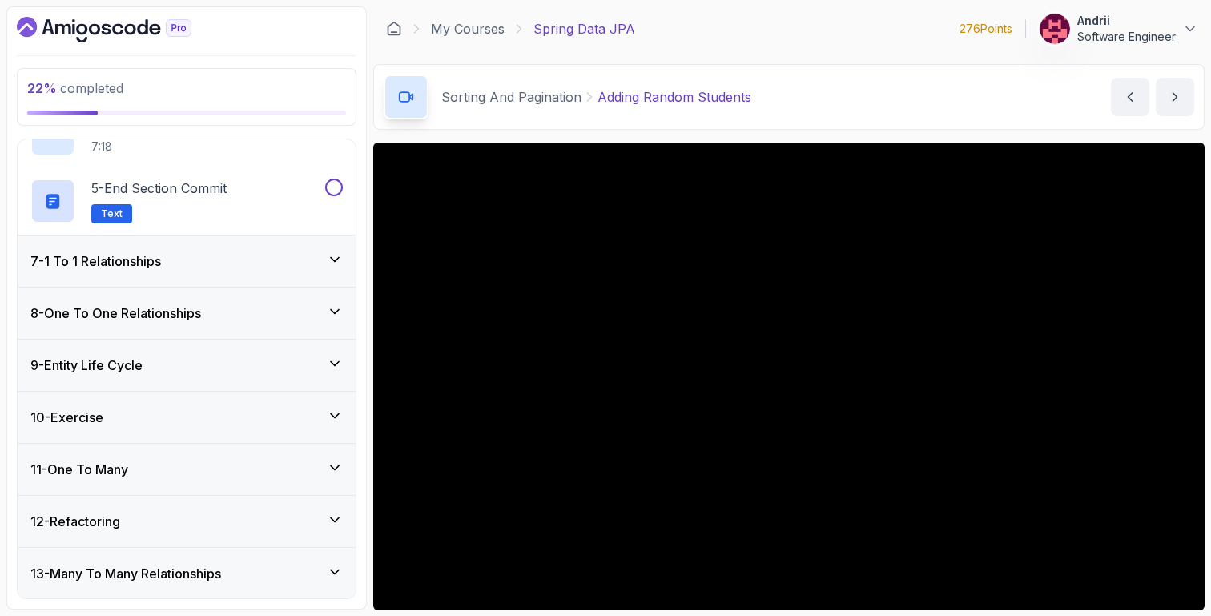
scroll to position [541, 0]
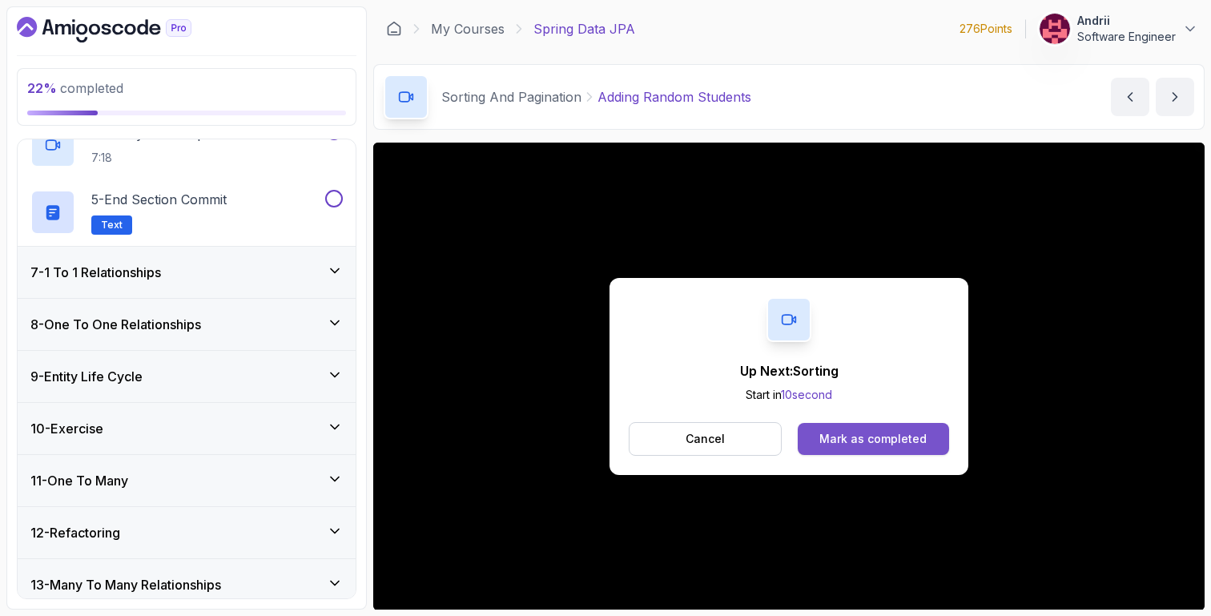
click at [831, 448] on button "Mark as completed" at bounding box center [873, 439] width 151 height 32
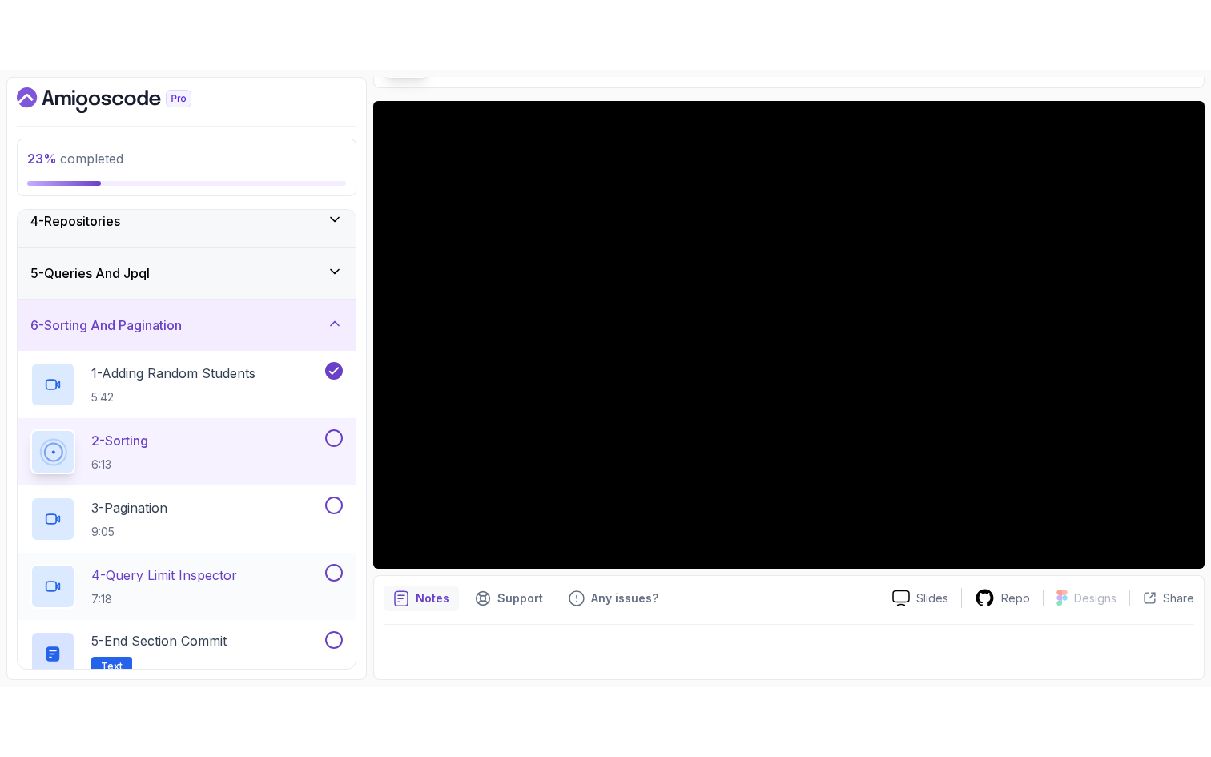
scroll to position [55, 0]
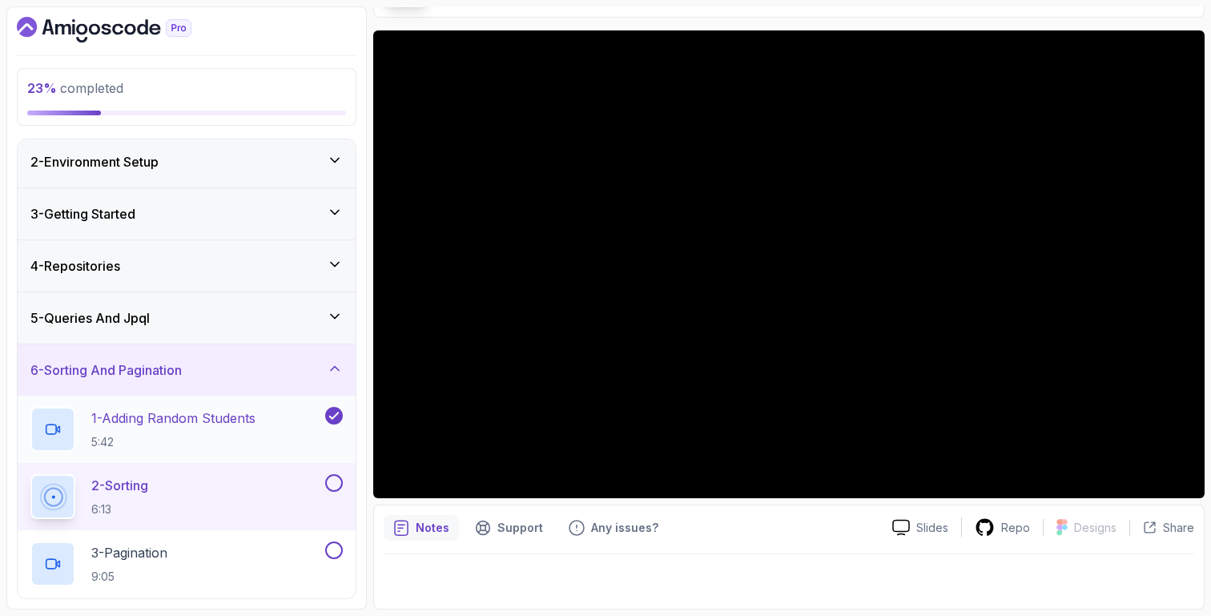
click at [237, 408] on p "1 - Adding Random Students" at bounding box center [173, 417] width 164 height 19
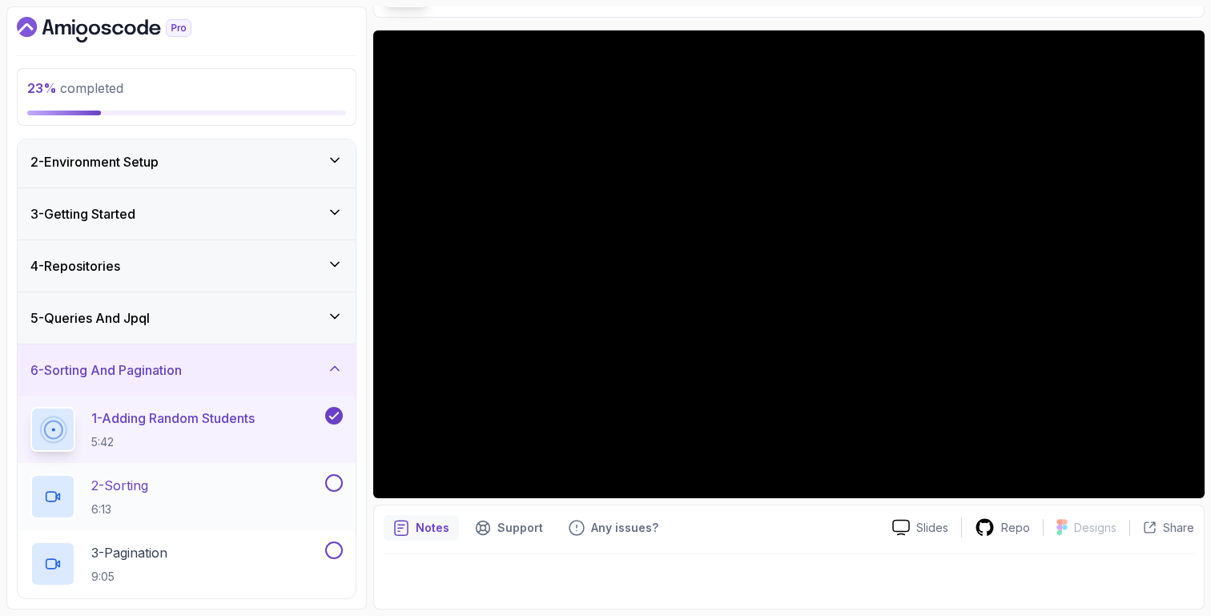
click at [255, 491] on div "2 - Sorting 6:13" at bounding box center [175, 496] width 291 height 45
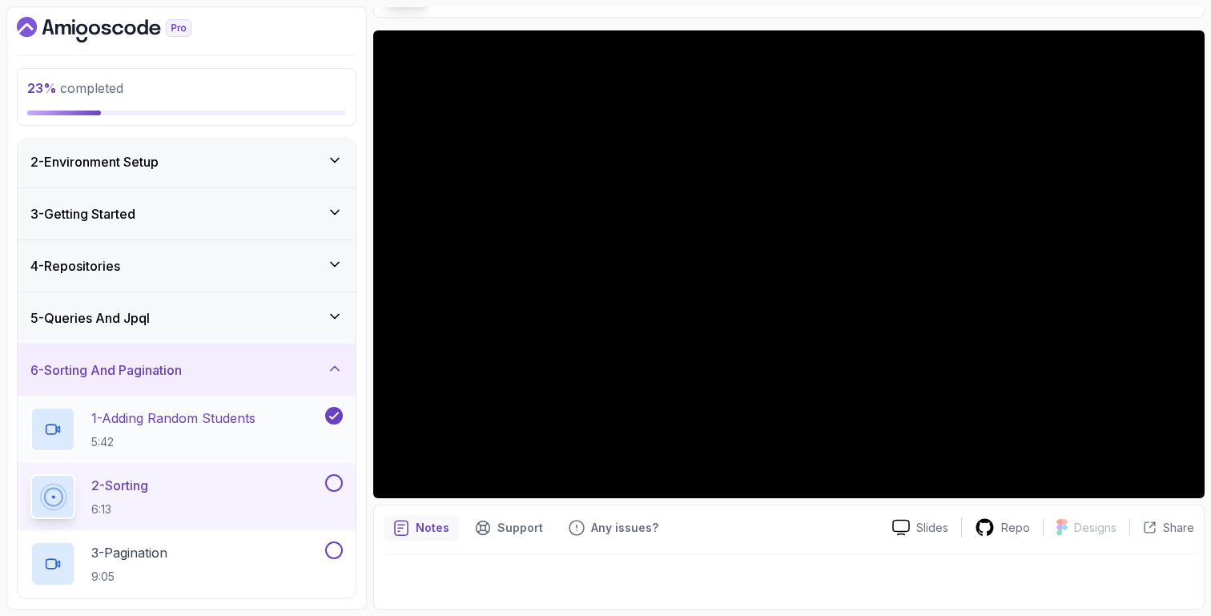
click at [234, 421] on p "1 - Adding Random Students" at bounding box center [173, 417] width 164 height 19
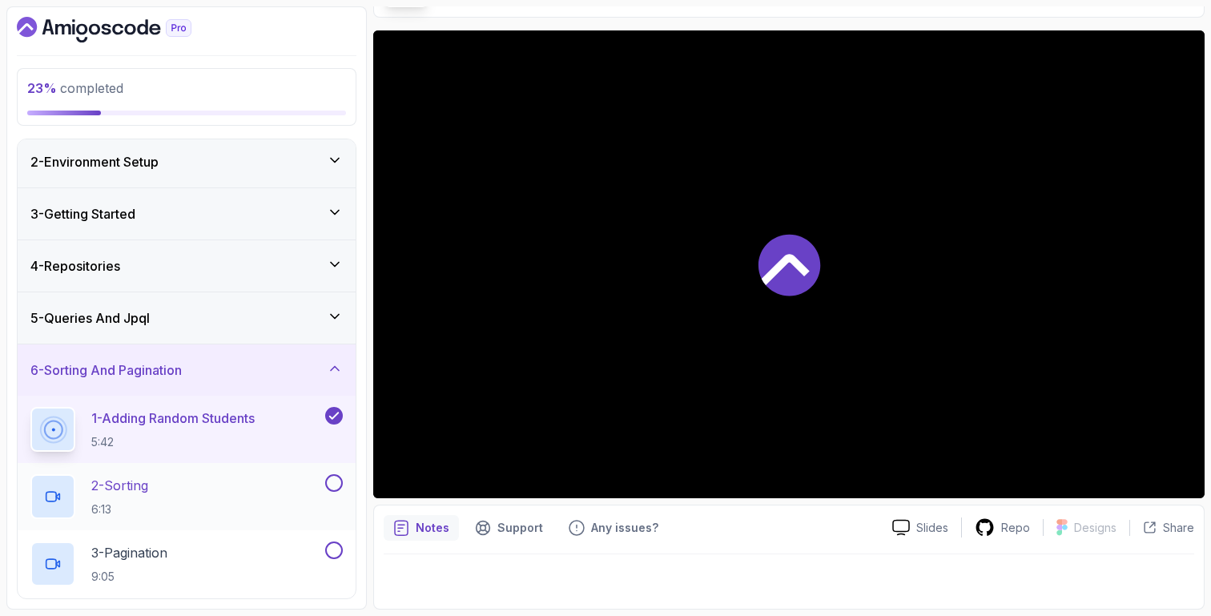
click at [281, 508] on div "2 - Sorting 6:13" at bounding box center [175, 496] width 291 height 45
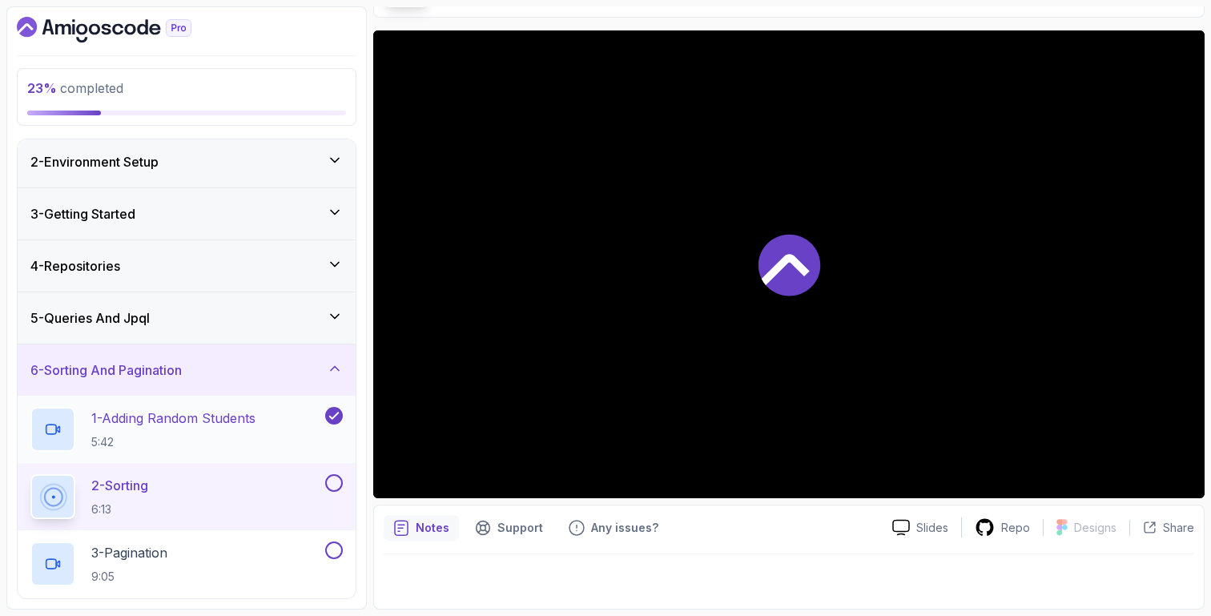
click at [247, 423] on p "1 - Adding Random Students" at bounding box center [173, 417] width 164 height 19
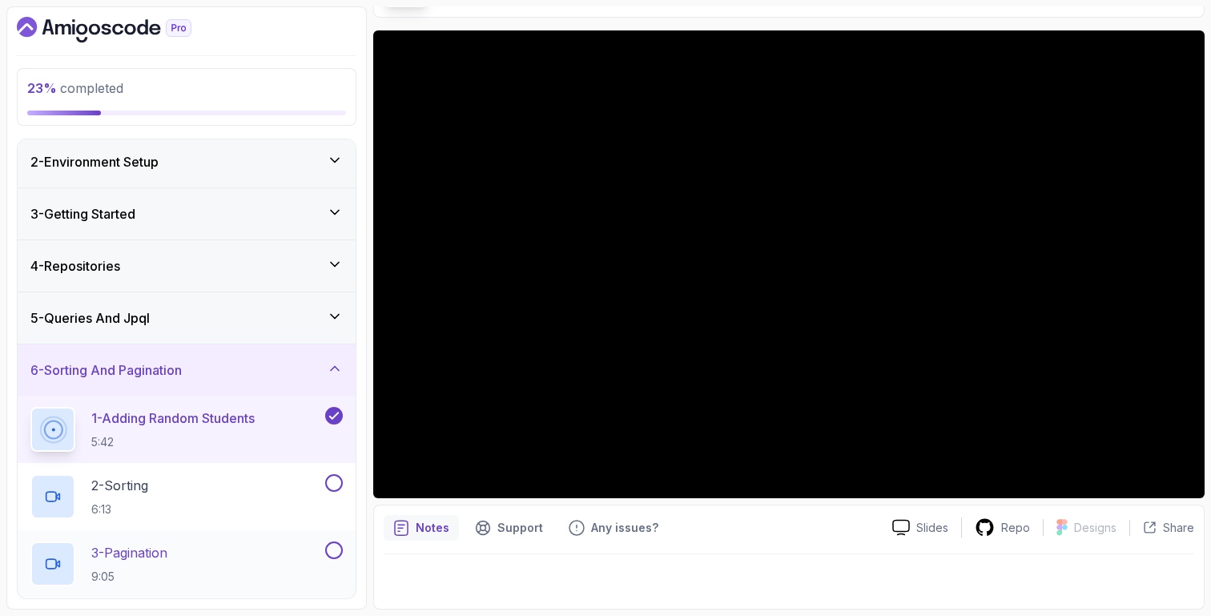
click at [306, 532] on div "3 - Pagination 9:05" at bounding box center [187, 563] width 338 height 67
click at [295, 503] on div "2 - Sorting 6:13" at bounding box center [175, 496] width 291 height 45
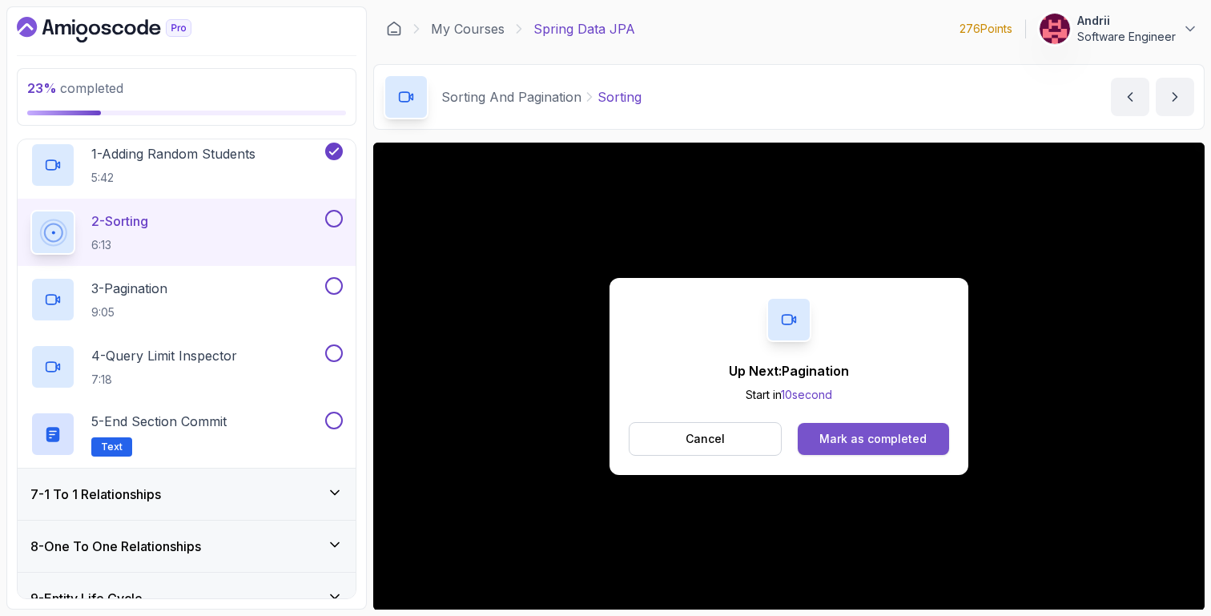
click at [860, 441] on div "Mark as completed" at bounding box center [872, 439] width 107 height 16
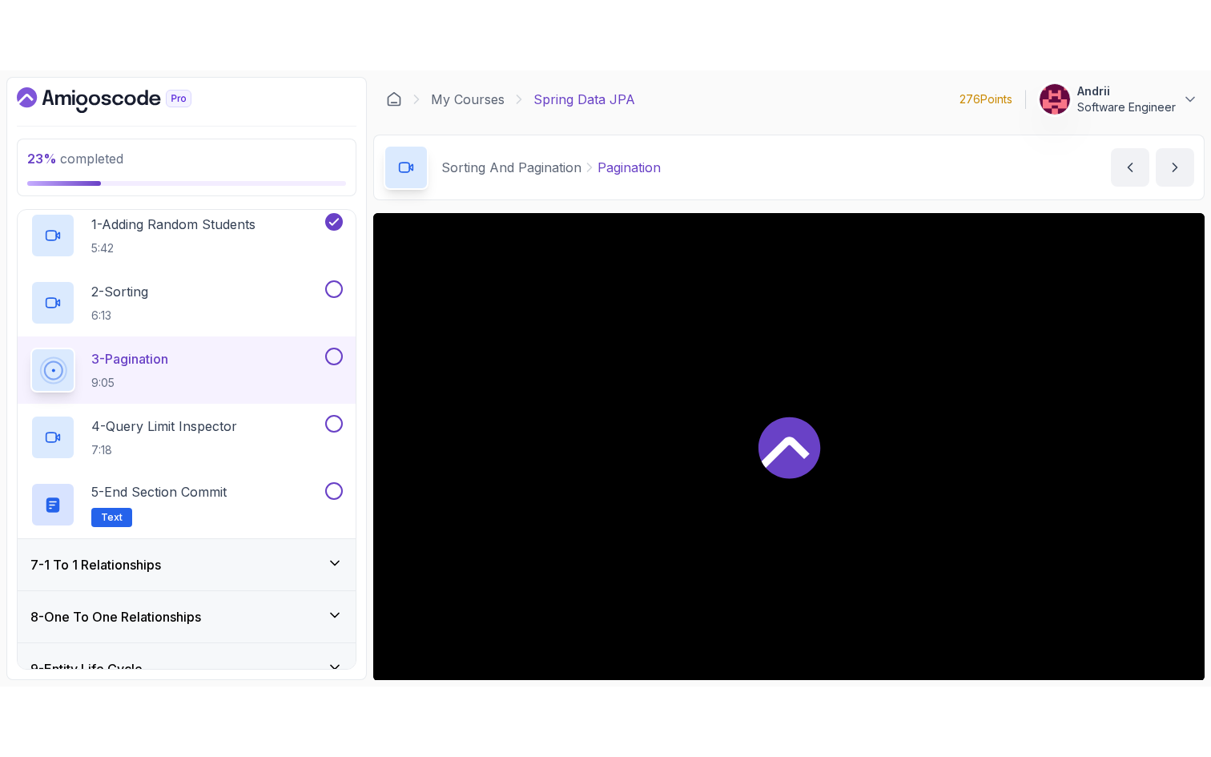
scroll to position [112, 0]
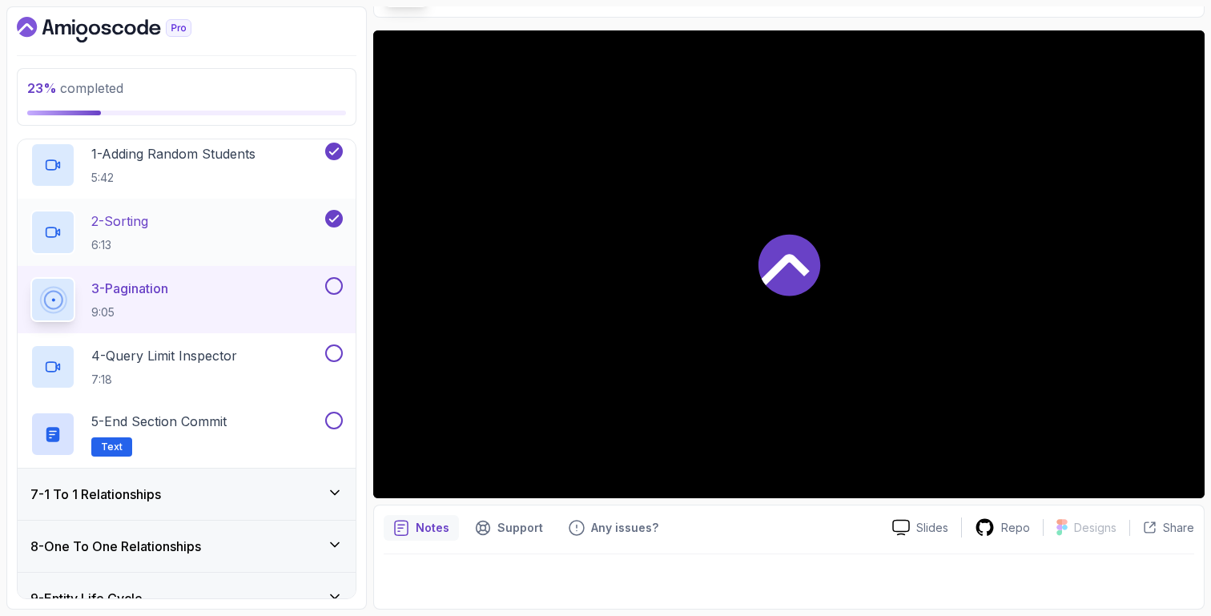
click at [228, 237] on div "2 - Sorting 6:13" at bounding box center [175, 232] width 291 height 45
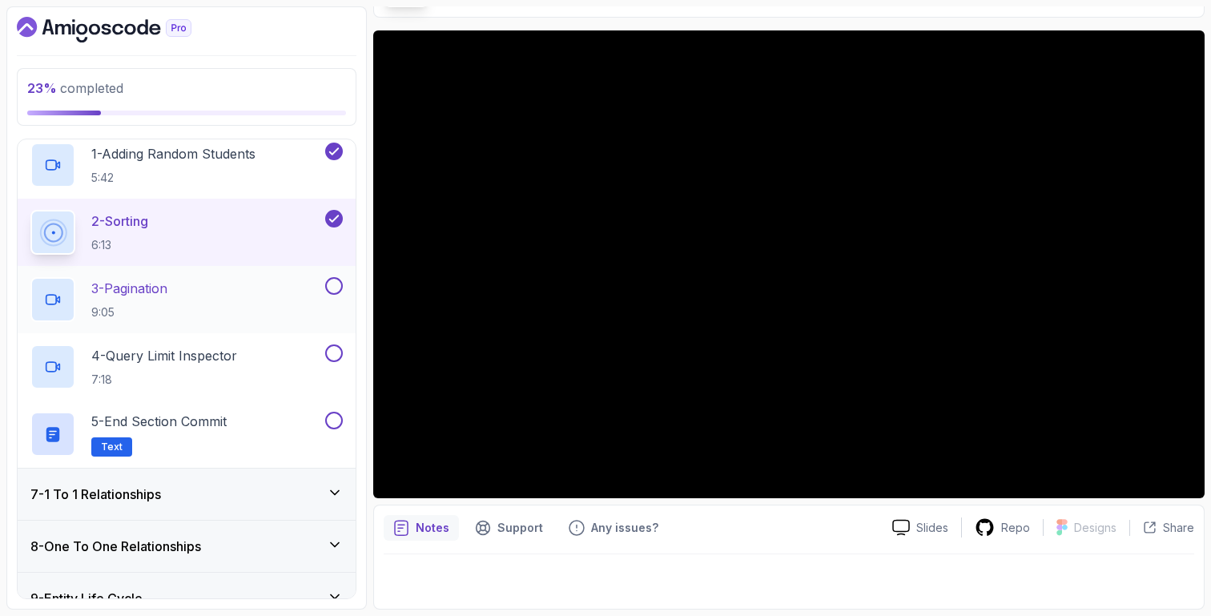
click at [167, 279] on p "3 - Pagination" at bounding box center [129, 288] width 76 height 19
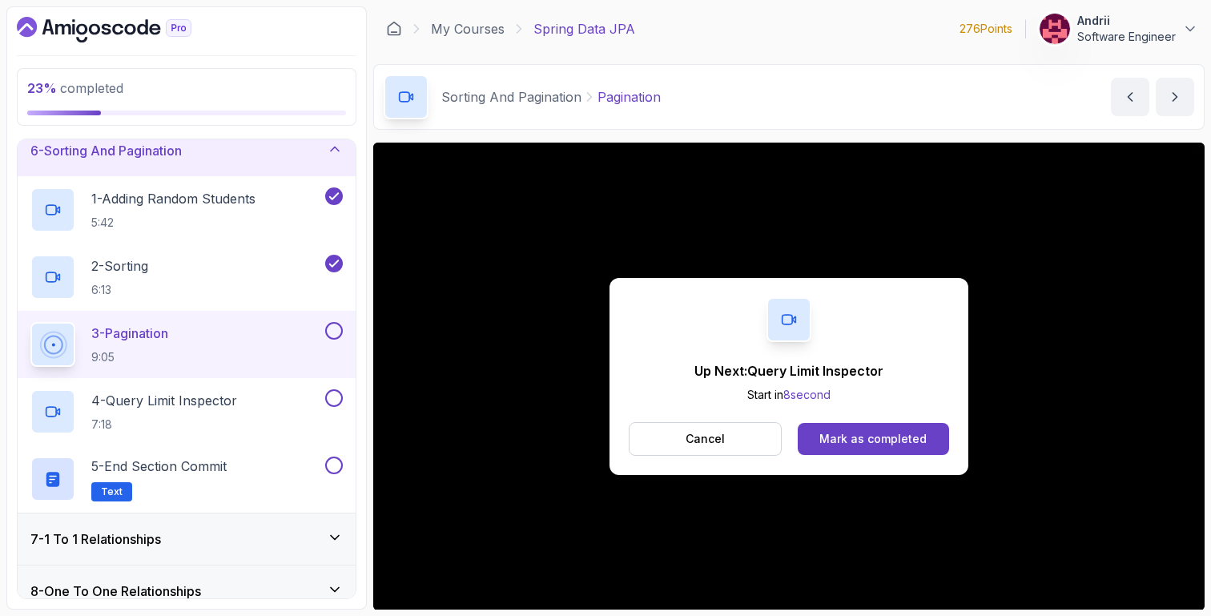
scroll to position [264, 0]
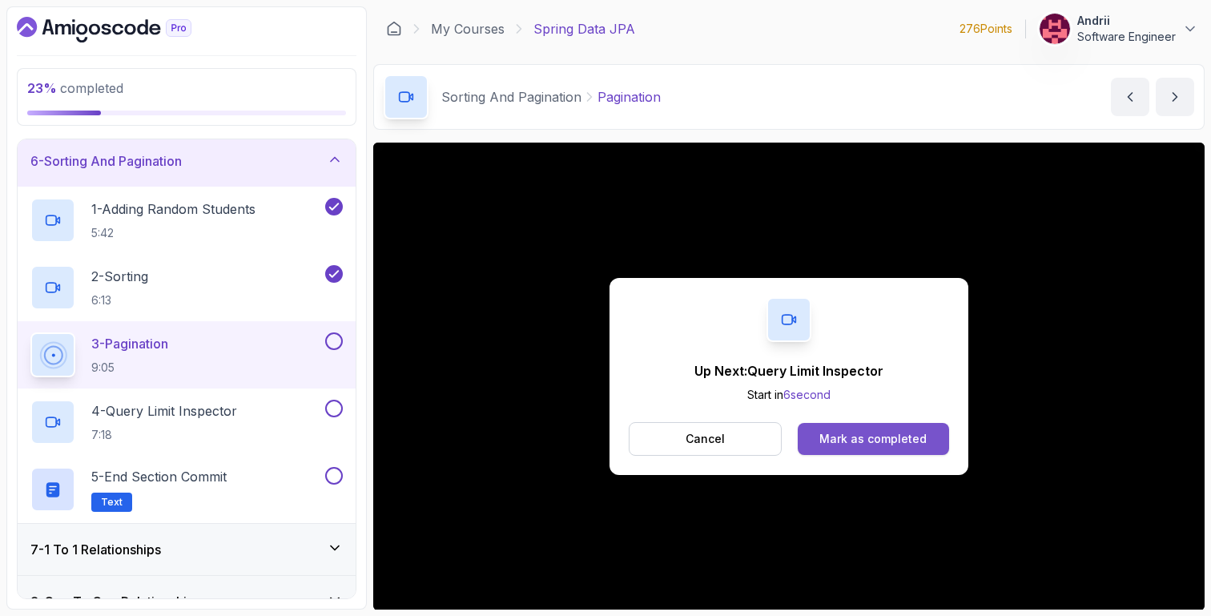
click at [890, 439] on div "Mark as completed" at bounding box center [872, 439] width 107 height 16
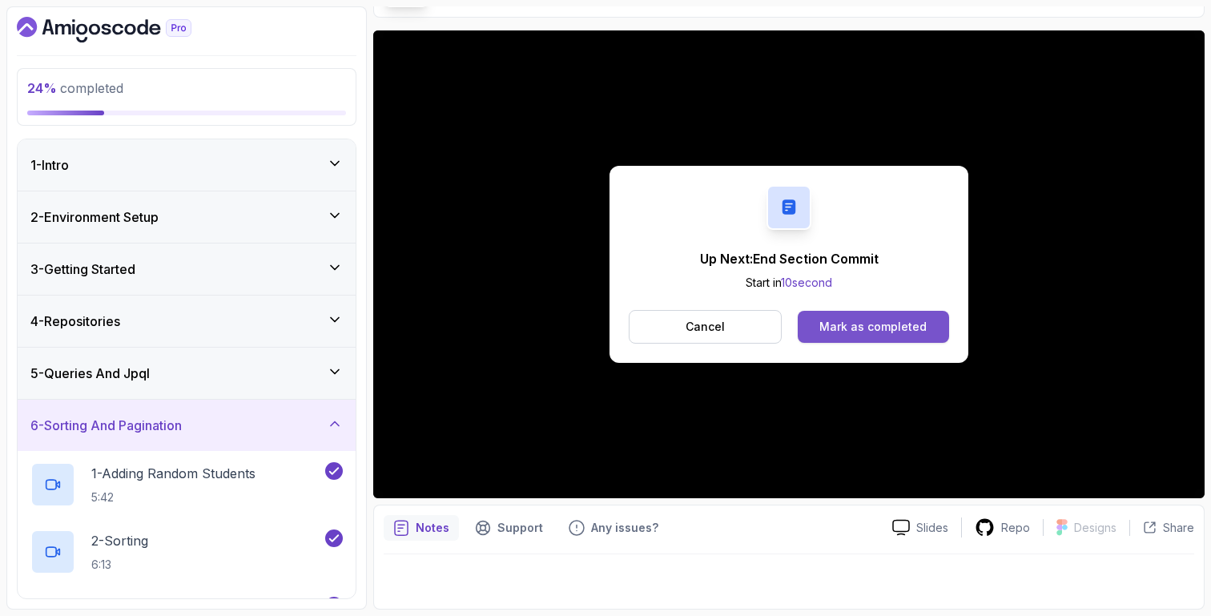
click at [876, 328] on div "Mark as completed" at bounding box center [872, 327] width 107 height 16
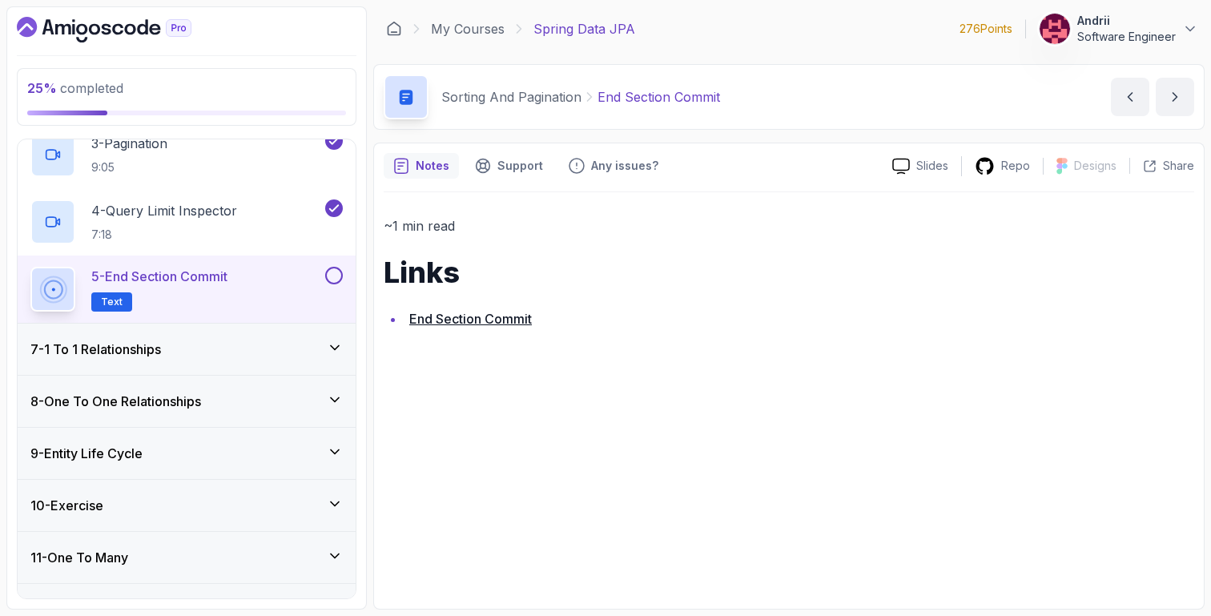
scroll to position [463, 0]
click at [215, 229] on p "7:18" at bounding box center [164, 236] width 146 height 16
